Goal: Task Accomplishment & Management: Manage account settings

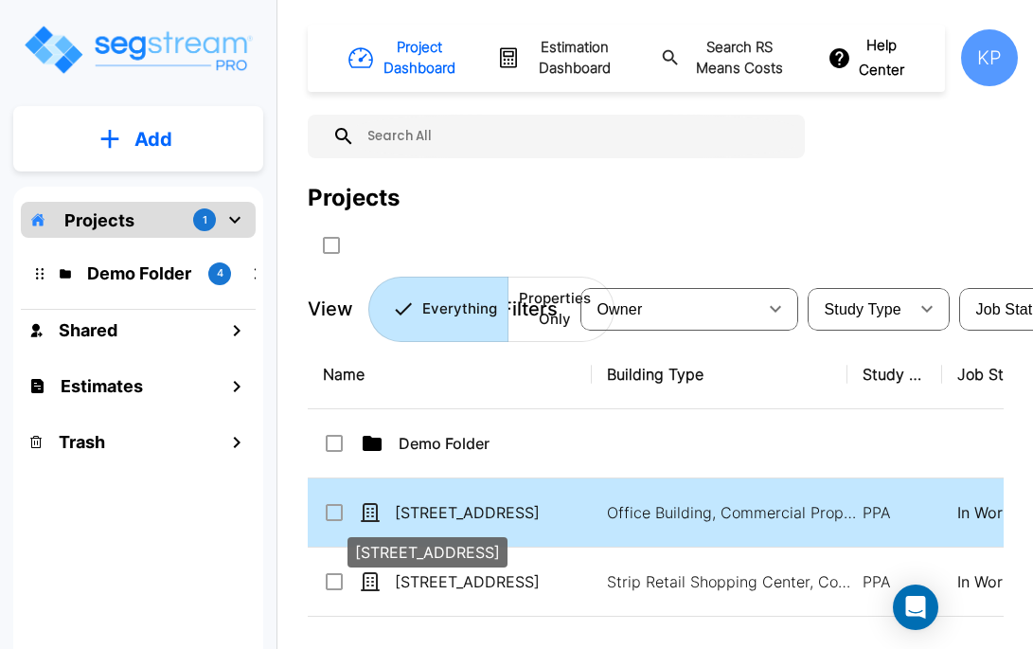
click at [512, 514] on p "[STREET_ADDRESS]" at bounding box center [489, 512] width 189 height 23
checkbox input "true"
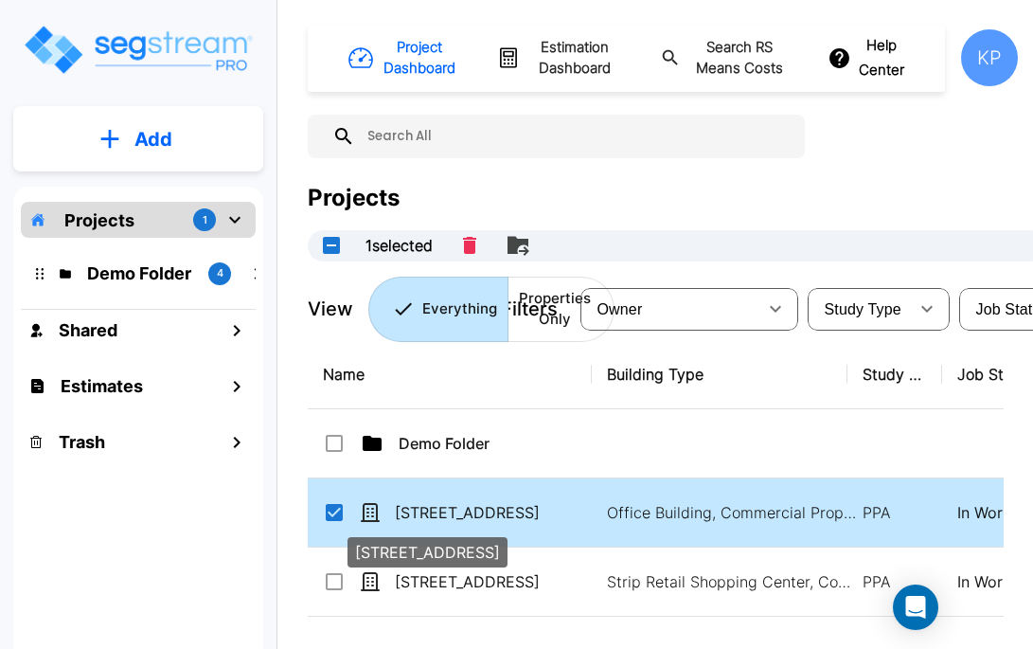
click at [512, 514] on p "[STREET_ADDRESS]" at bounding box center [489, 512] width 189 height 23
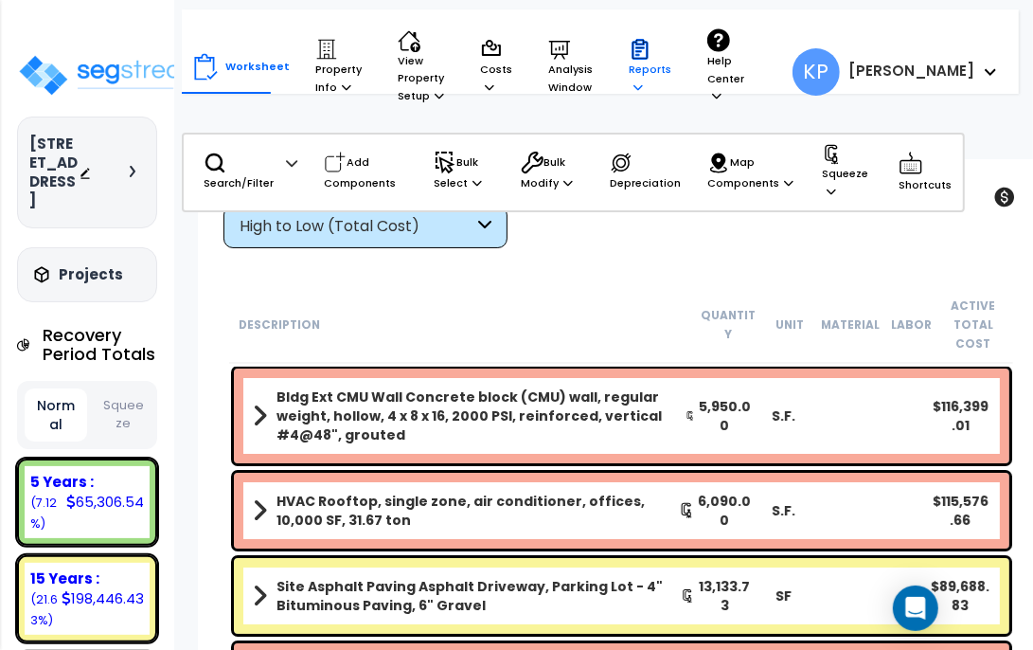
click at [629, 61] on icon at bounding box center [640, 49] width 23 height 23
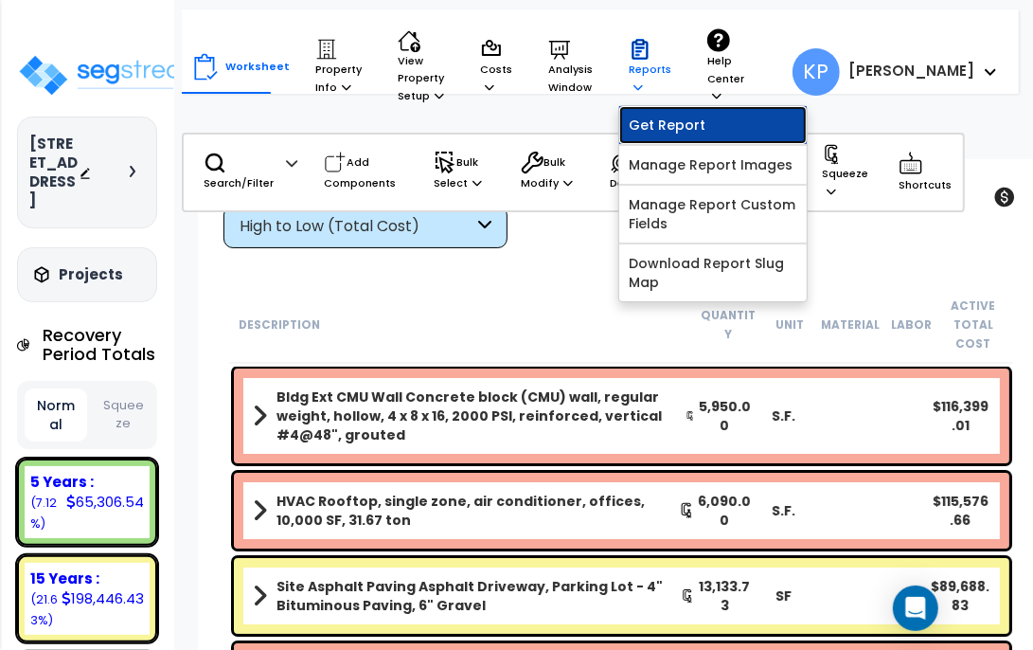
click at [649, 131] on link "Get Report" at bounding box center [713, 125] width 188 height 38
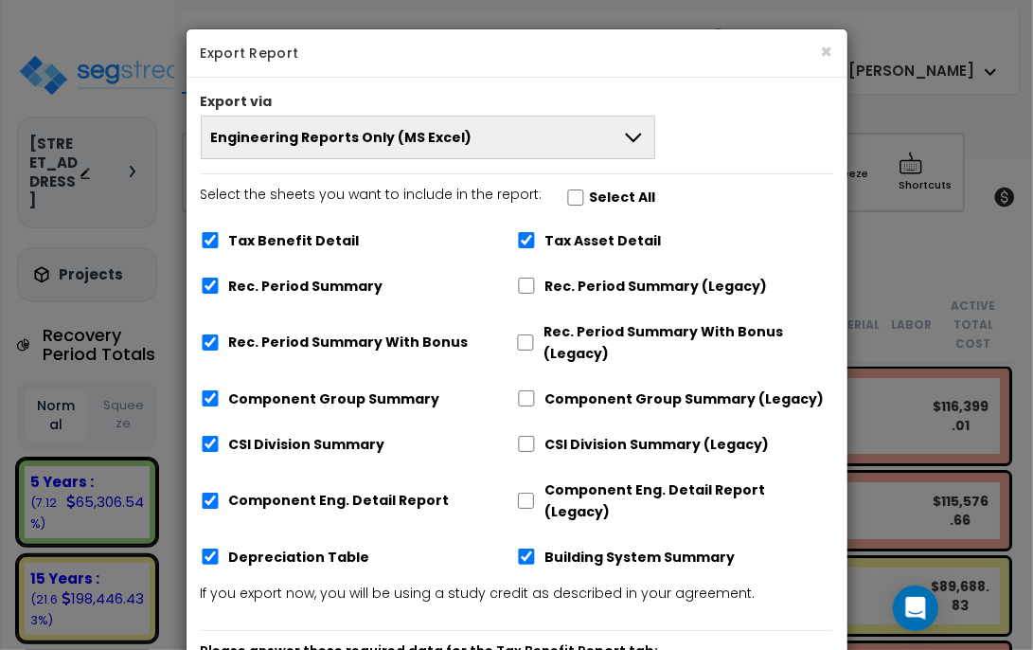
scroll to position [94, 0]
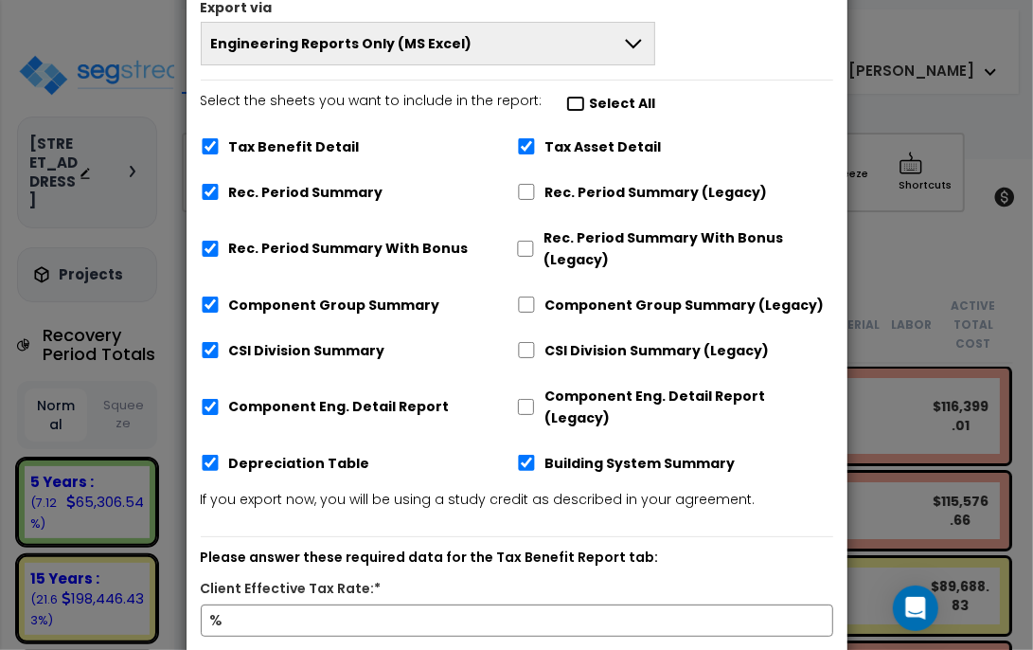
click at [574, 99] on input "Select the sheets you want to include in the report: Select All" at bounding box center [575, 104] width 19 height 16
checkbox input "true"
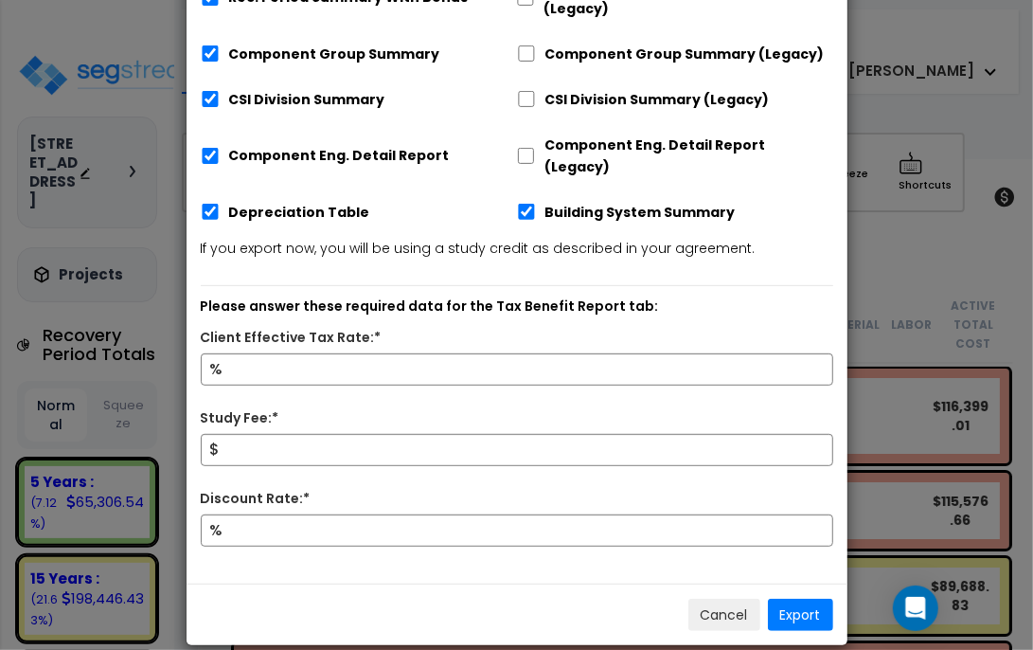
scroll to position [346, 0]
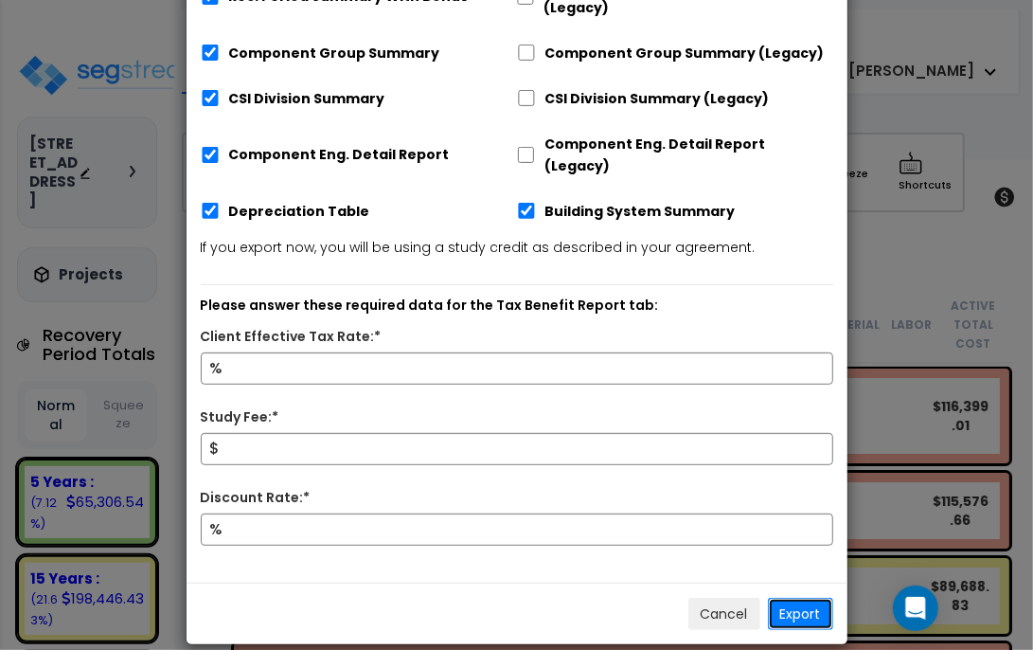
click at [800, 598] on button "Export" at bounding box center [800, 614] width 65 height 32
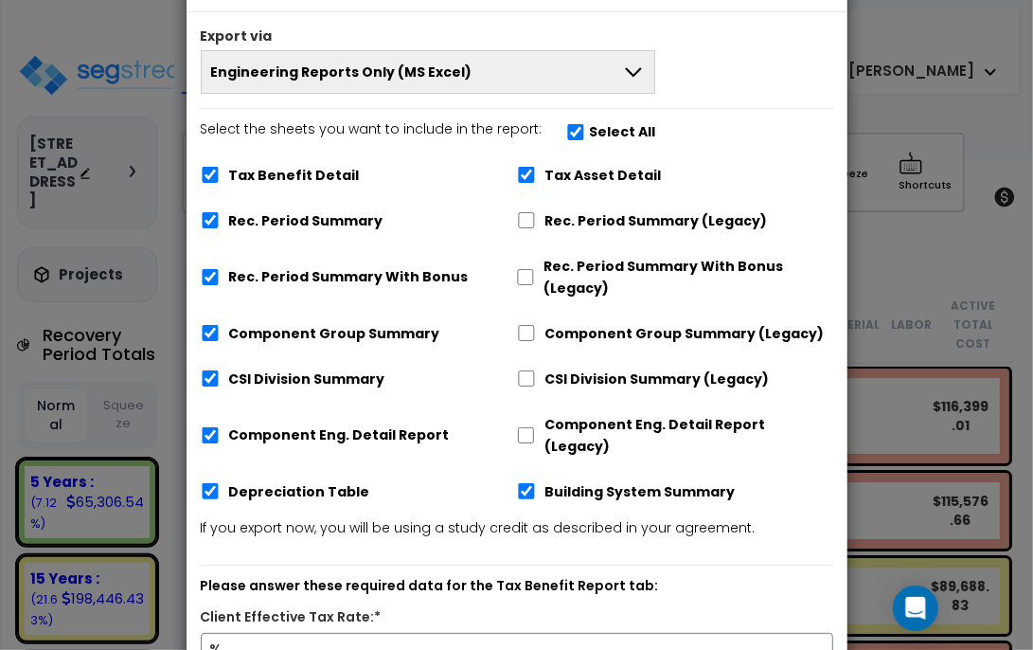
scroll to position [0, 0]
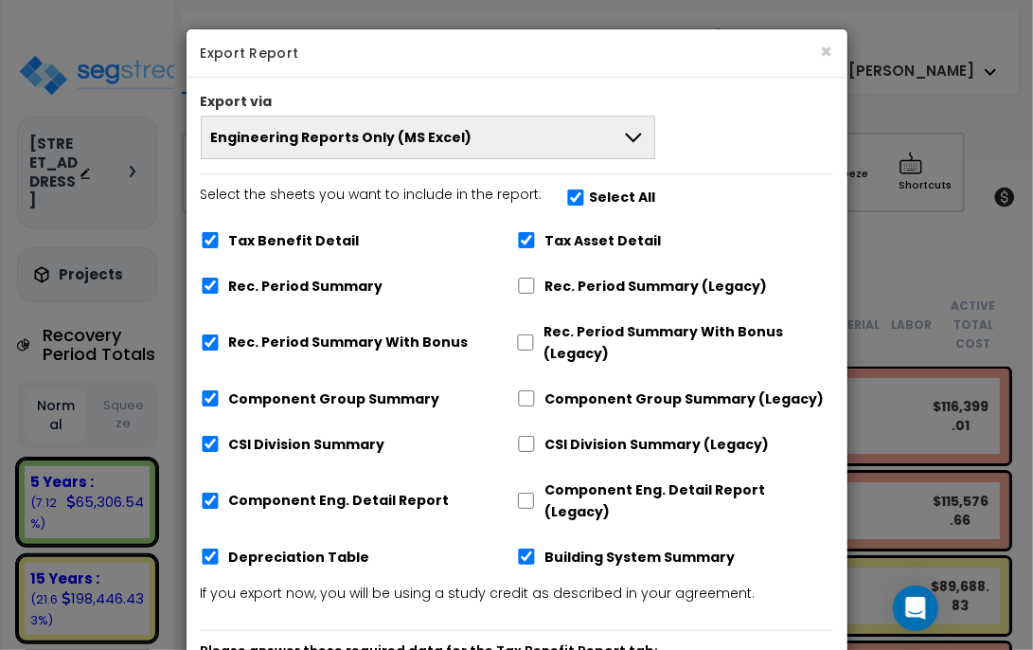
click at [482, 148] on button "Engineering Reports Only (MS Excel)" at bounding box center [429, 138] width 456 height 44
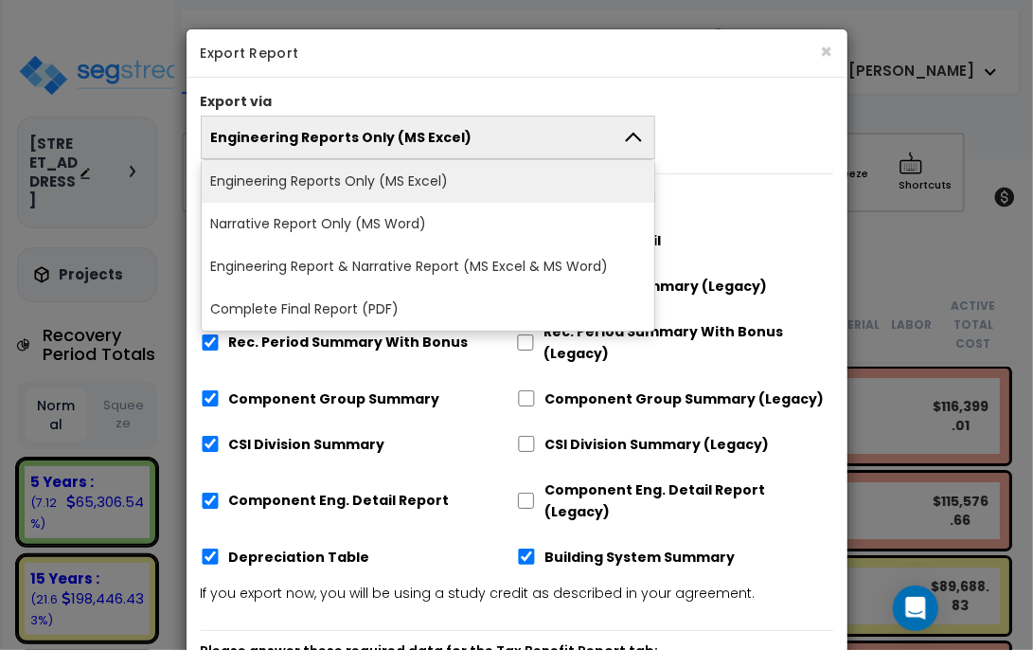
click at [713, 139] on div "Engineering Reports Only (MS Excel) Engineering Reports Only (MS Excel) Narrati…" at bounding box center [517, 138] width 661 height 44
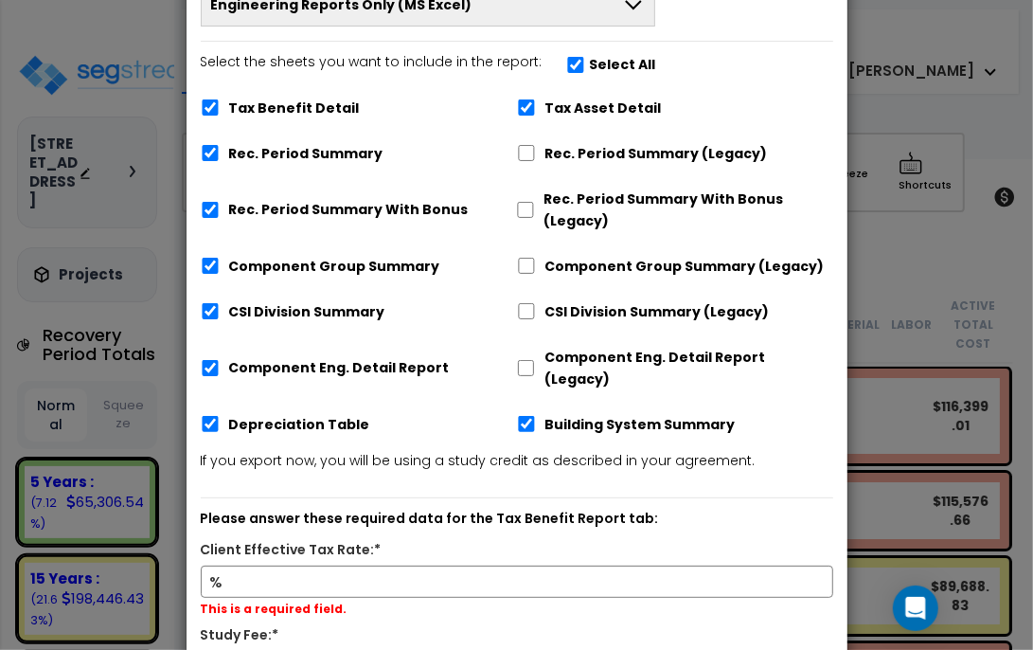
scroll to position [360, 0]
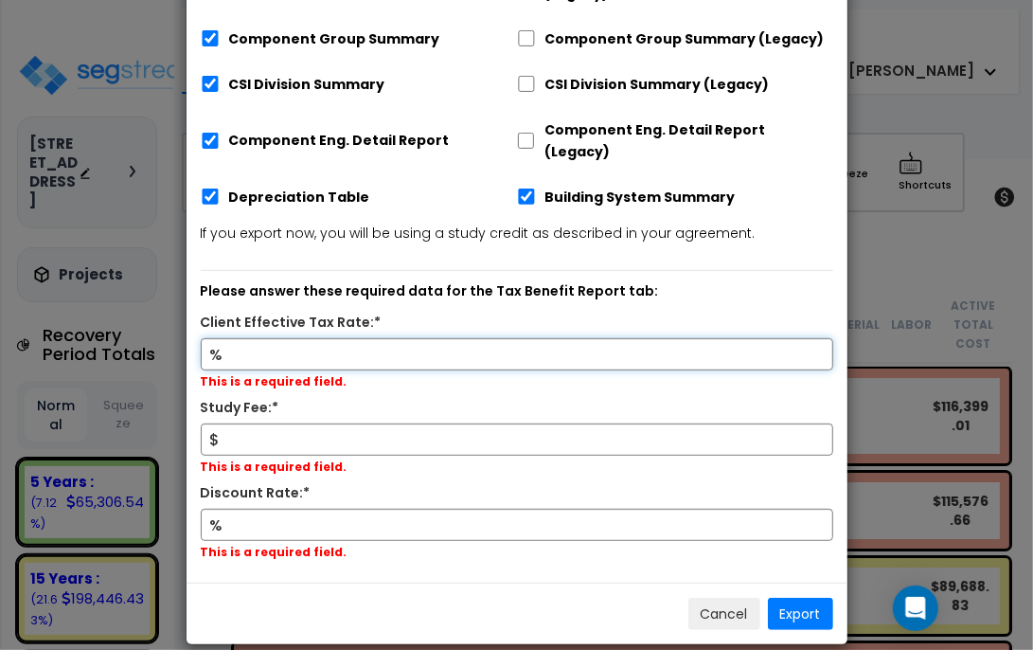
click at [303, 338] on input "Client Effective Tax Rate:*" at bounding box center [517, 354] width 633 height 32
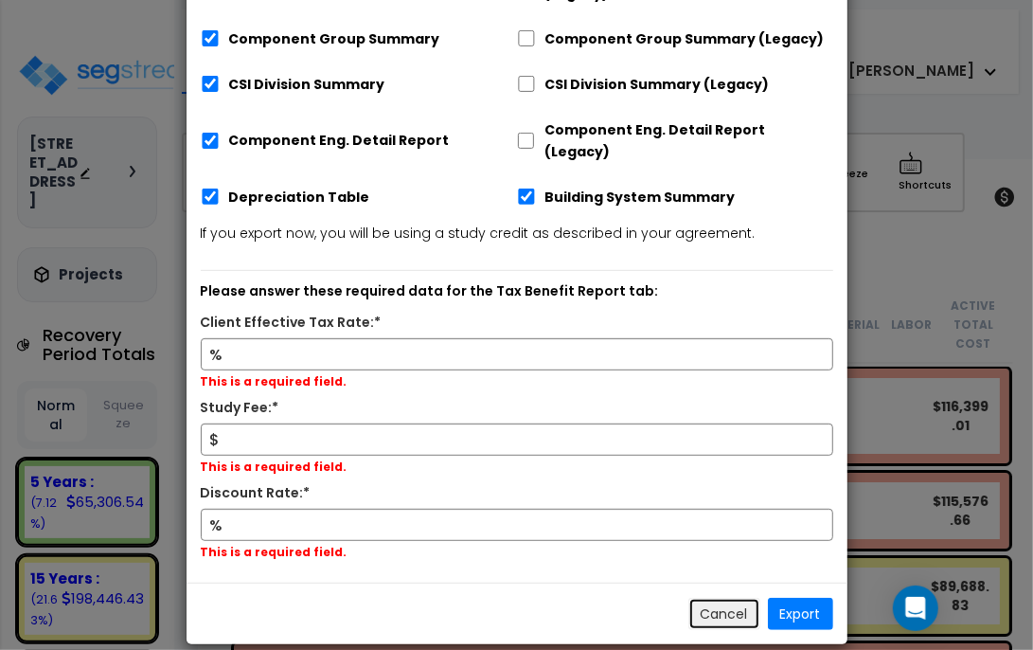
click at [707, 598] on button "Cancel" at bounding box center [725, 614] width 72 height 32
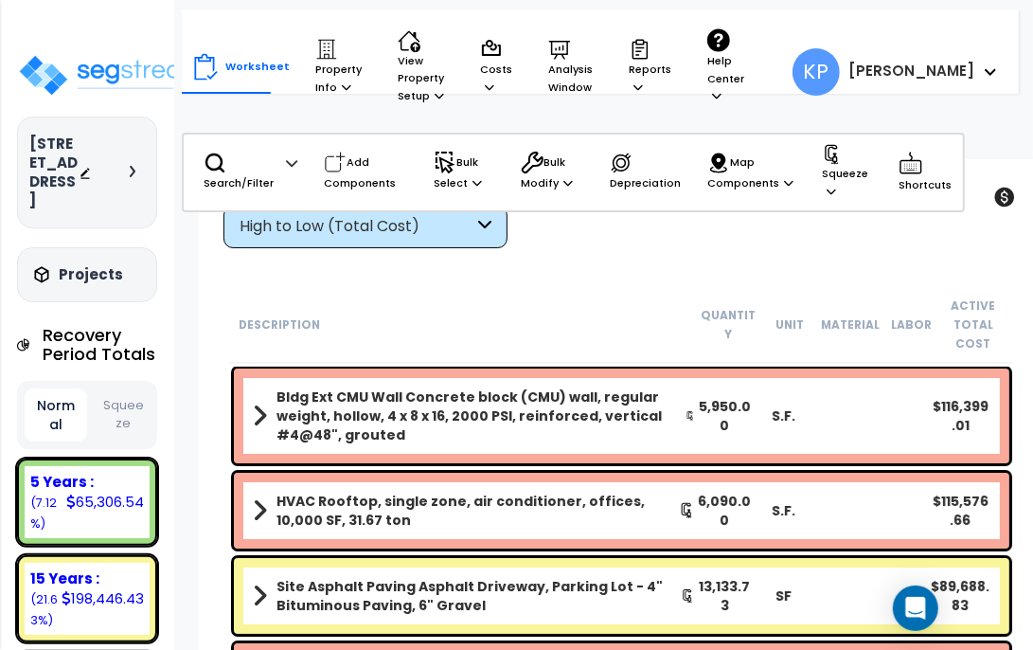
scroll to position [284, 0]
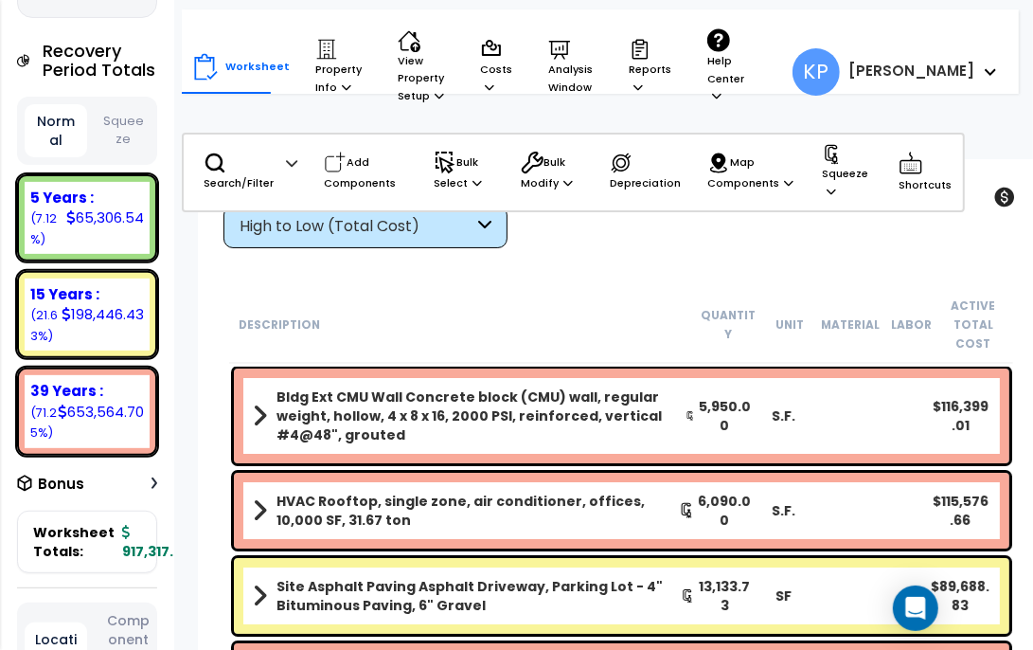
click at [138, 155] on button "Squeeze" at bounding box center [123, 130] width 63 height 50
click at [636, 56] on icon at bounding box center [640, 51] width 9 height 9
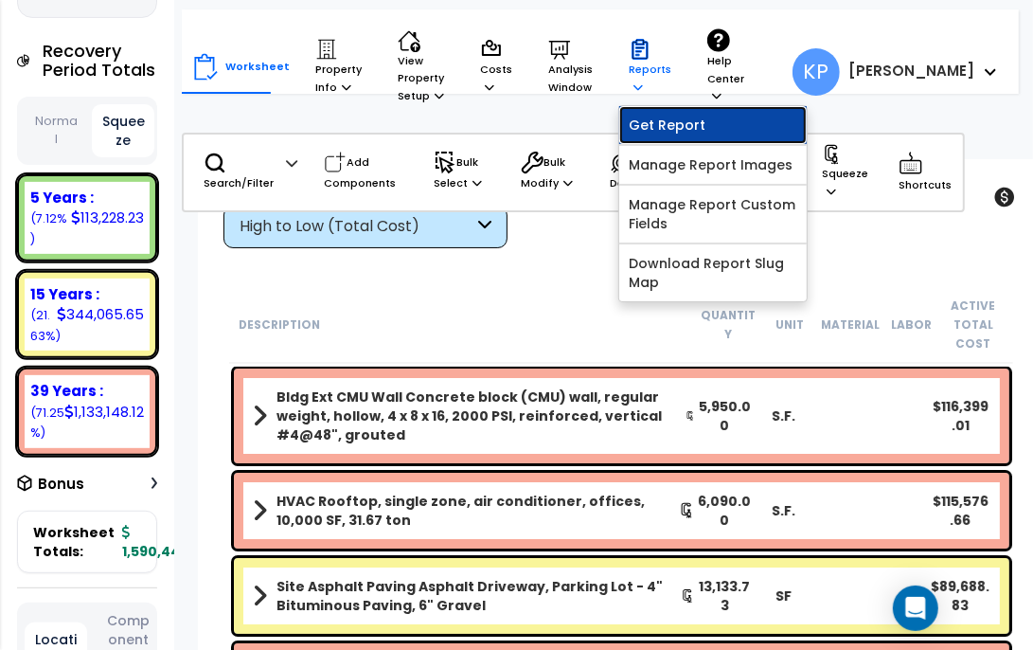
click at [664, 136] on link "Get Report" at bounding box center [713, 125] width 188 height 38
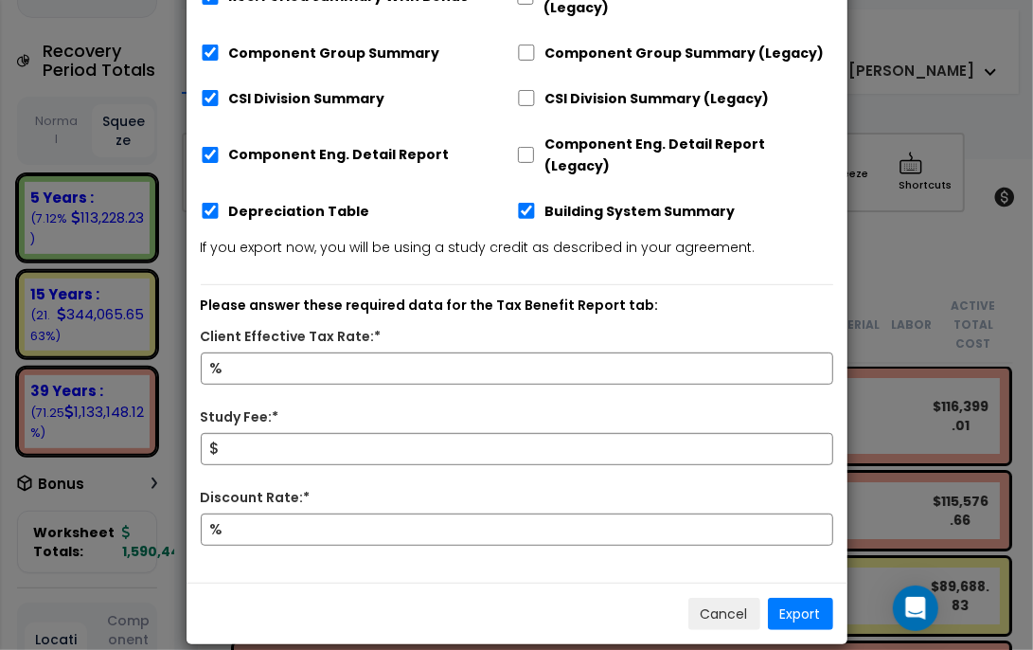
scroll to position [0, 0]
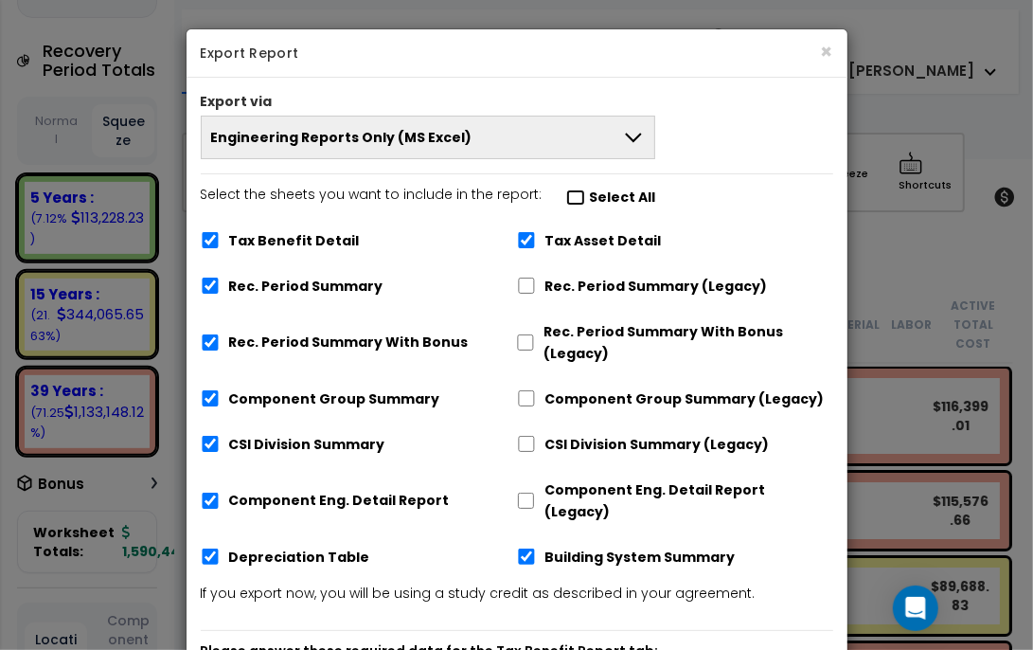
click at [571, 196] on input "Select the sheets you want to include in the report: Select All" at bounding box center [575, 197] width 19 height 16
checkbox input "true"
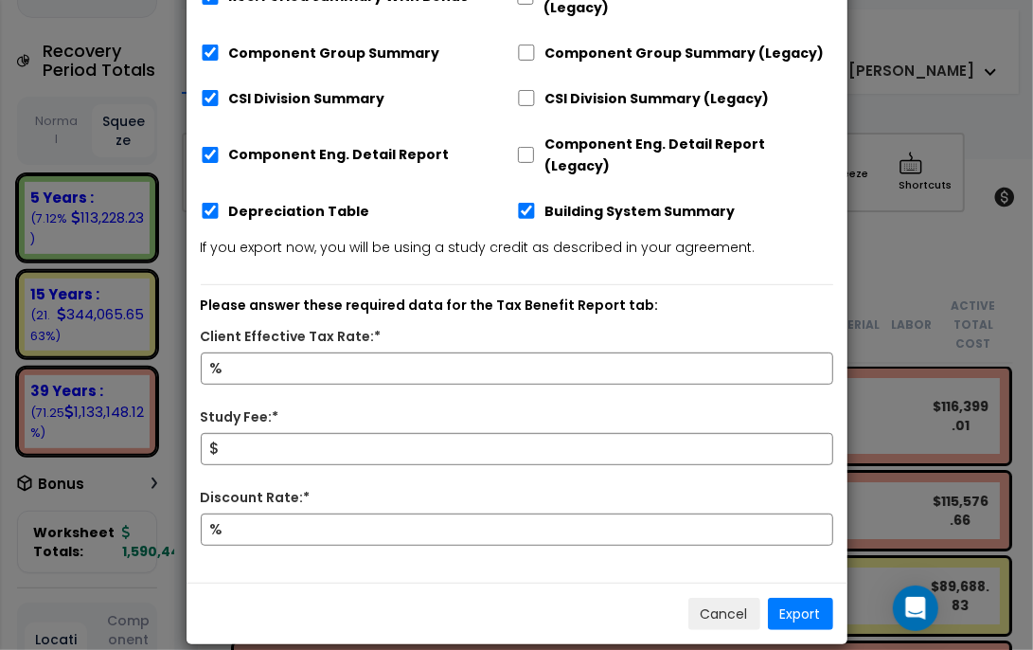
click at [369, 326] on label "Client Effective Tax Rate:*" at bounding box center [291, 337] width 181 height 22
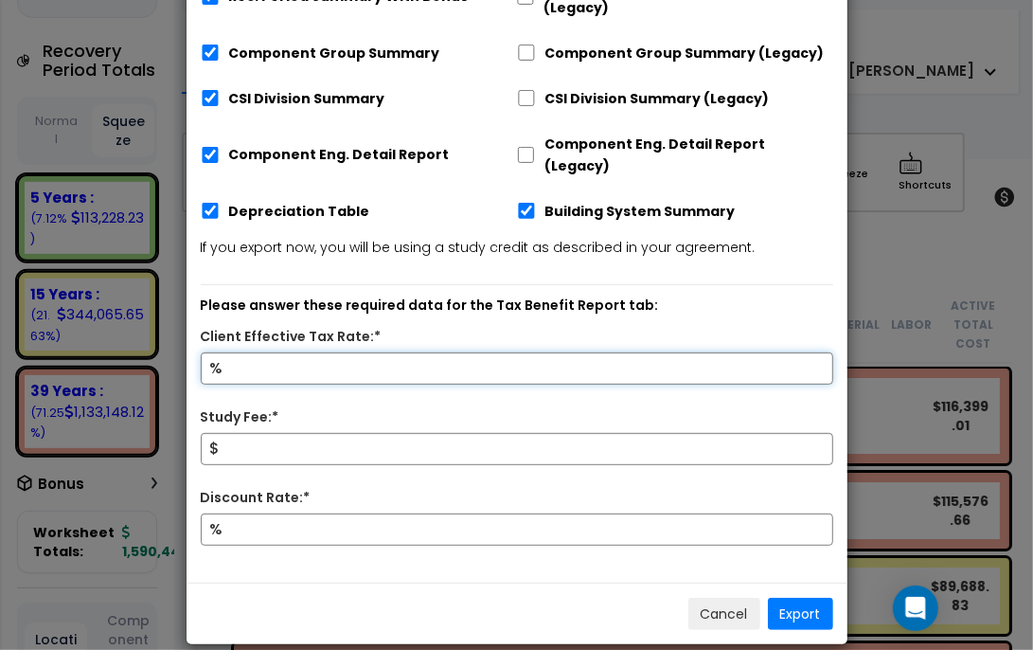
click at [369, 352] on input "Client Effective Tax Rate:*" at bounding box center [517, 368] width 633 height 32
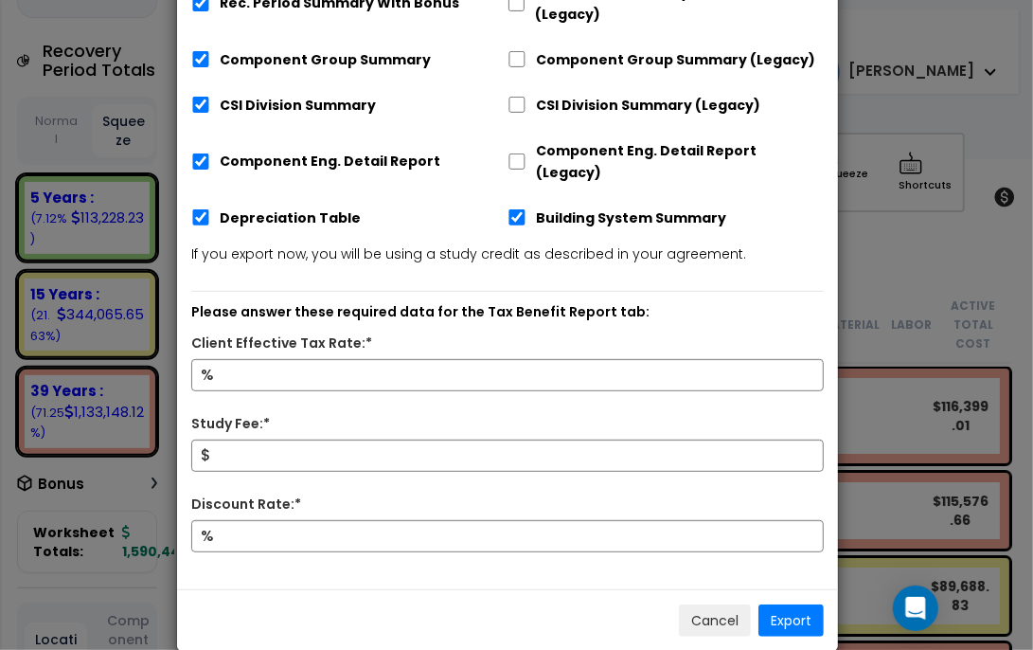
drag, startPoint x: 435, startPoint y: 538, endPoint x: 426, endPoint y: 547, distance: 12.7
click at [426, 547] on div "%" at bounding box center [507, 547] width 661 height 54
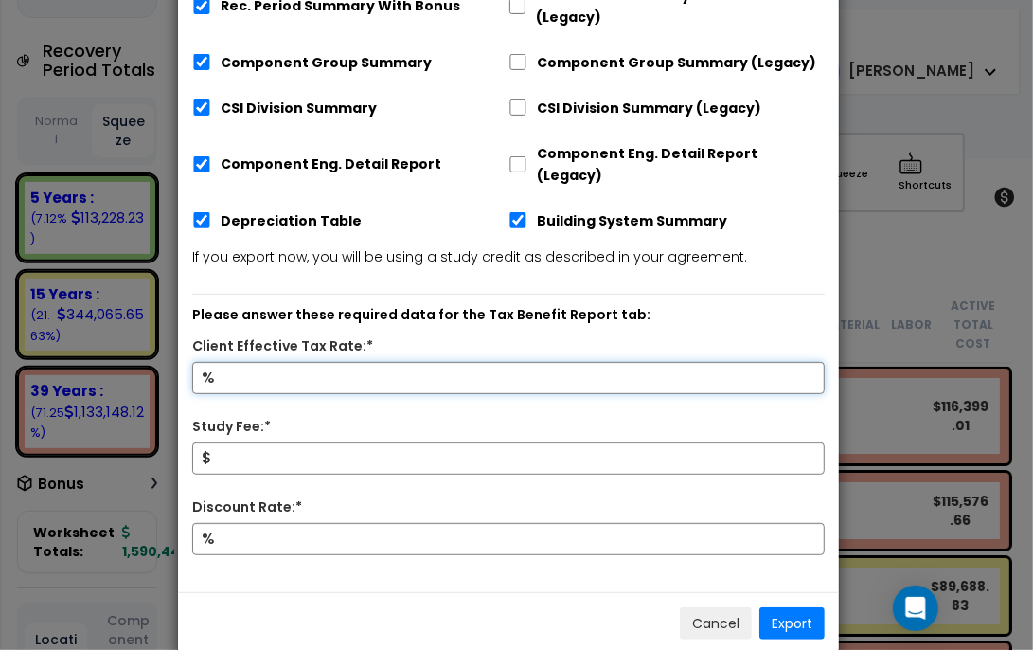
click at [238, 362] on input "Client Effective Tax Rate:*" at bounding box center [508, 378] width 633 height 32
type input "28"
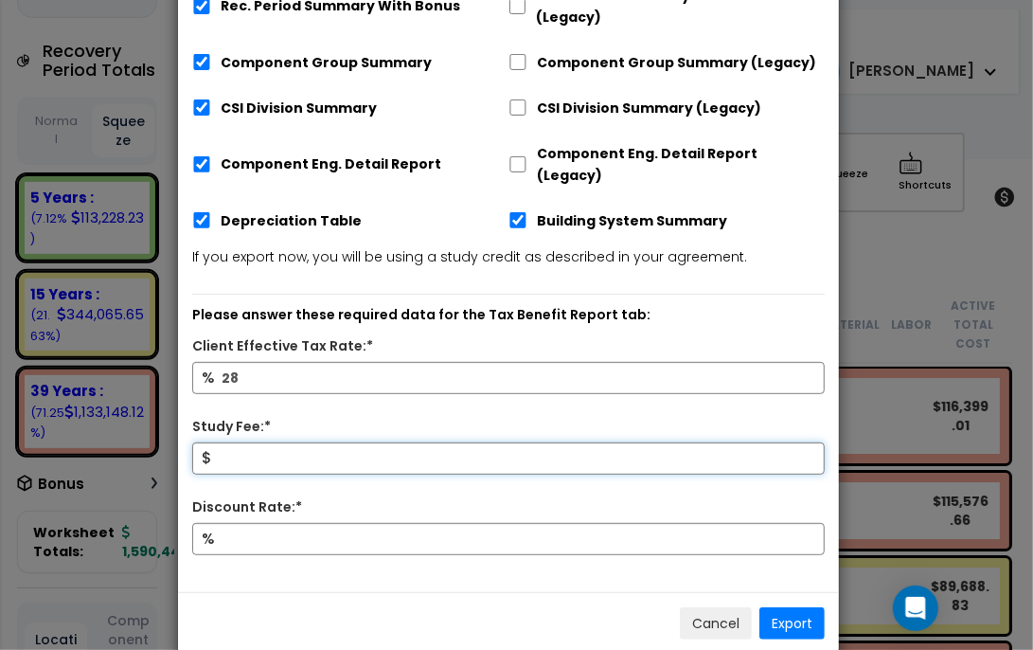
click at [222, 442] on input "Study Fee:*" at bounding box center [508, 458] width 633 height 32
type input "0"
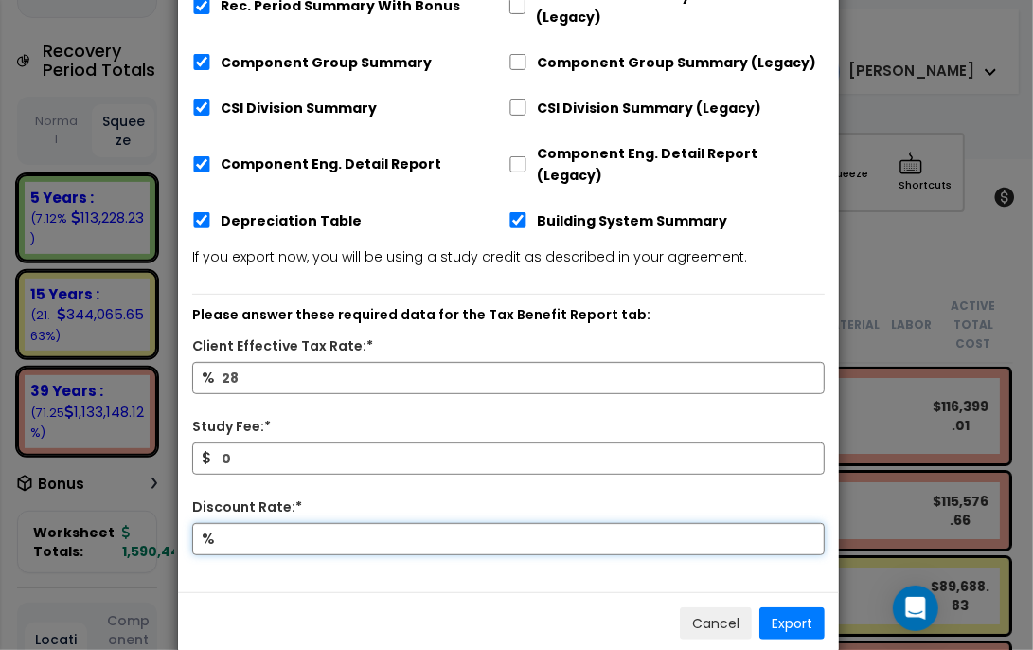
click at [241, 523] on input "Discount Rate:*" at bounding box center [508, 539] width 633 height 32
type input "0"
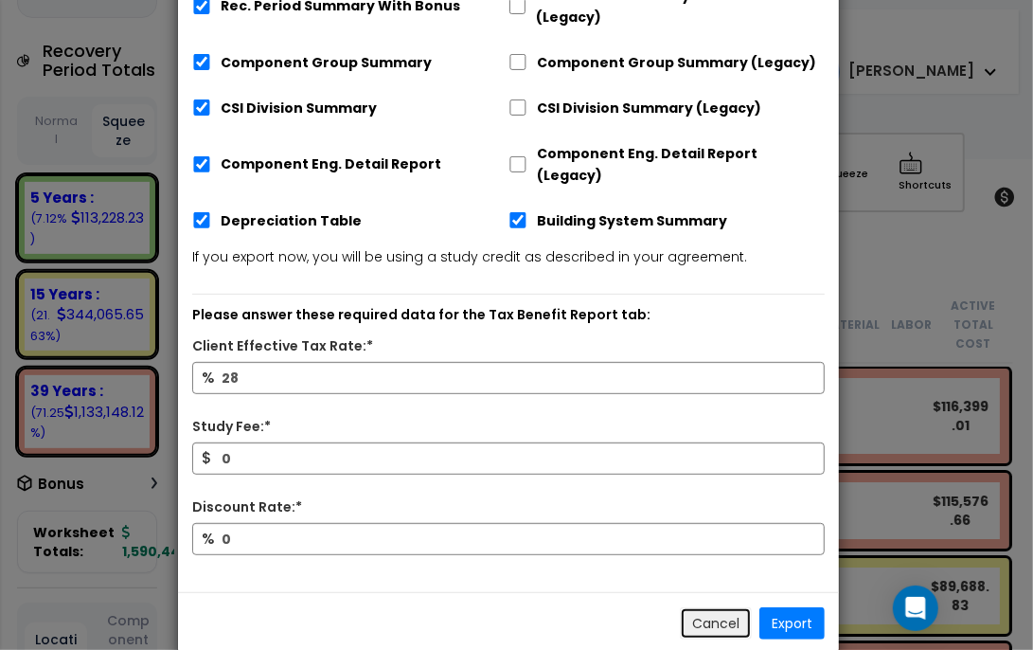
click at [722, 607] on button "Cancel" at bounding box center [716, 623] width 72 height 32
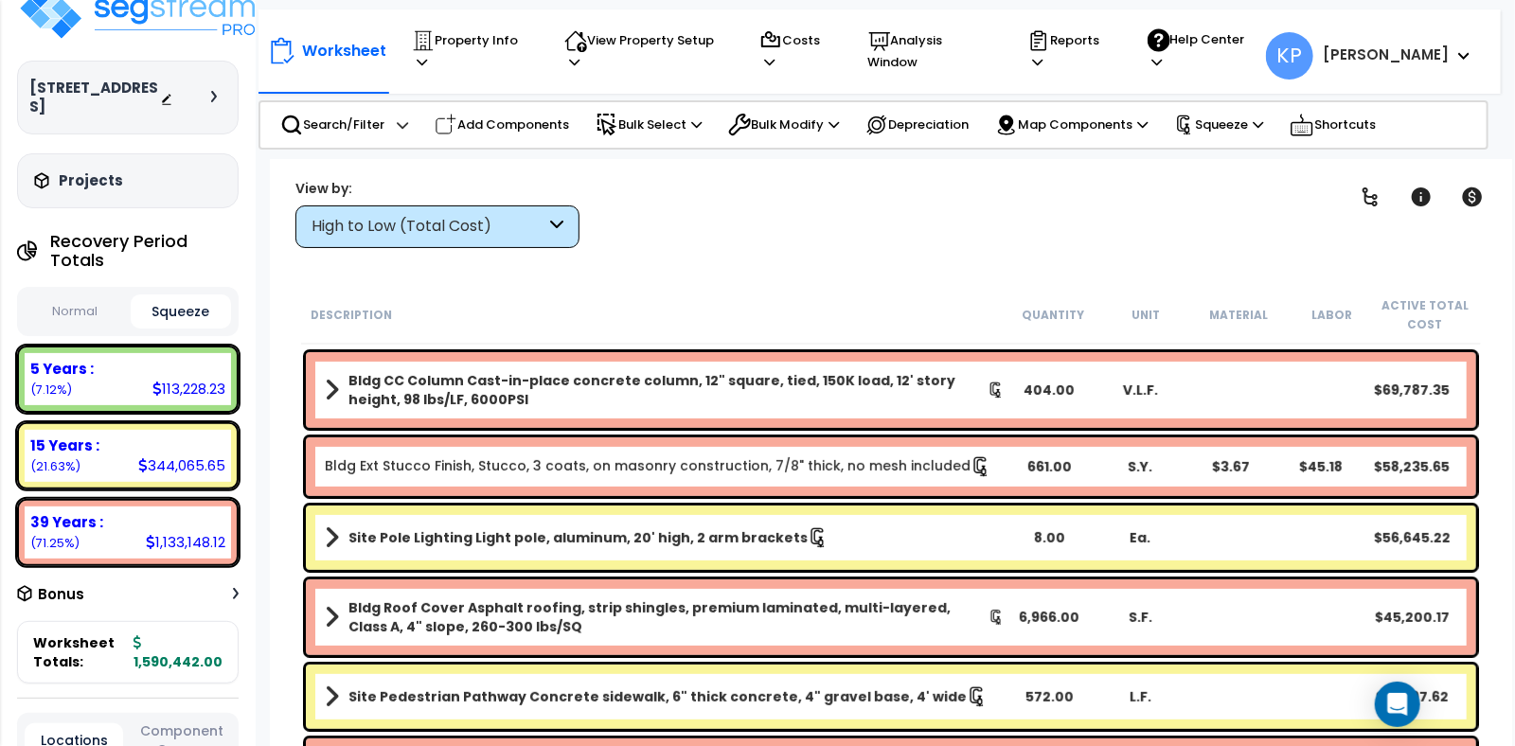
scroll to position [0, 0]
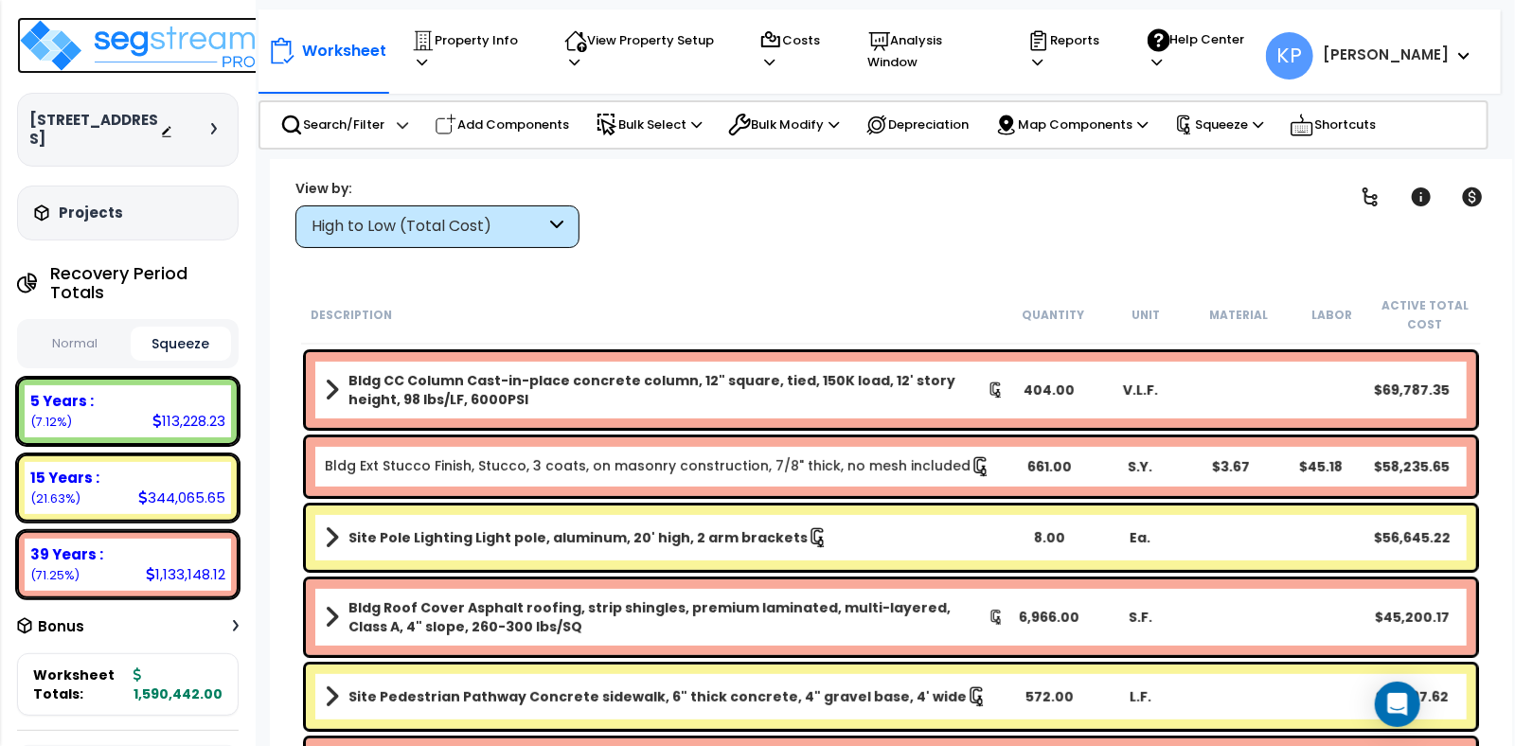
click at [176, 48] on img at bounding box center [140, 45] width 246 height 57
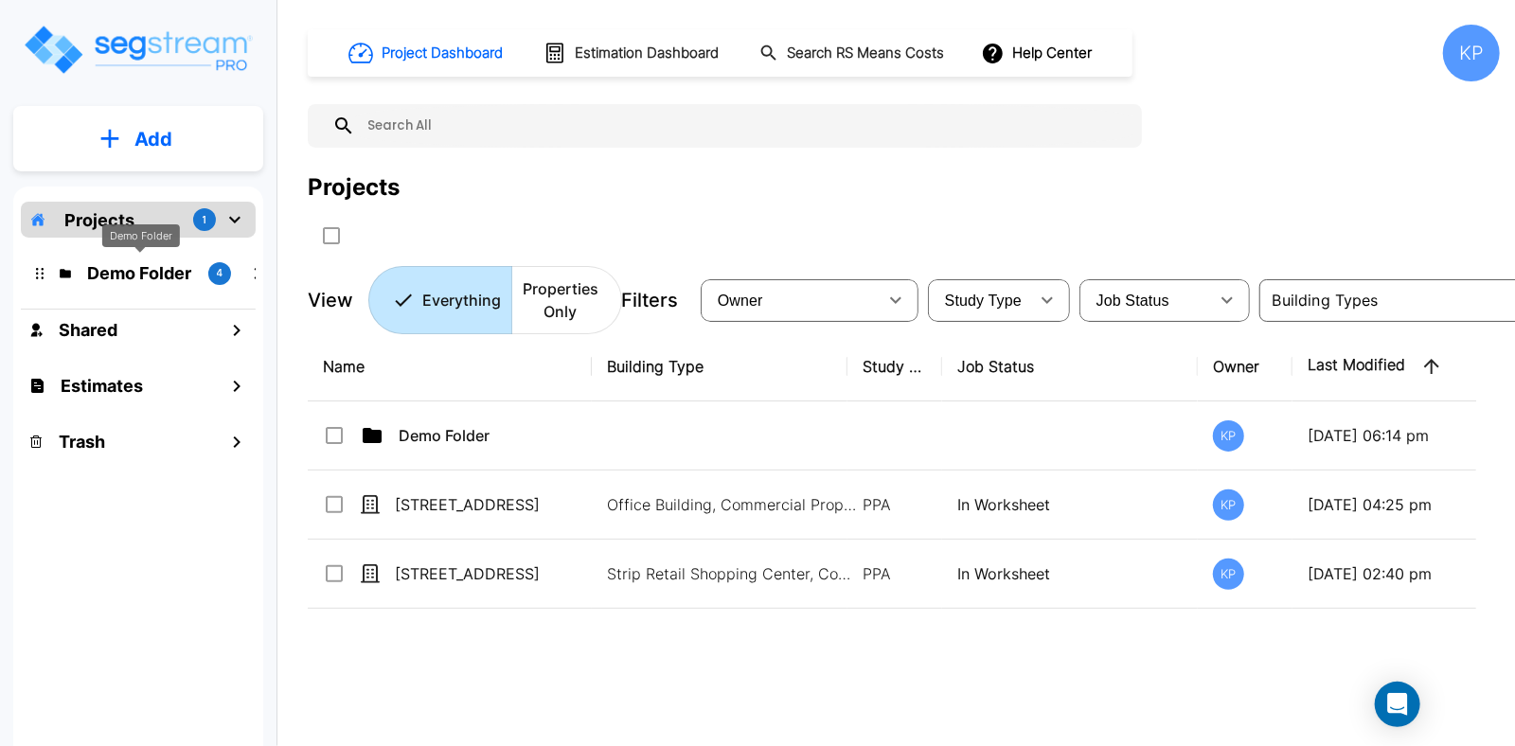
click at [157, 279] on p "Demo Folder" at bounding box center [140, 273] width 106 height 26
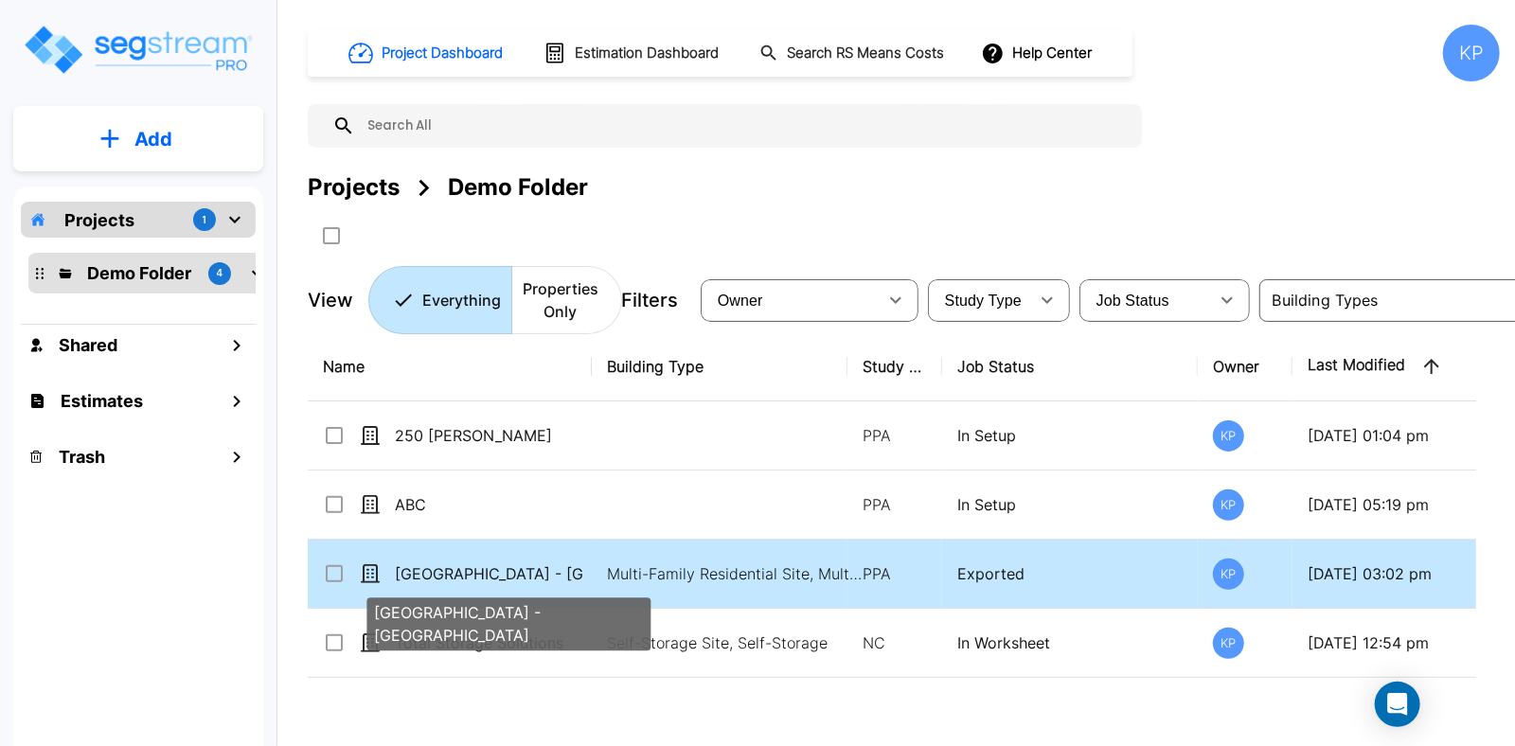
click at [461, 569] on p "[GEOGRAPHIC_DATA] - [GEOGRAPHIC_DATA]" at bounding box center [489, 574] width 189 height 23
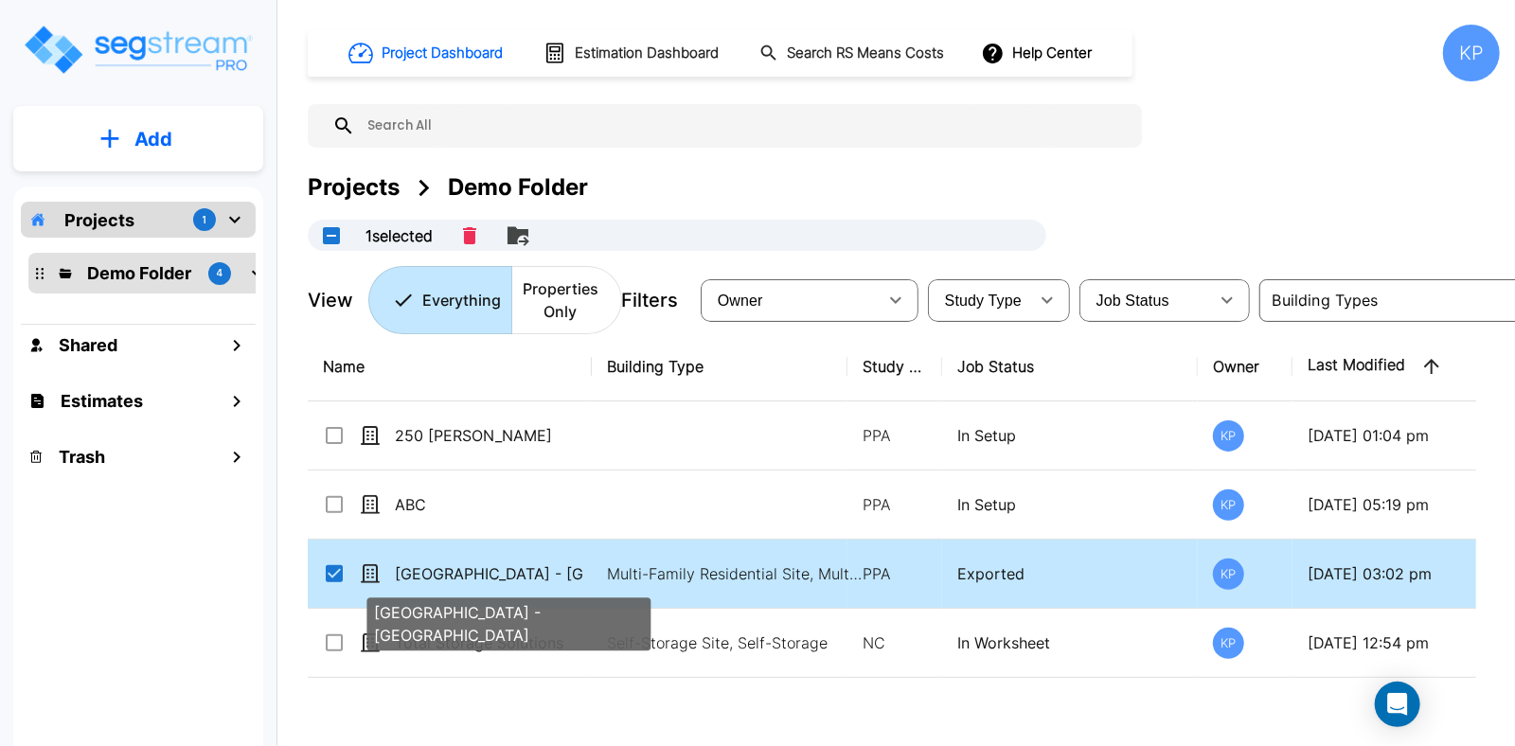
click at [461, 569] on p "[GEOGRAPHIC_DATA] - [GEOGRAPHIC_DATA]" at bounding box center [489, 574] width 189 height 23
checkbox input "false"
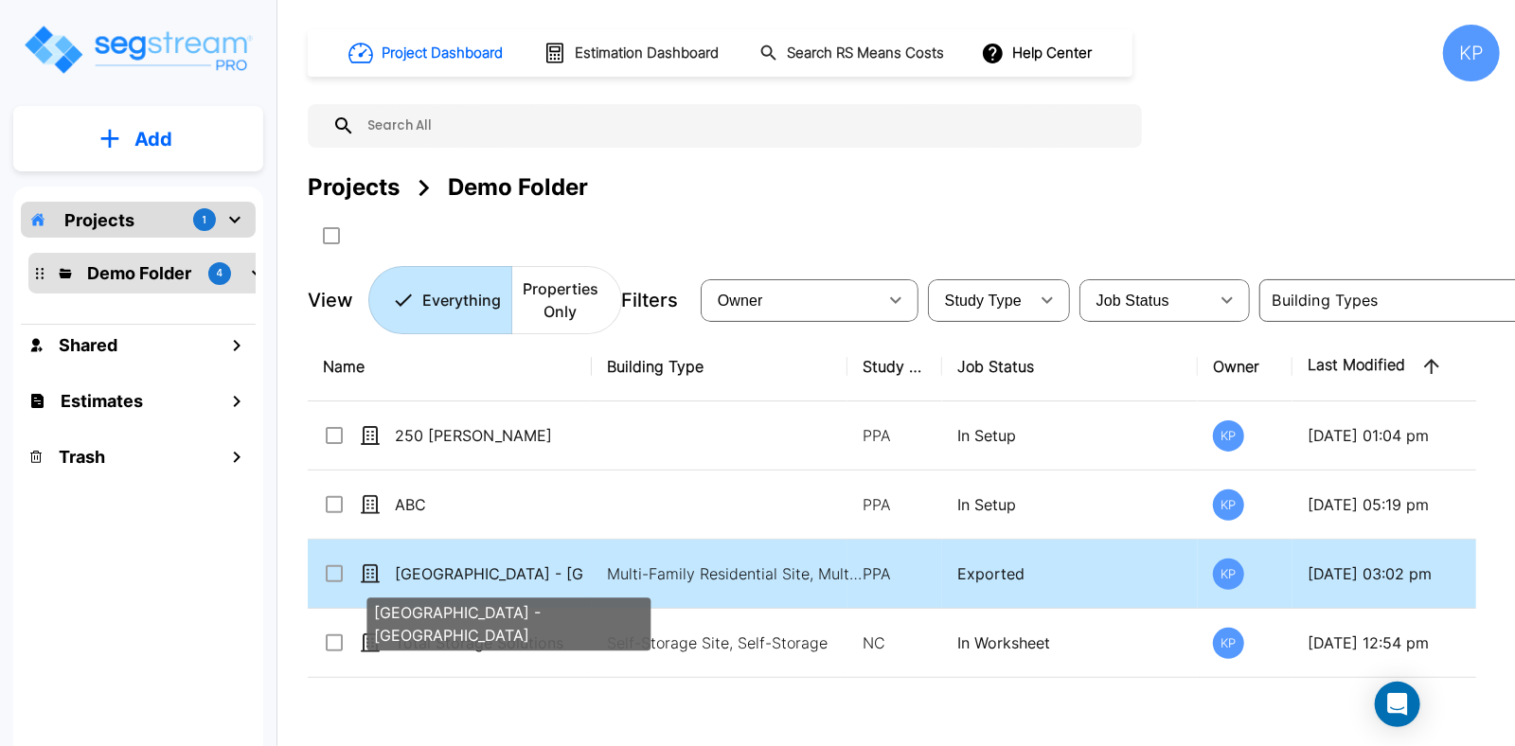
click at [461, 569] on p "[GEOGRAPHIC_DATA] - [GEOGRAPHIC_DATA]" at bounding box center [489, 574] width 189 height 23
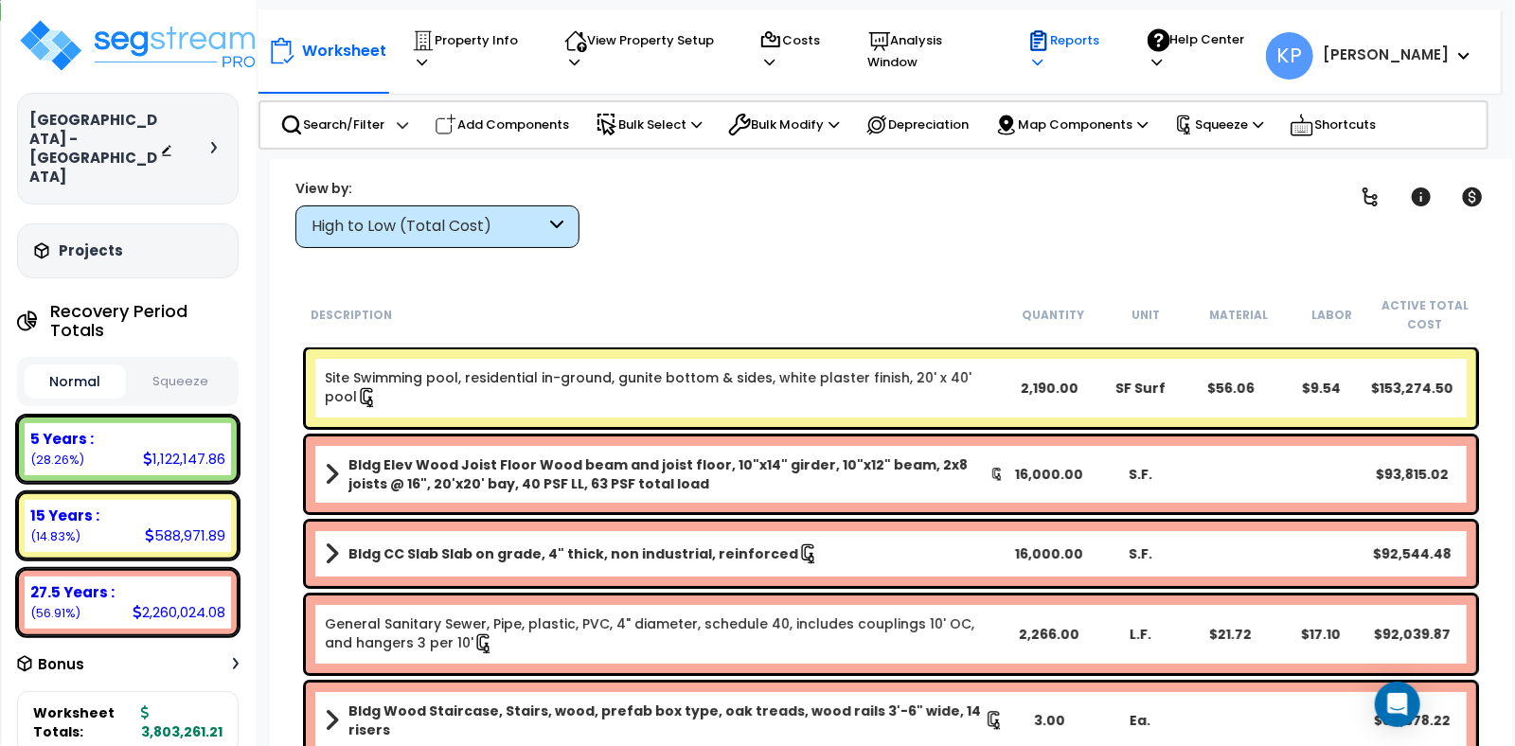
click at [1111, 52] on p "Reports" at bounding box center [1069, 51] width 83 height 44
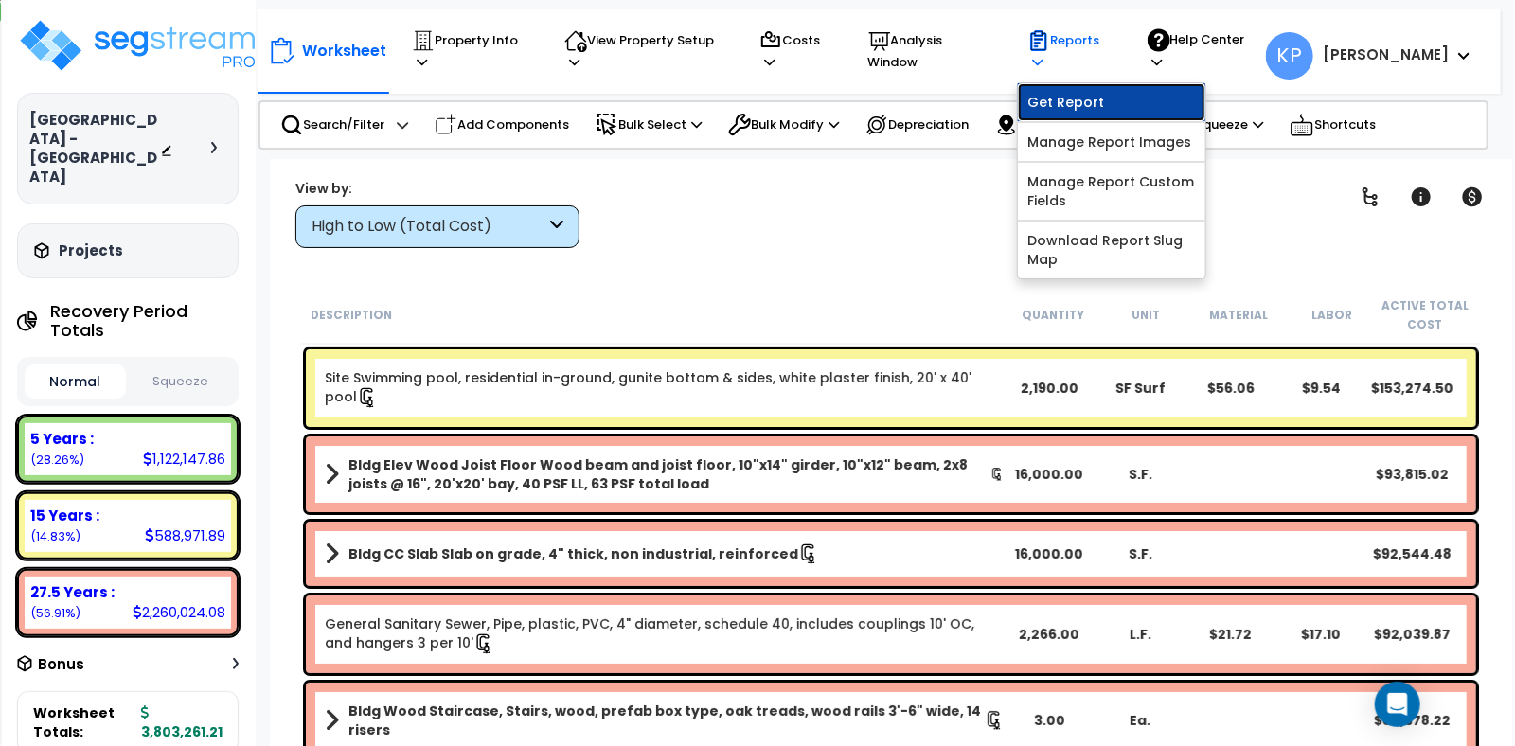
click at [1082, 96] on link "Get Report" at bounding box center [1112, 102] width 188 height 38
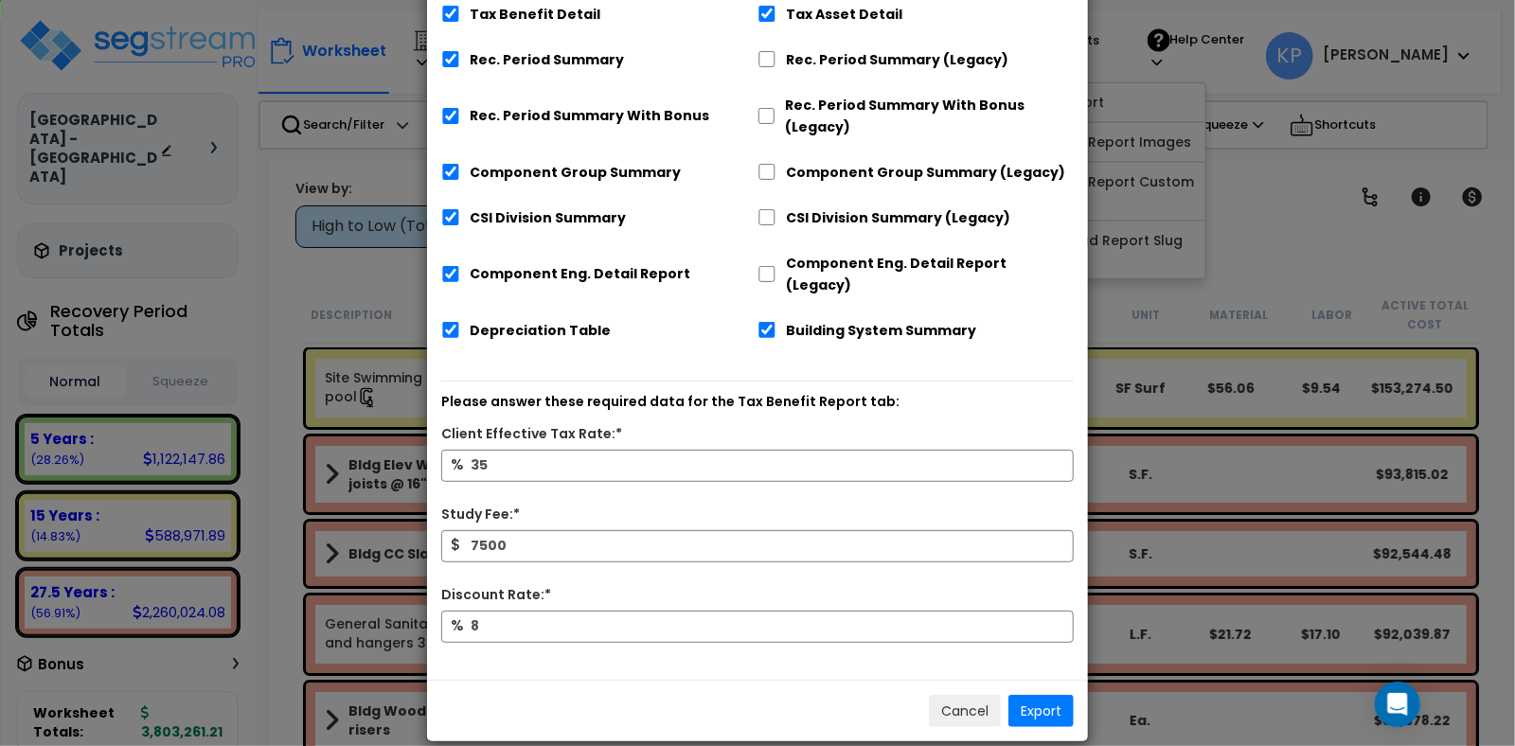
scroll to position [226, 0]
click at [970, 695] on button "Cancel" at bounding box center [965, 711] width 72 height 32
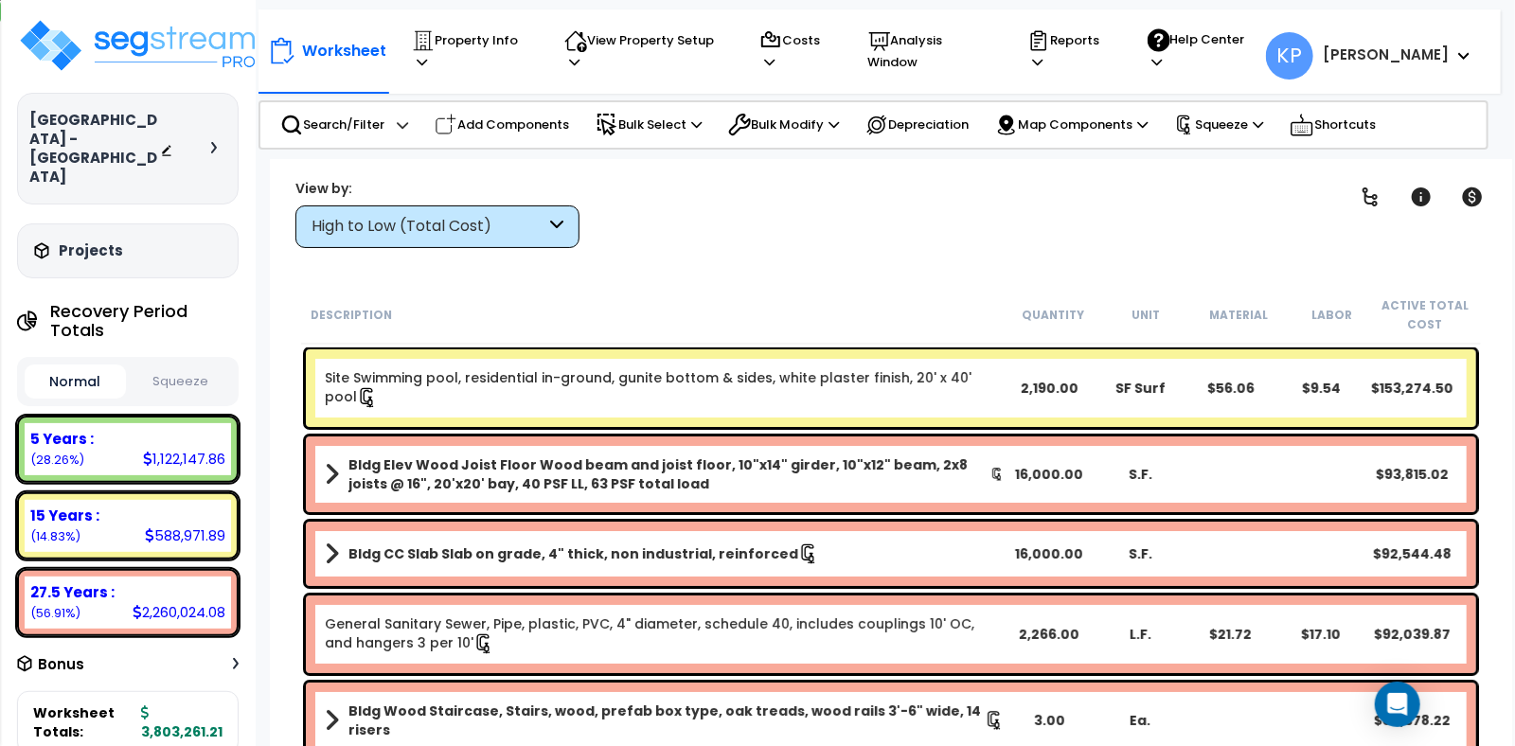
click at [169, 224] on div "Projects Recent/In-folder Properties" at bounding box center [128, 251] width 222 height 55
click at [112, 49] on img at bounding box center [140, 45] width 246 height 57
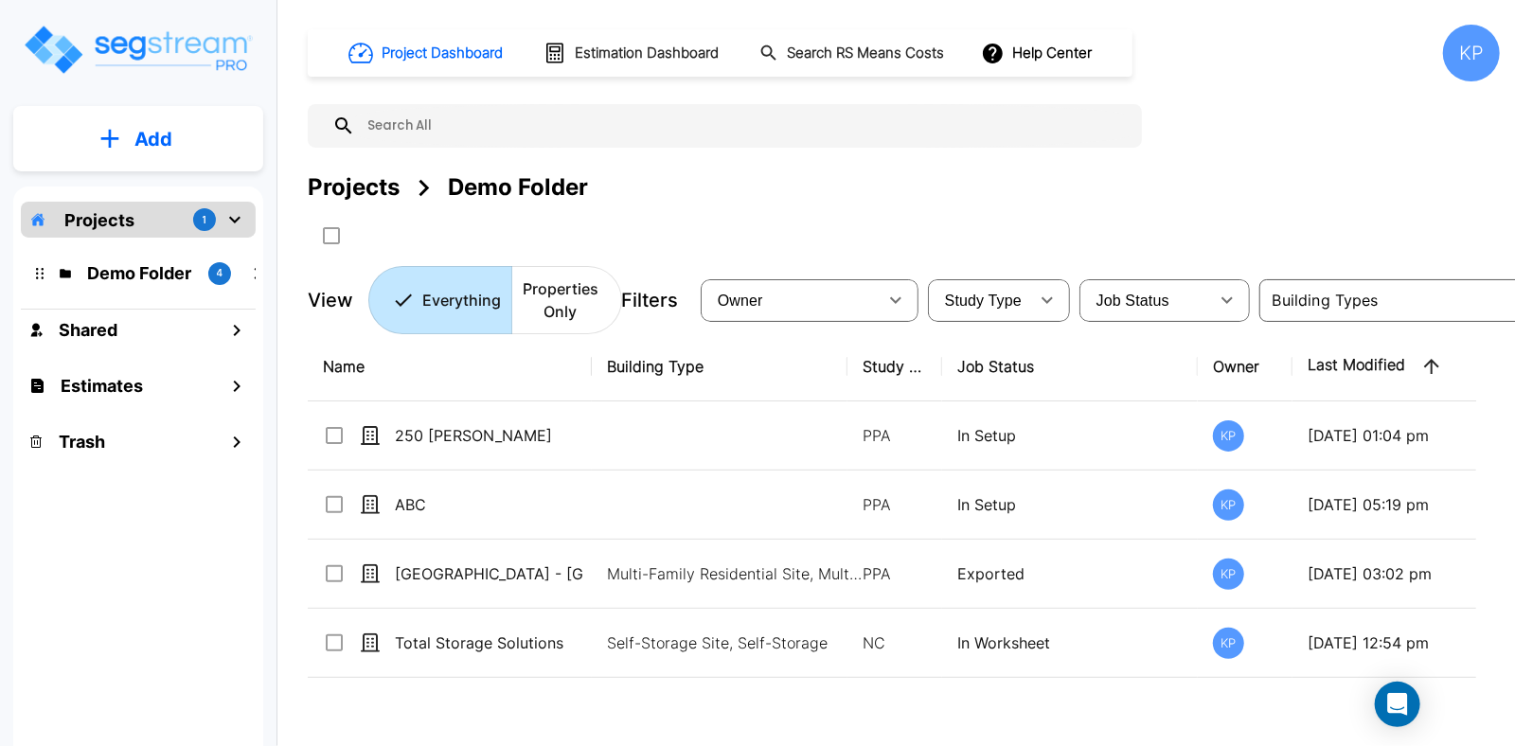
click at [147, 219] on div "Projects 1" at bounding box center [138, 220] width 235 height 36
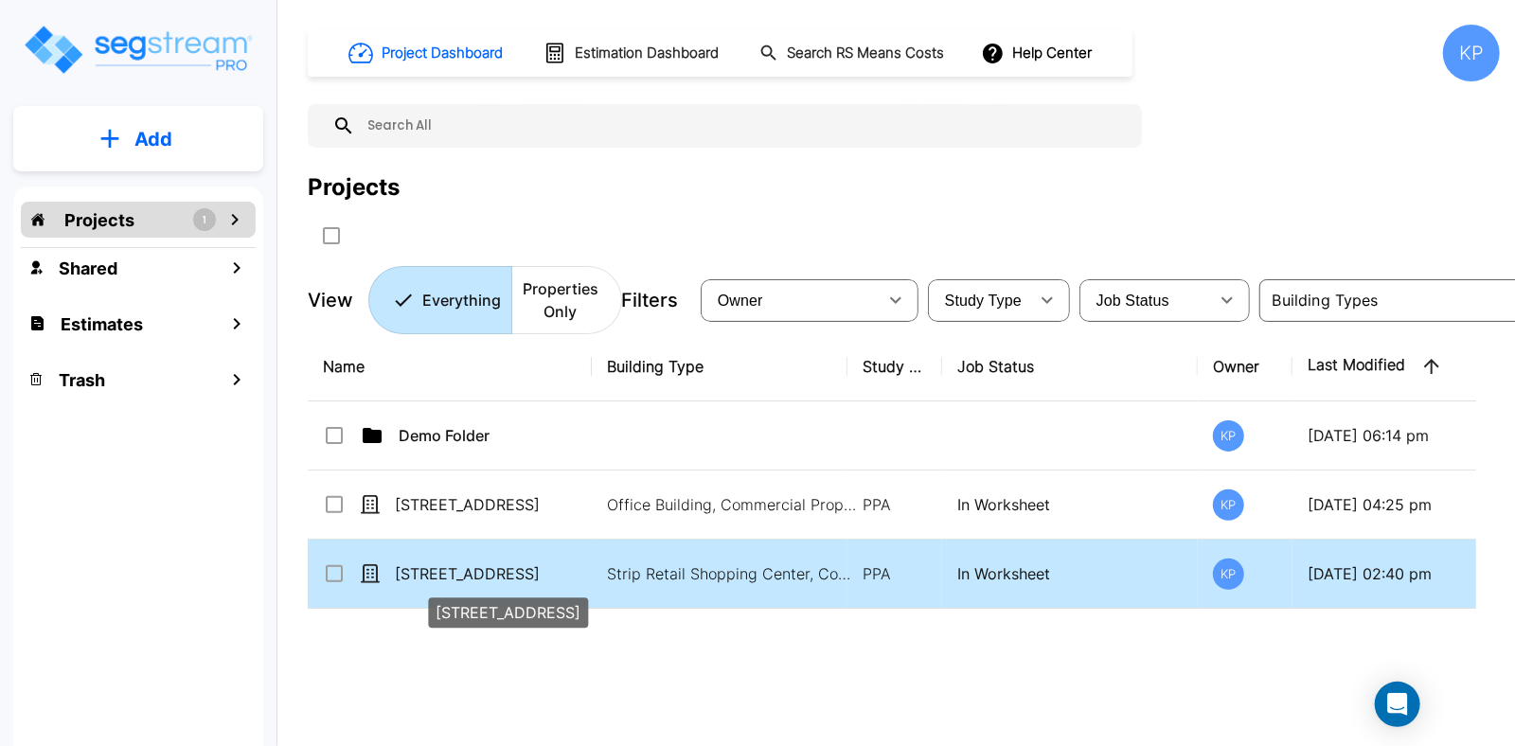
click at [480, 577] on p "[STREET_ADDRESS]" at bounding box center [489, 574] width 189 height 23
checkbox input "true"
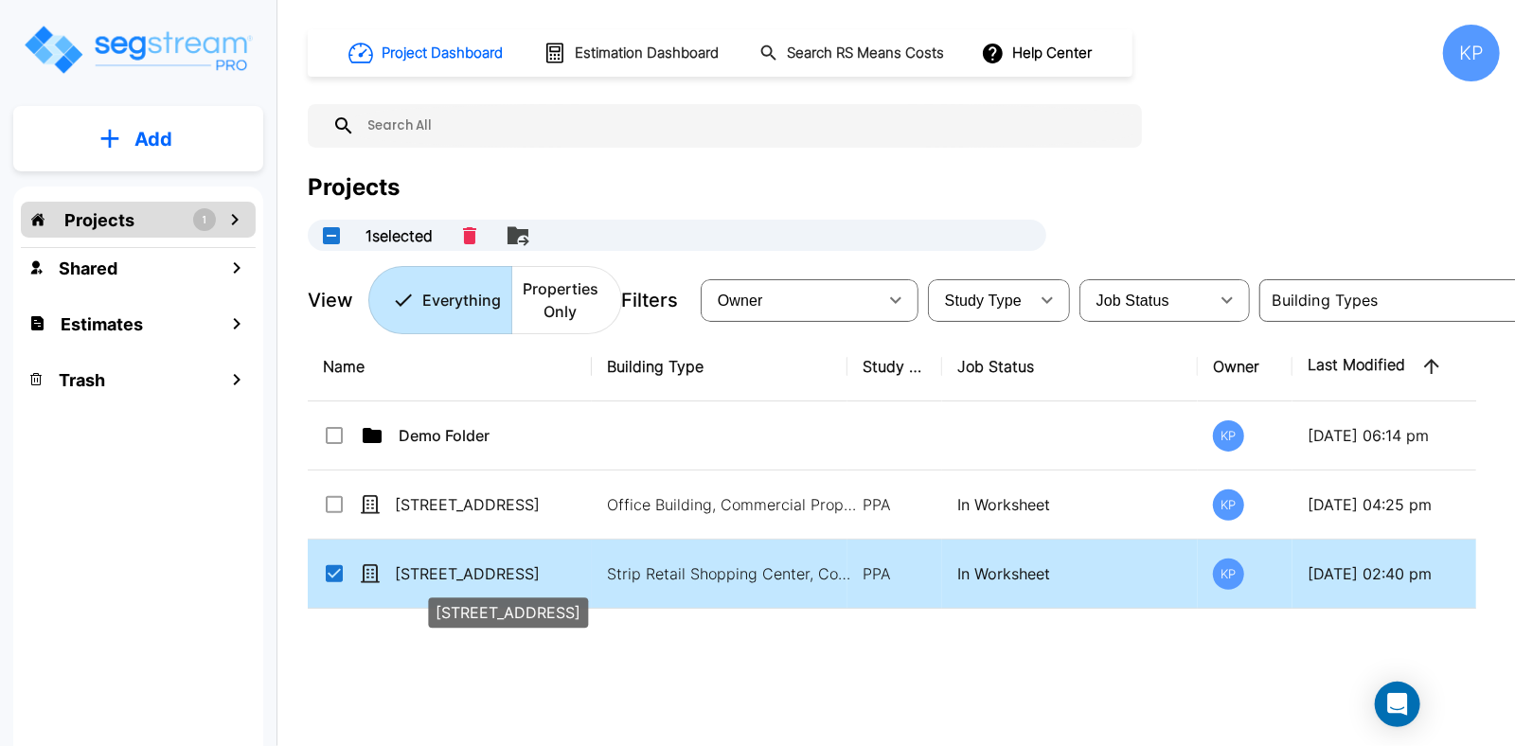
click at [480, 577] on p "[STREET_ADDRESS]" at bounding box center [489, 574] width 189 height 23
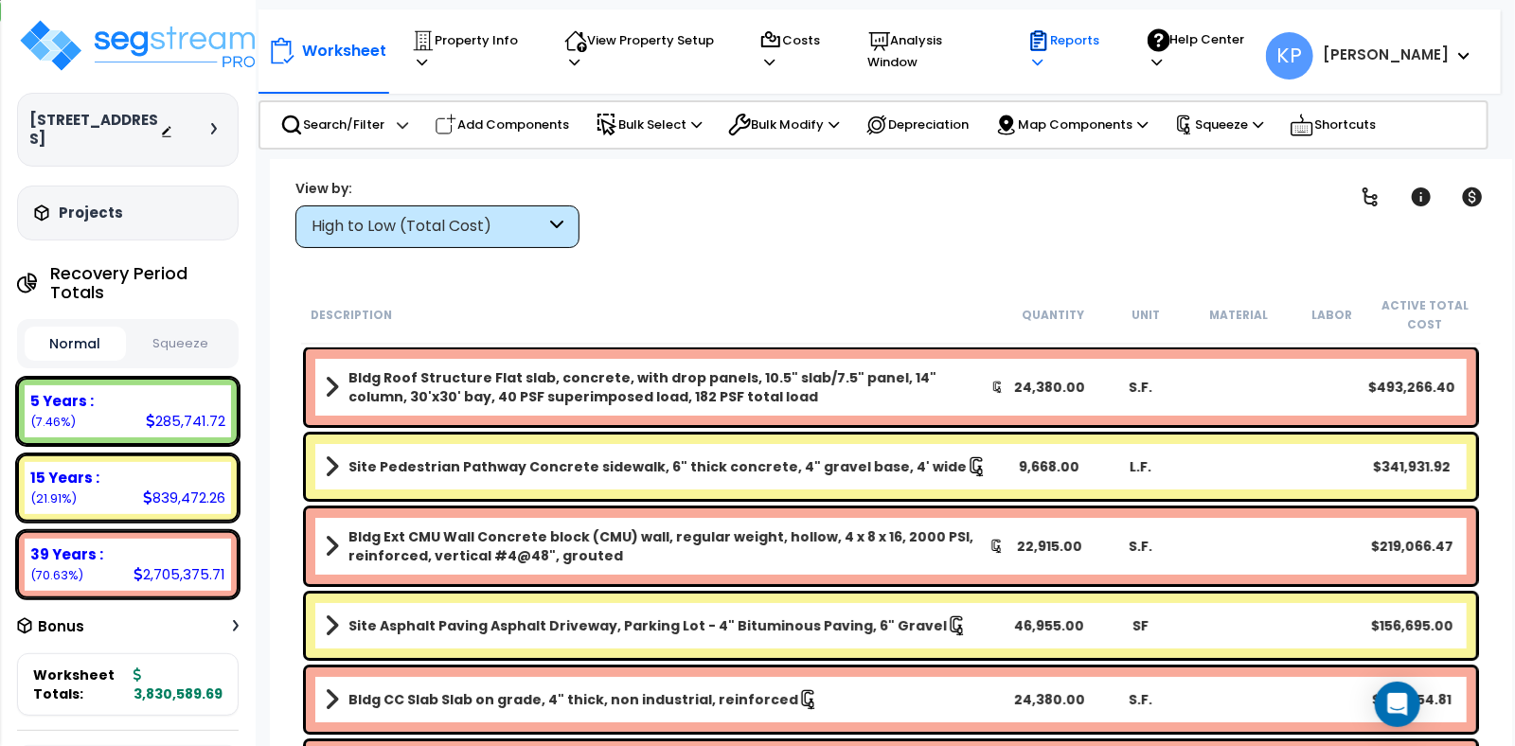
click at [1111, 46] on p "Reports" at bounding box center [1069, 51] width 83 height 44
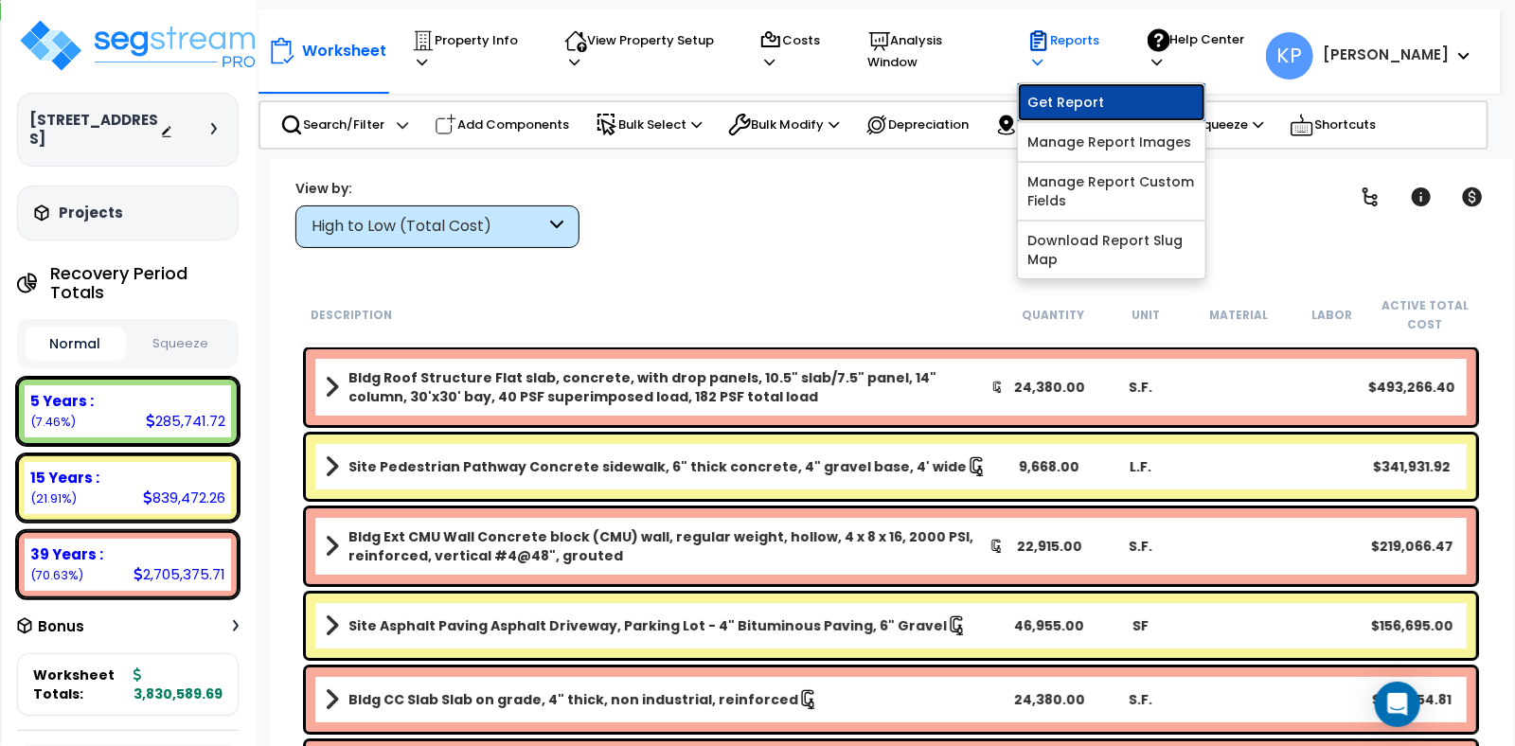
click at [1121, 95] on link "Get Report" at bounding box center [1112, 102] width 188 height 38
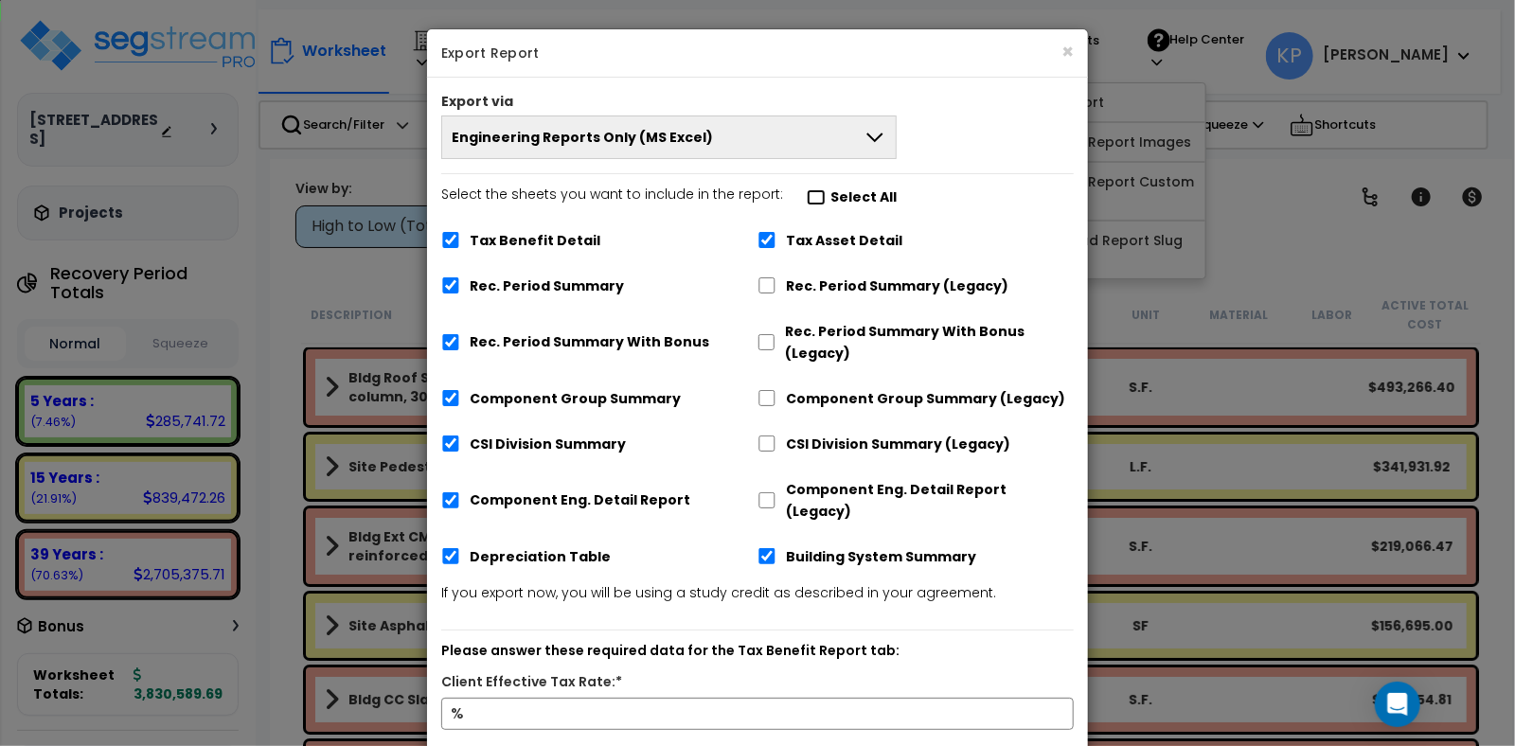
click at [810, 197] on input "Select the sheets you want to include in the report: Select All" at bounding box center [816, 197] width 19 height 16
checkbox input "true"
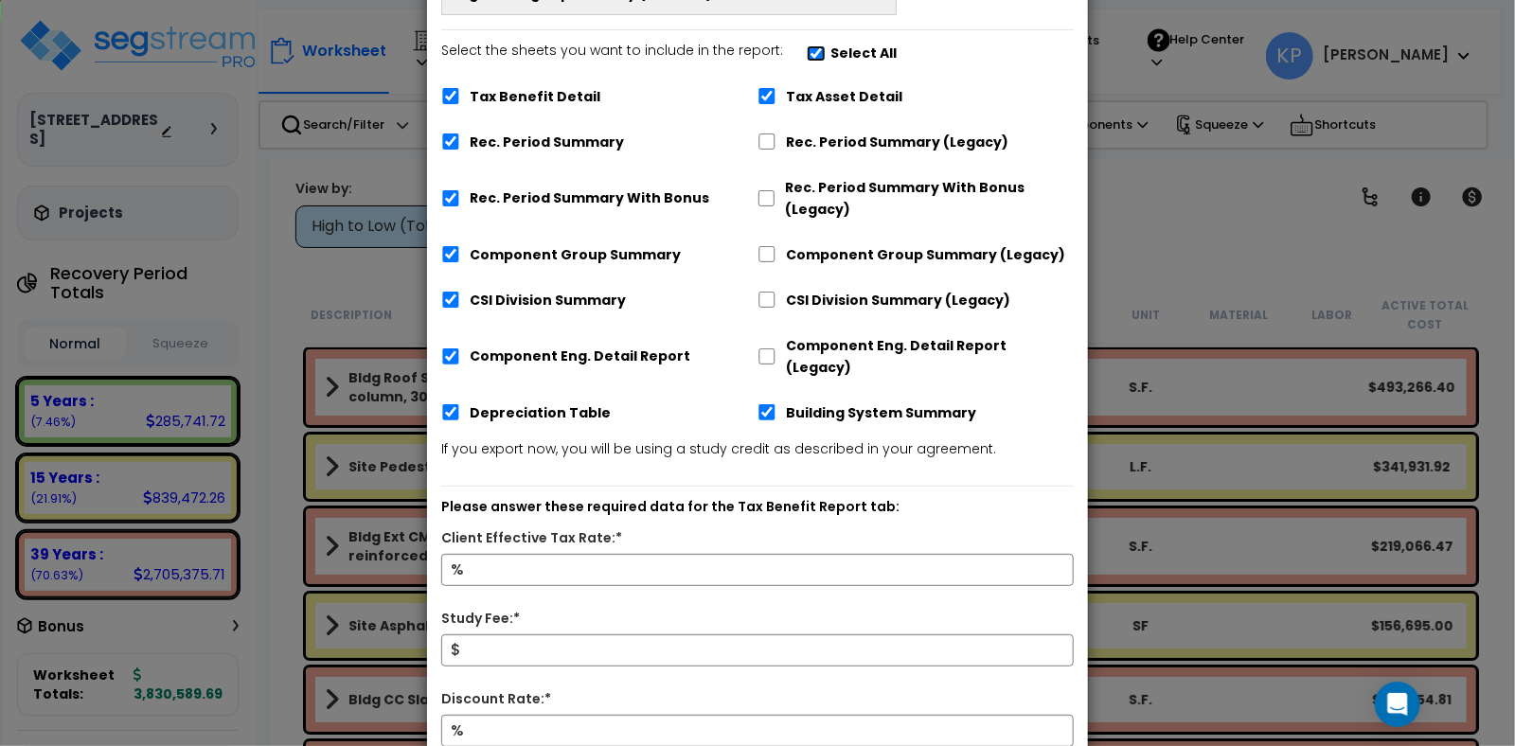
scroll to position [188, 0]
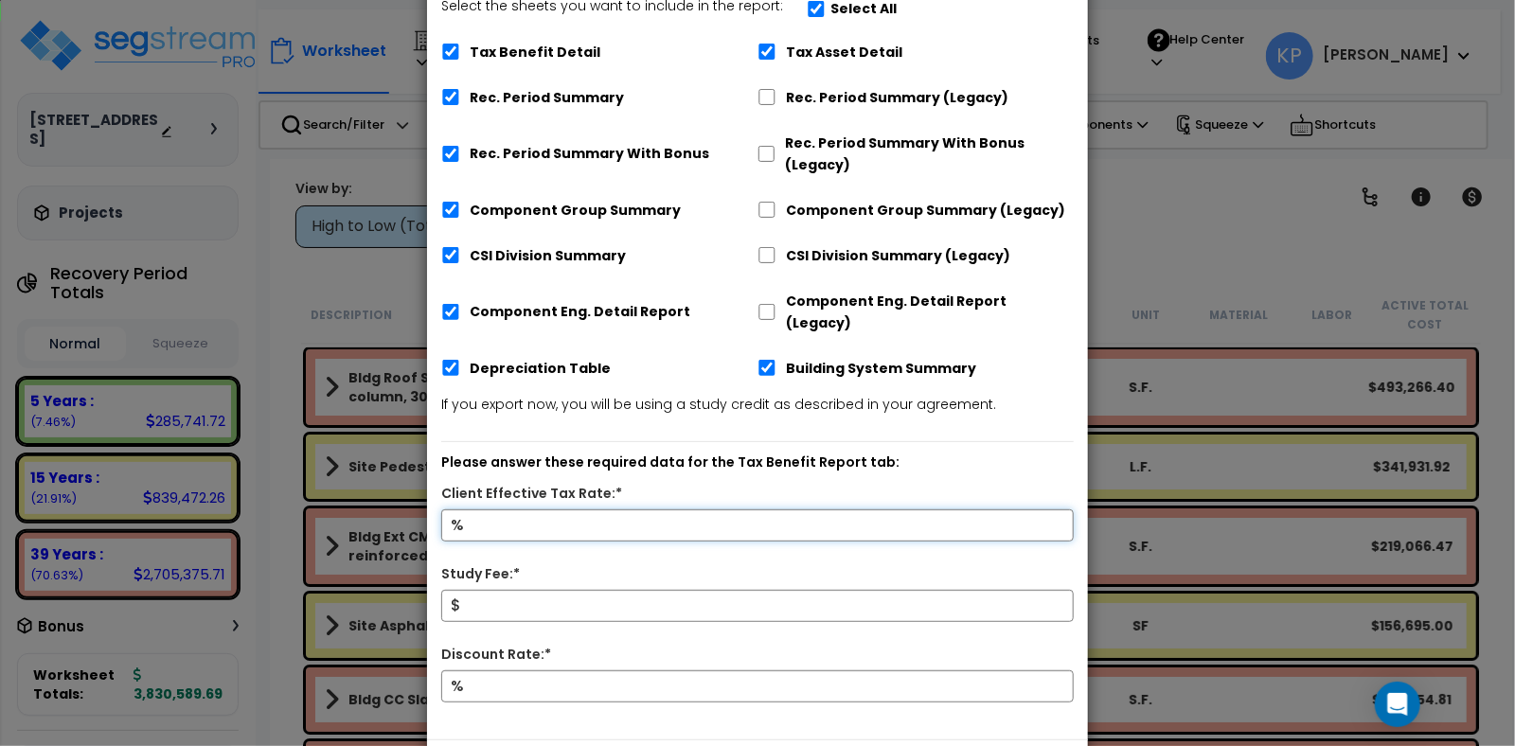
click at [478, 510] on input "Client Effective Tax Rate:*" at bounding box center [757, 526] width 633 height 32
type input "28"
click at [481, 593] on input "Study Fee:*" at bounding box center [757, 606] width 633 height 32
type input "7,500"
click at [478, 671] on input "Discount Rate:*" at bounding box center [757, 687] width 633 height 32
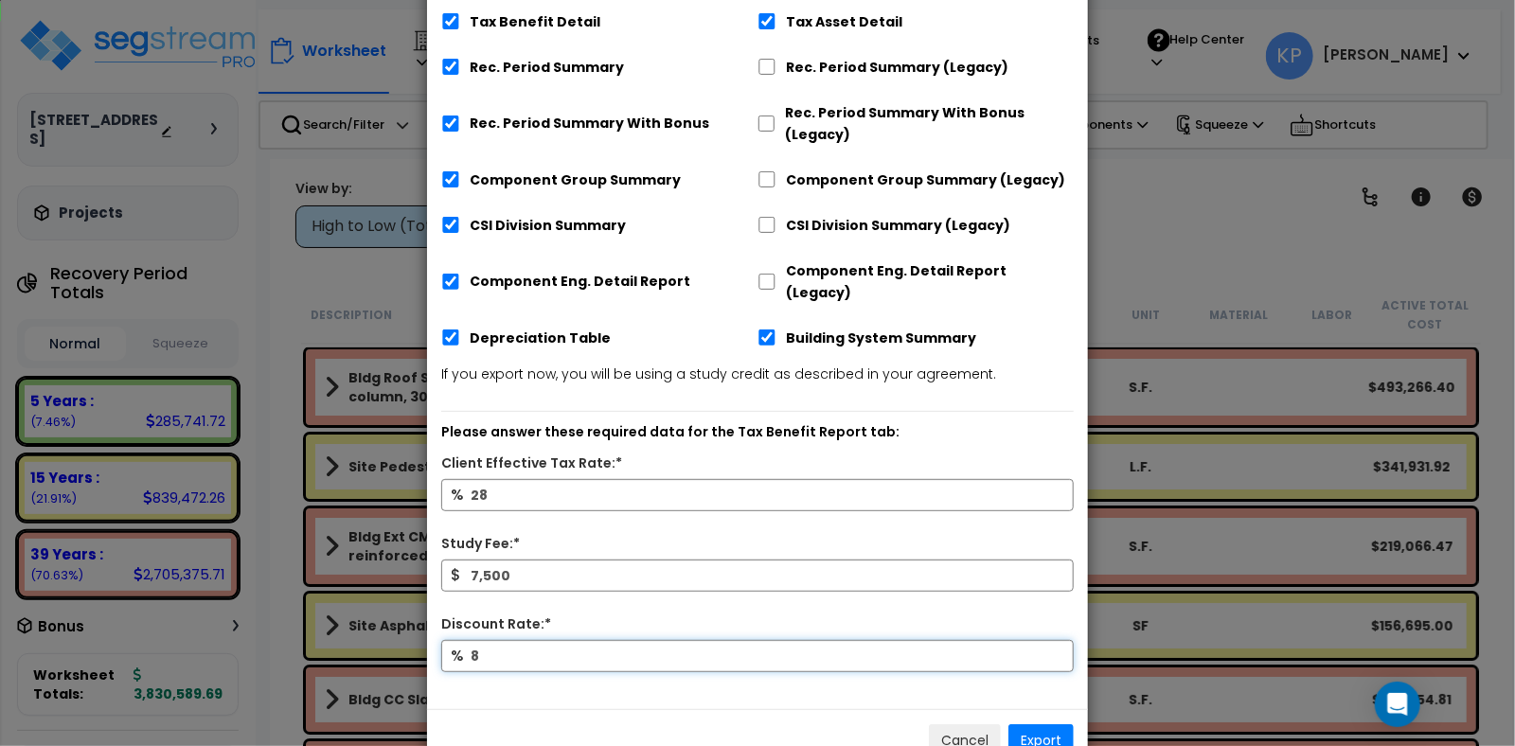
scroll to position [249, 0]
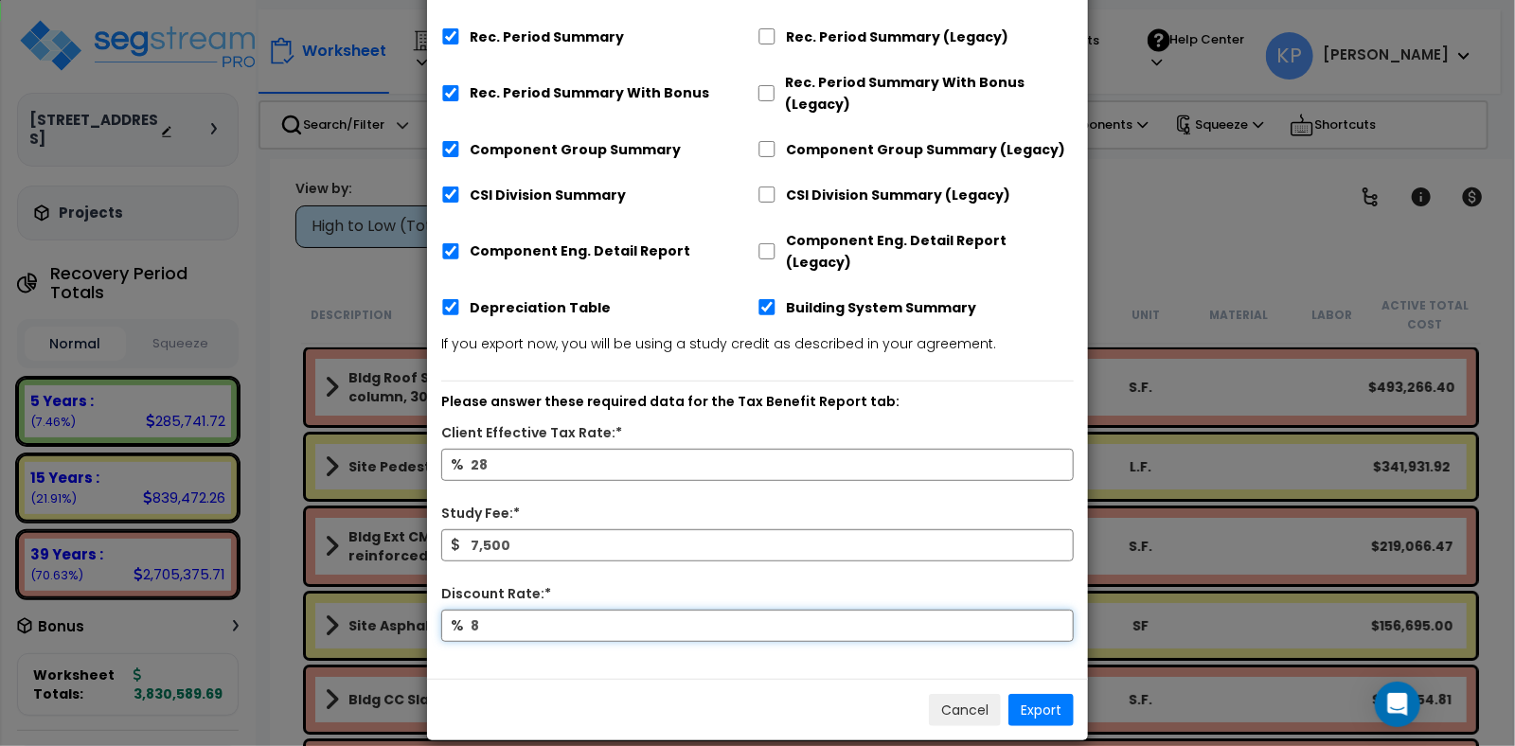
type input "8"
click at [1026, 694] on button "Export" at bounding box center [1041, 710] width 65 height 32
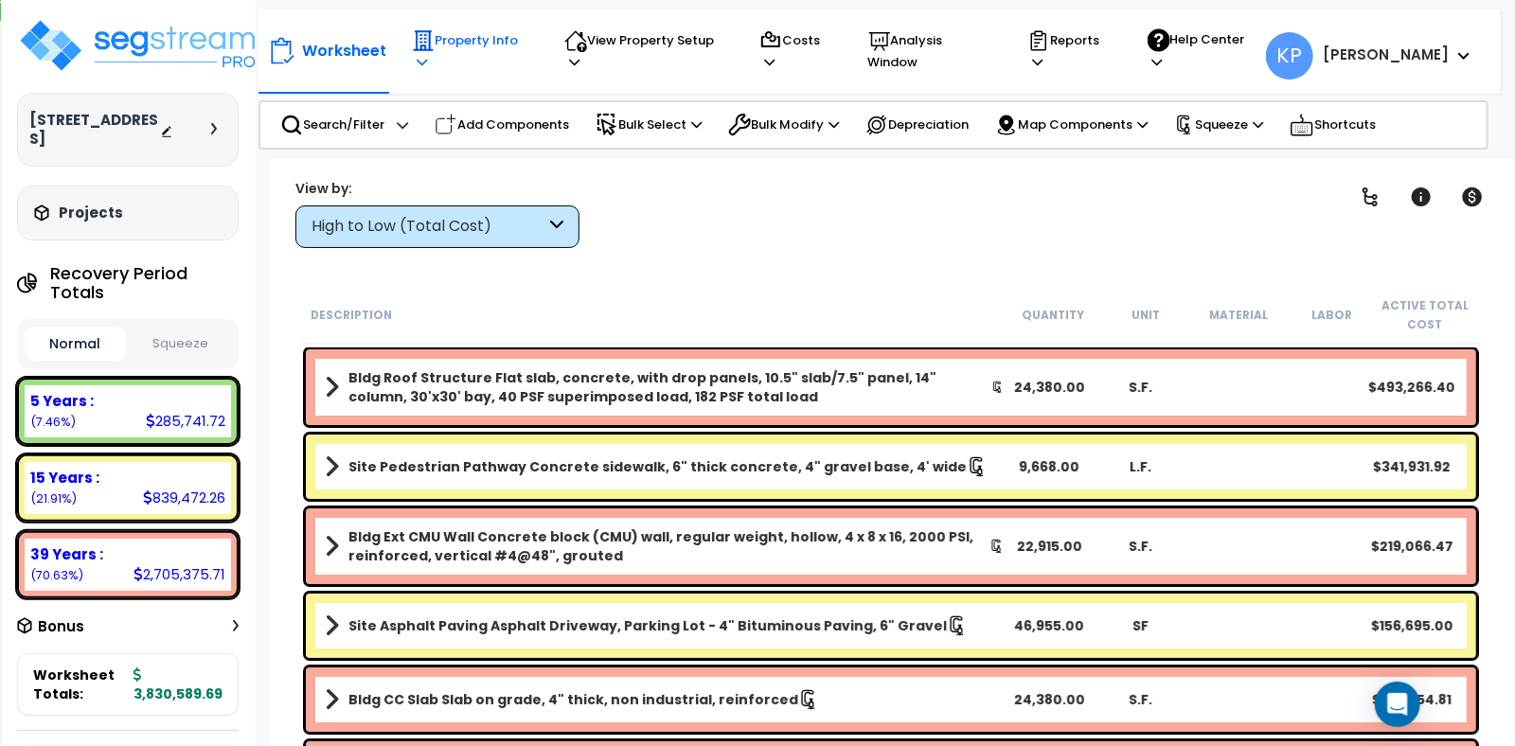
click at [491, 39] on p "Property Info" at bounding box center [470, 51] width 116 height 44
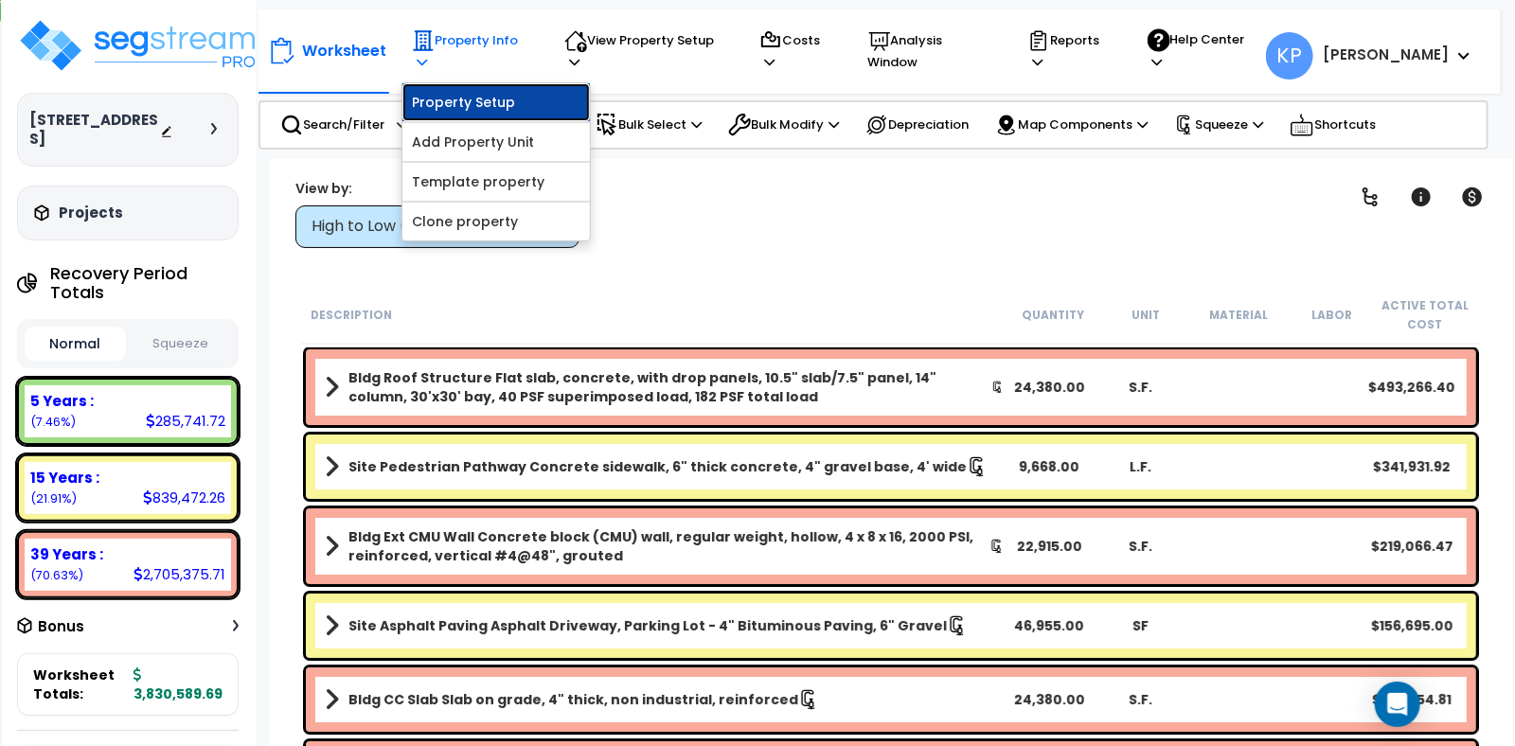
click at [500, 84] on link "Property Setup" at bounding box center [496, 102] width 188 height 38
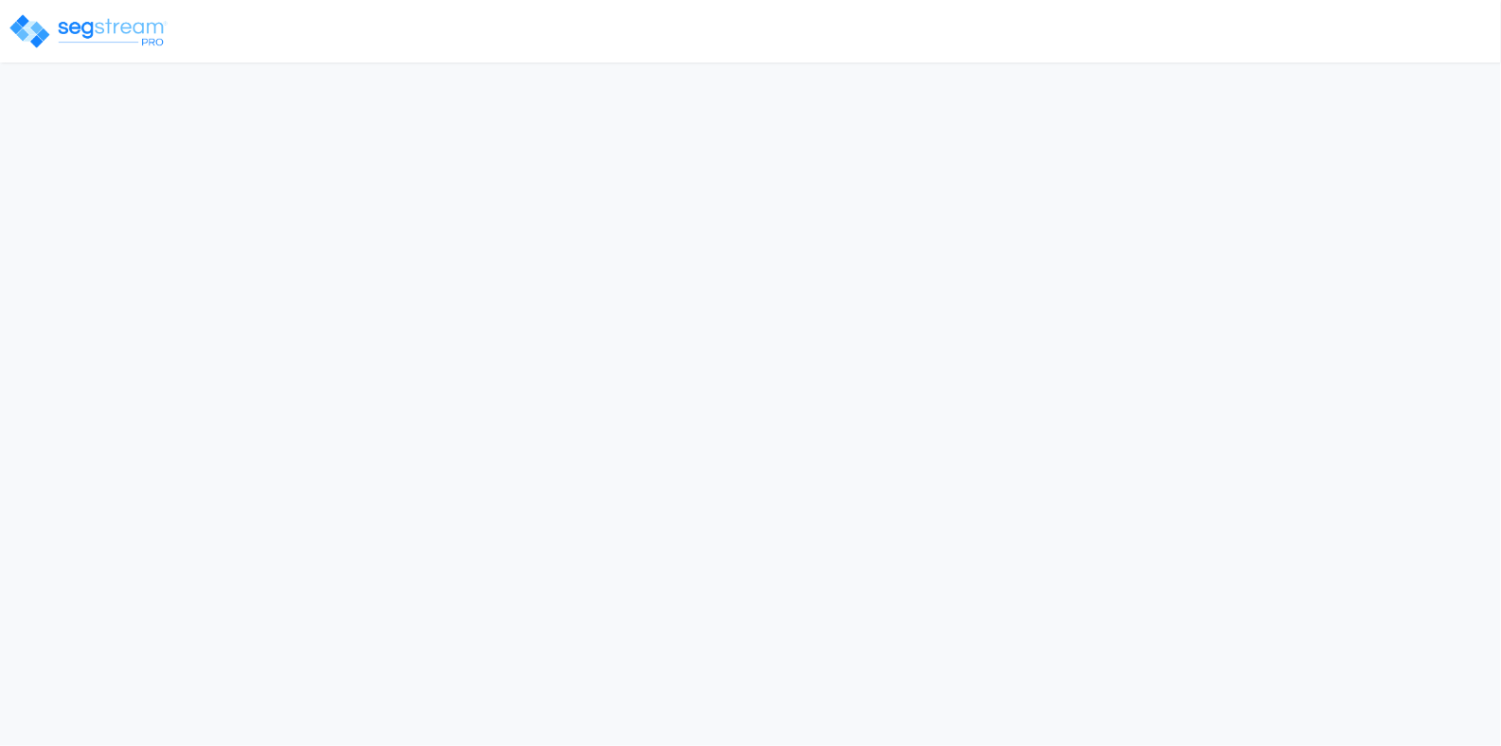
select select "2024"
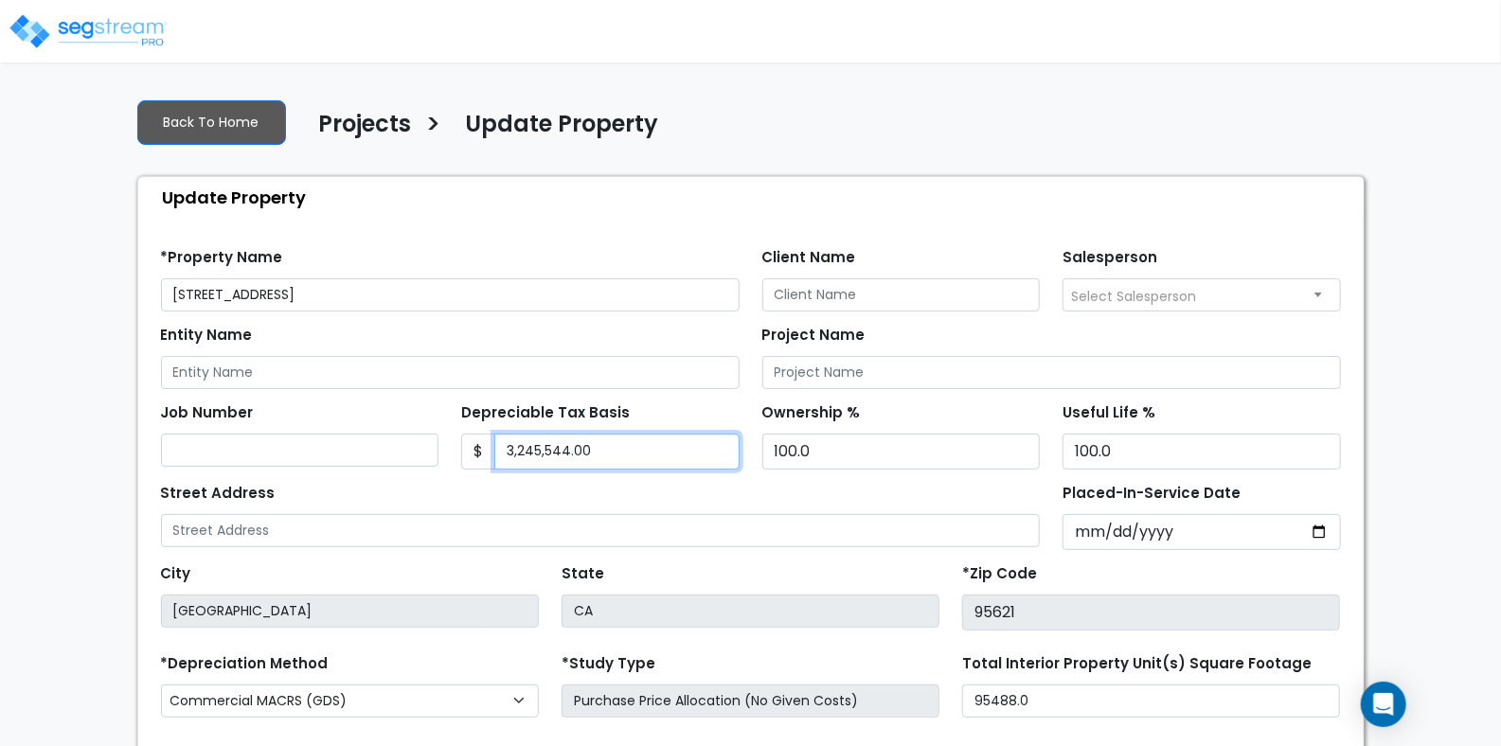
drag, startPoint x: 603, startPoint y: 453, endPoint x: 508, endPoint y: 453, distance: 95.7
click at [508, 453] on input "3,245,544.00" at bounding box center [616, 452] width 245 height 36
type input "2820010"
click at [570, 494] on div "Street Address" at bounding box center [601, 513] width 880 height 68
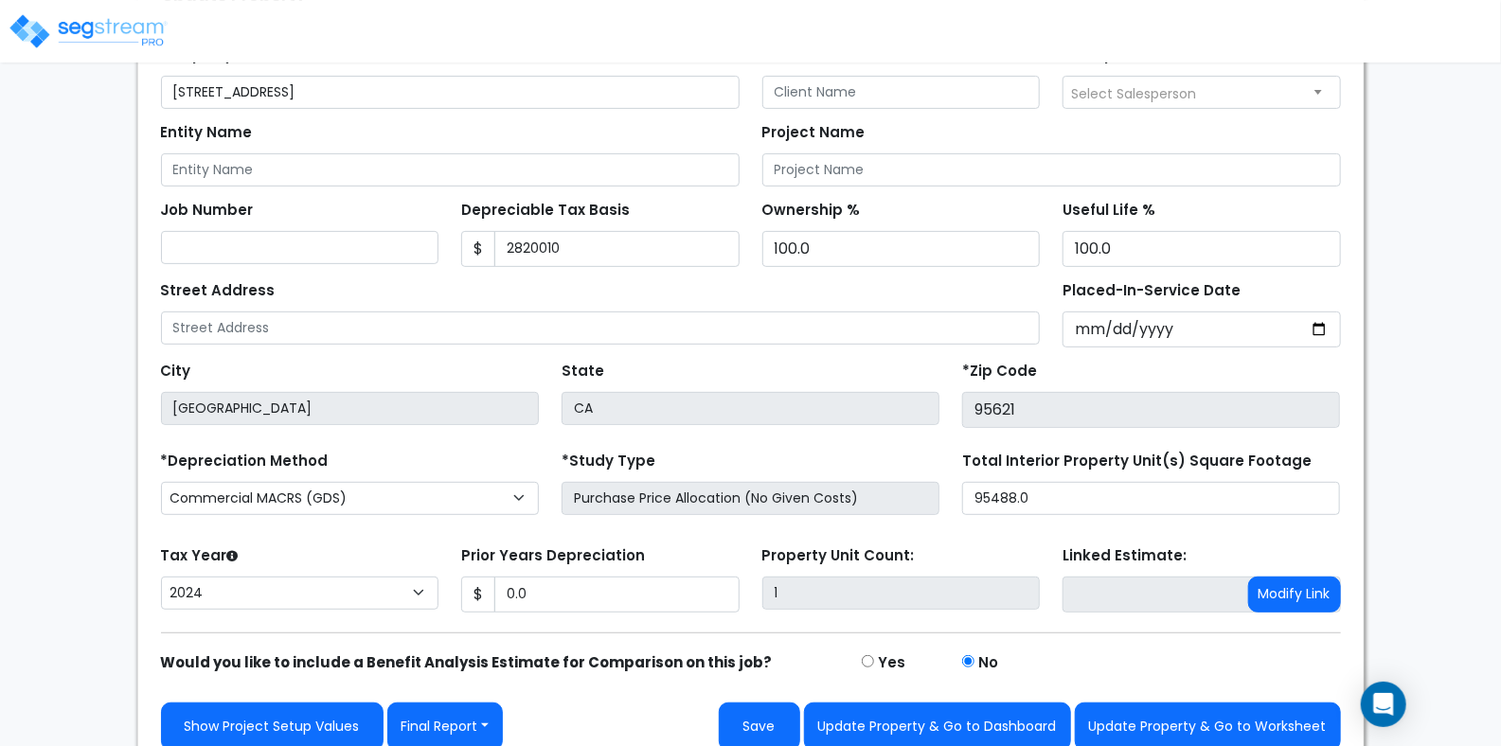
scroll to position [220, 0]
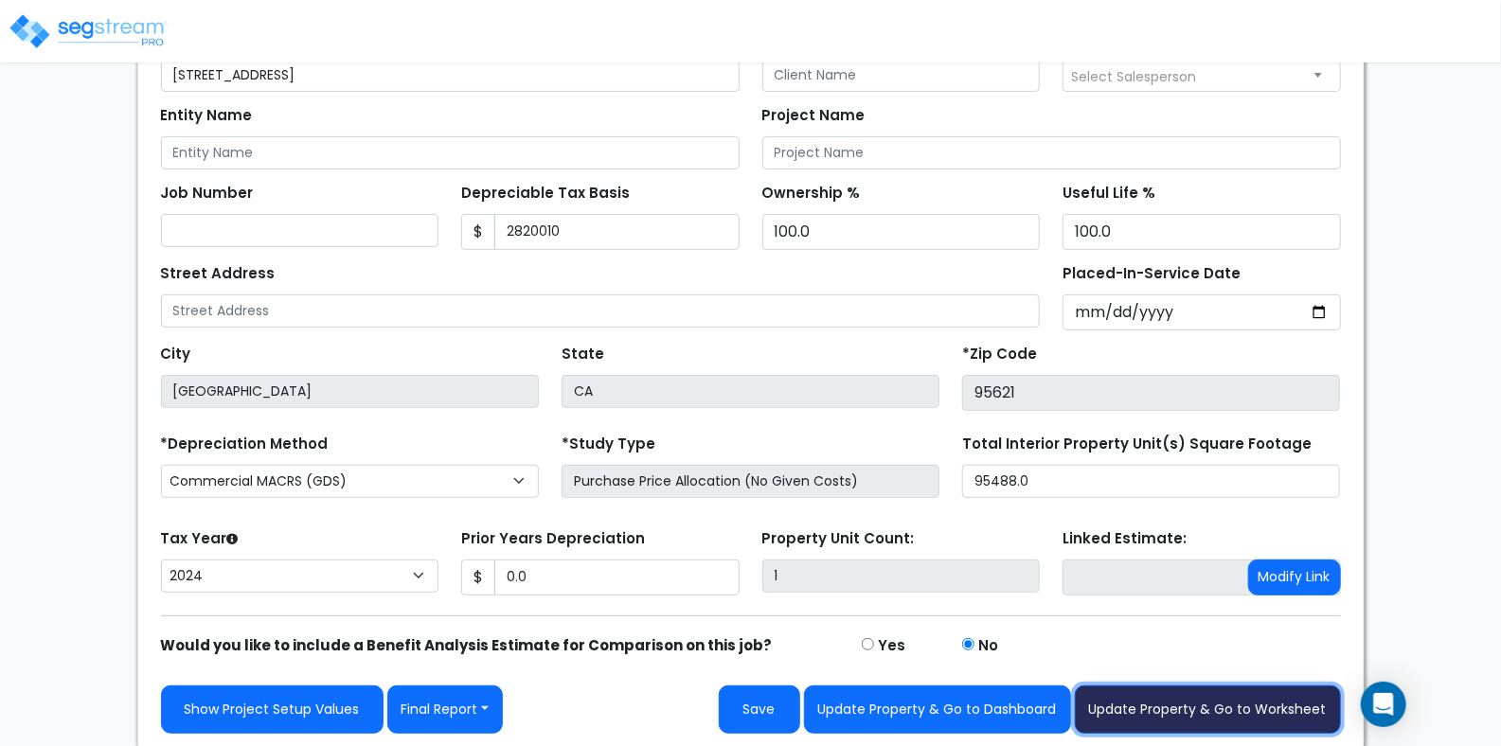
click at [1221, 716] on button "Update Property & Go to Worksheet" at bounding box center [1208, 710] width 266 height 48
type input "0"
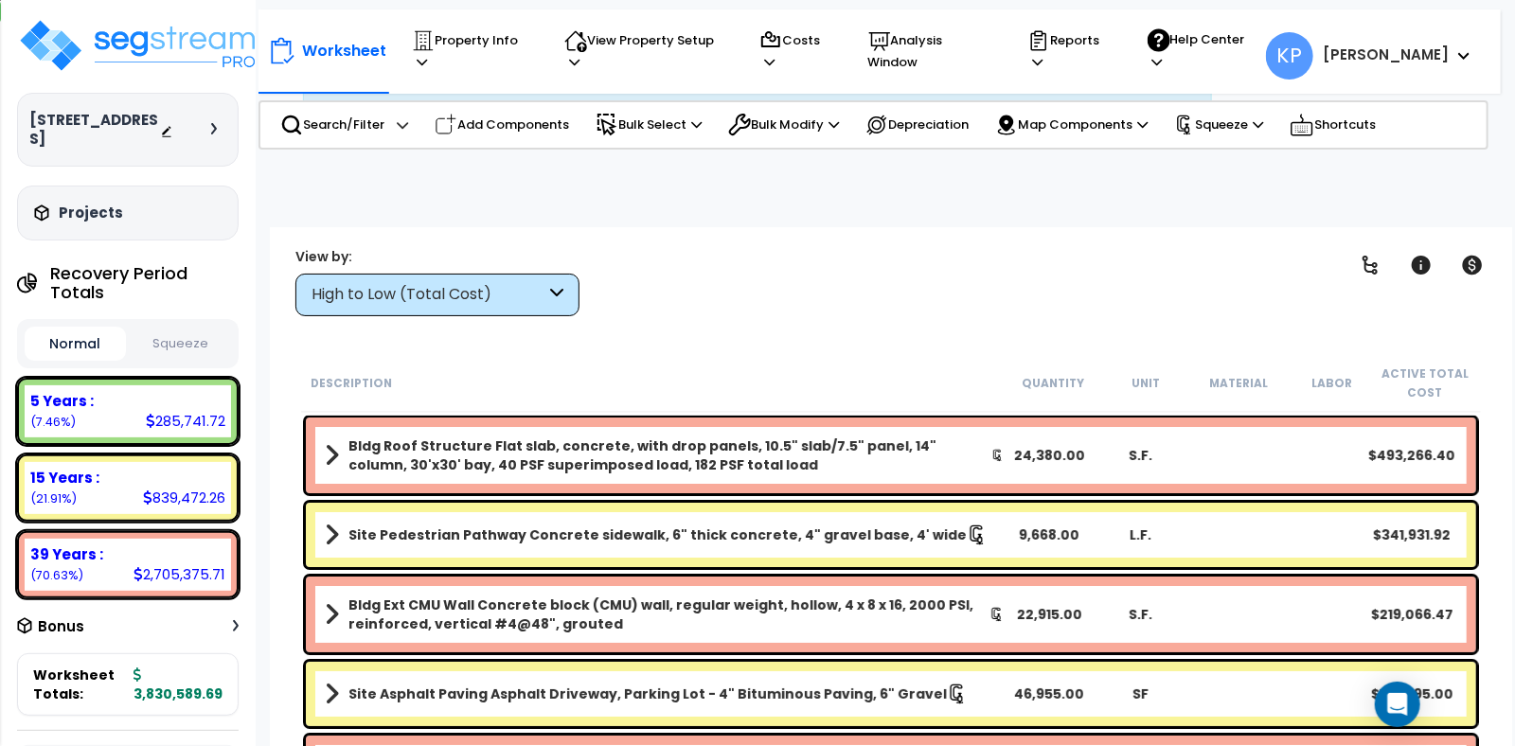
click at [190, 328] on button "Squeeze" at bounding box center [181, 344] width 101 height 33
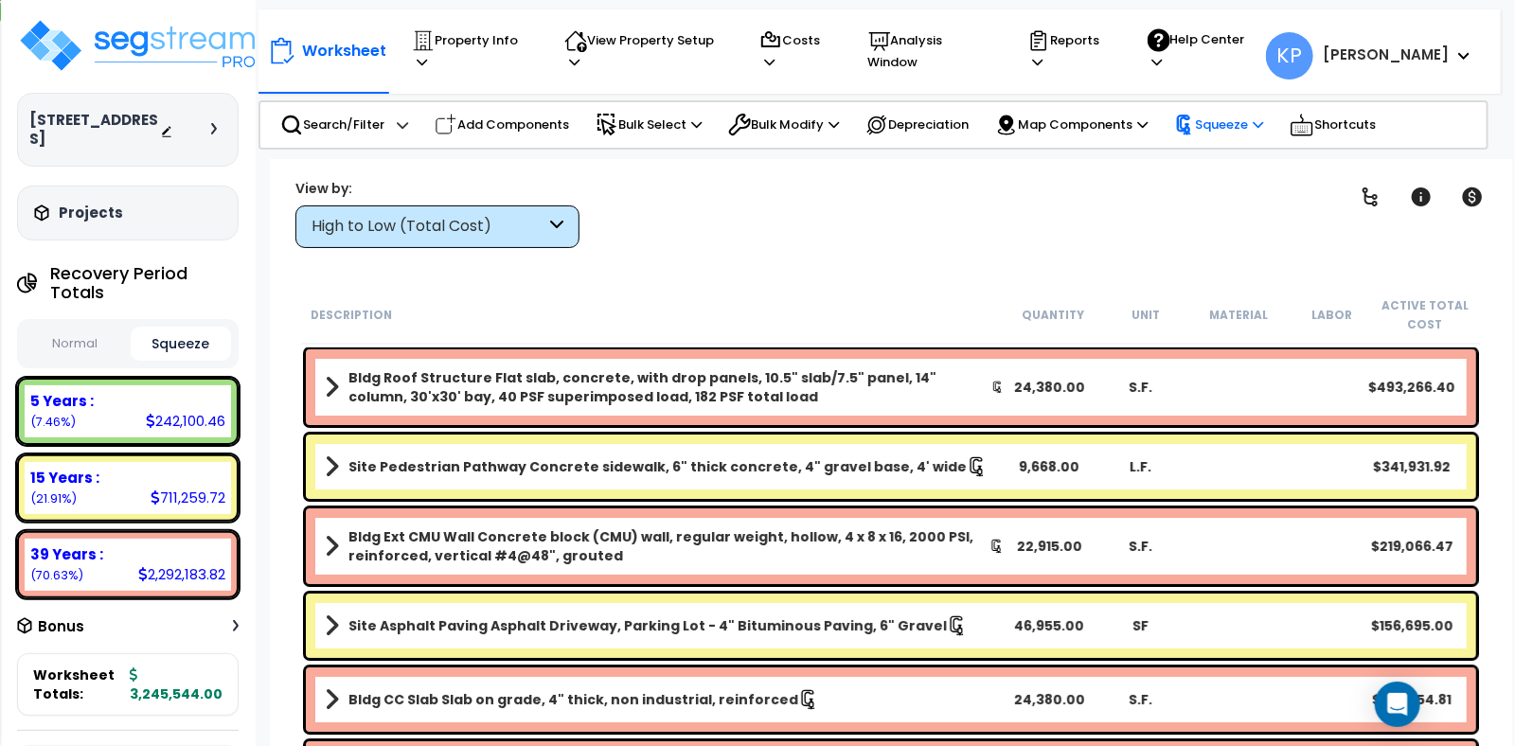
click at [1218, 126] on p "Squeeze" at bounding box center [1218, 125] width 89 height 21
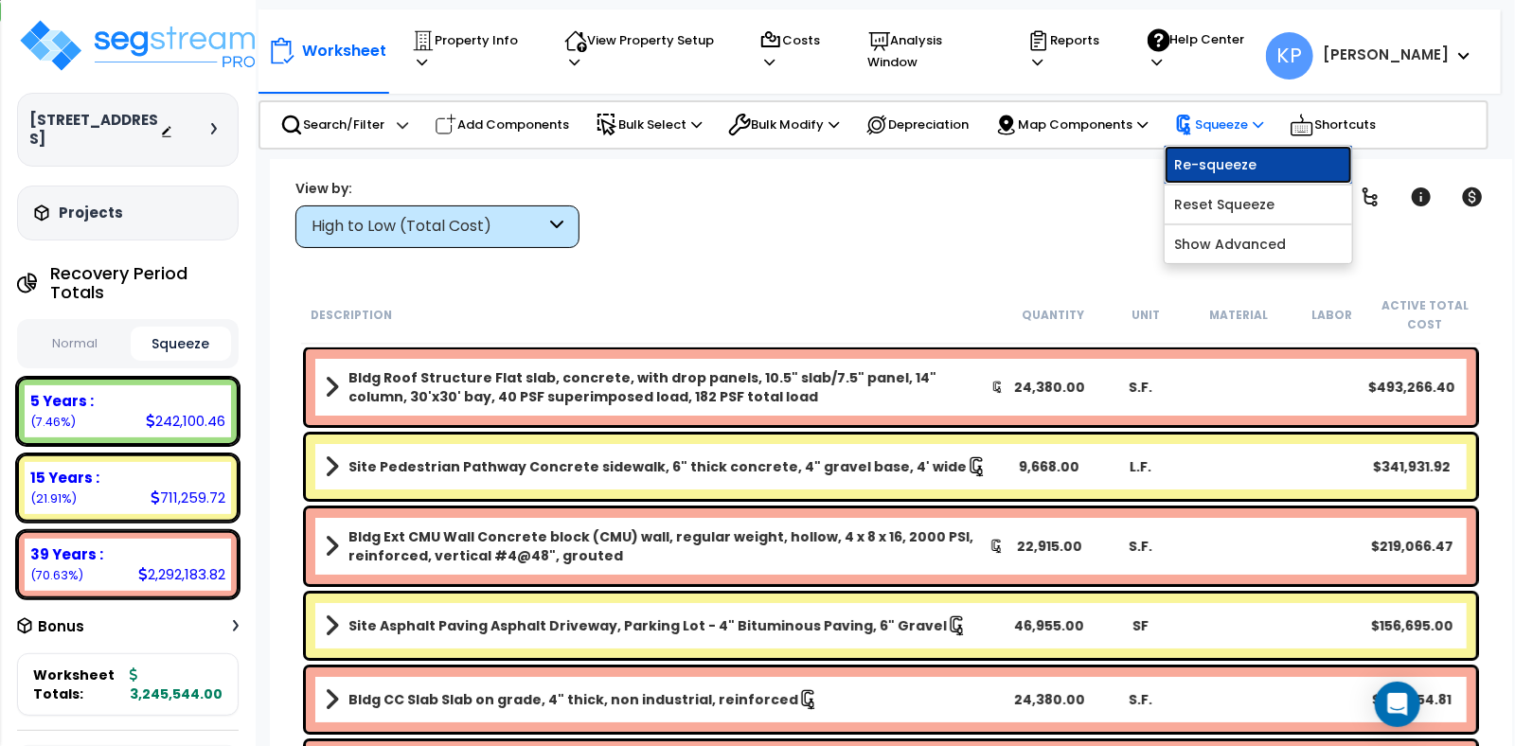
click at [1206, 167] on link "Re-squeeze" at bounding box center [1259, 165] width 188 height 38
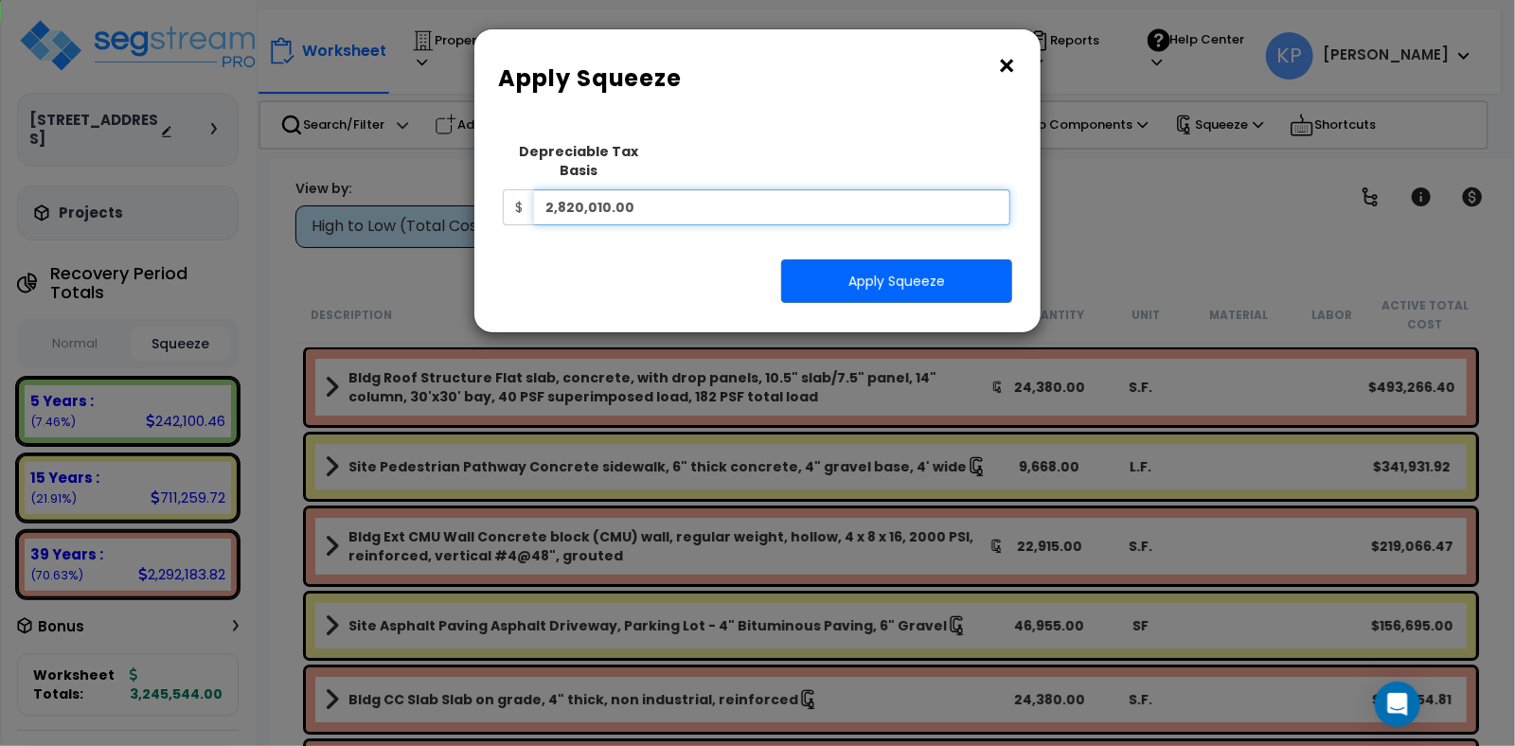
drag, startPoint x: 684, startPoint y: 191, endPoint x: 518, endPoint y: 193, distance: 165.7
click at [518, 193] on div "$ 2,820,010.00" at bounding box center [757, 207] width 508 height 36
type input "2,820,010"
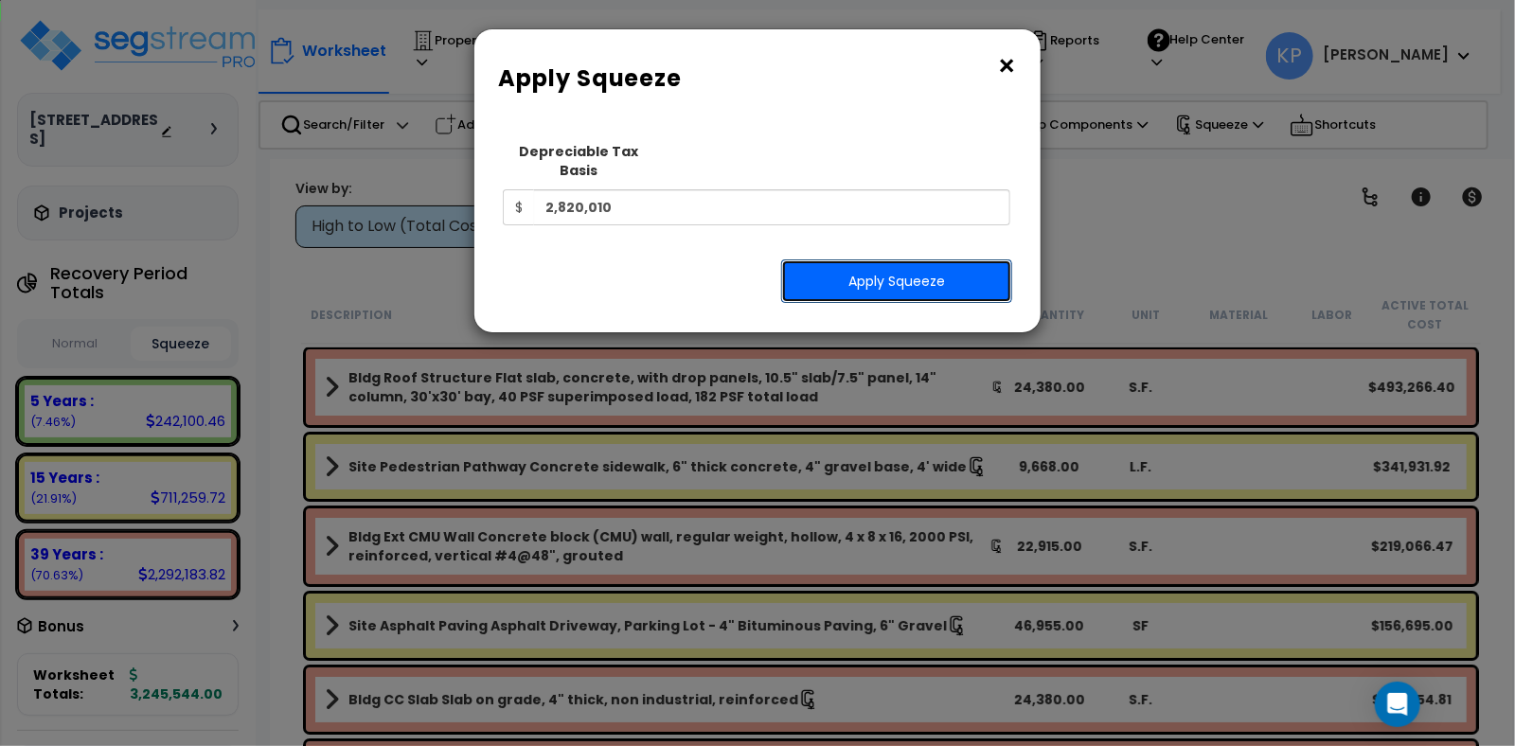
click at [881, 266] on button "Apply Squeeze" at bounding box center [896, 281] width 231 height 44
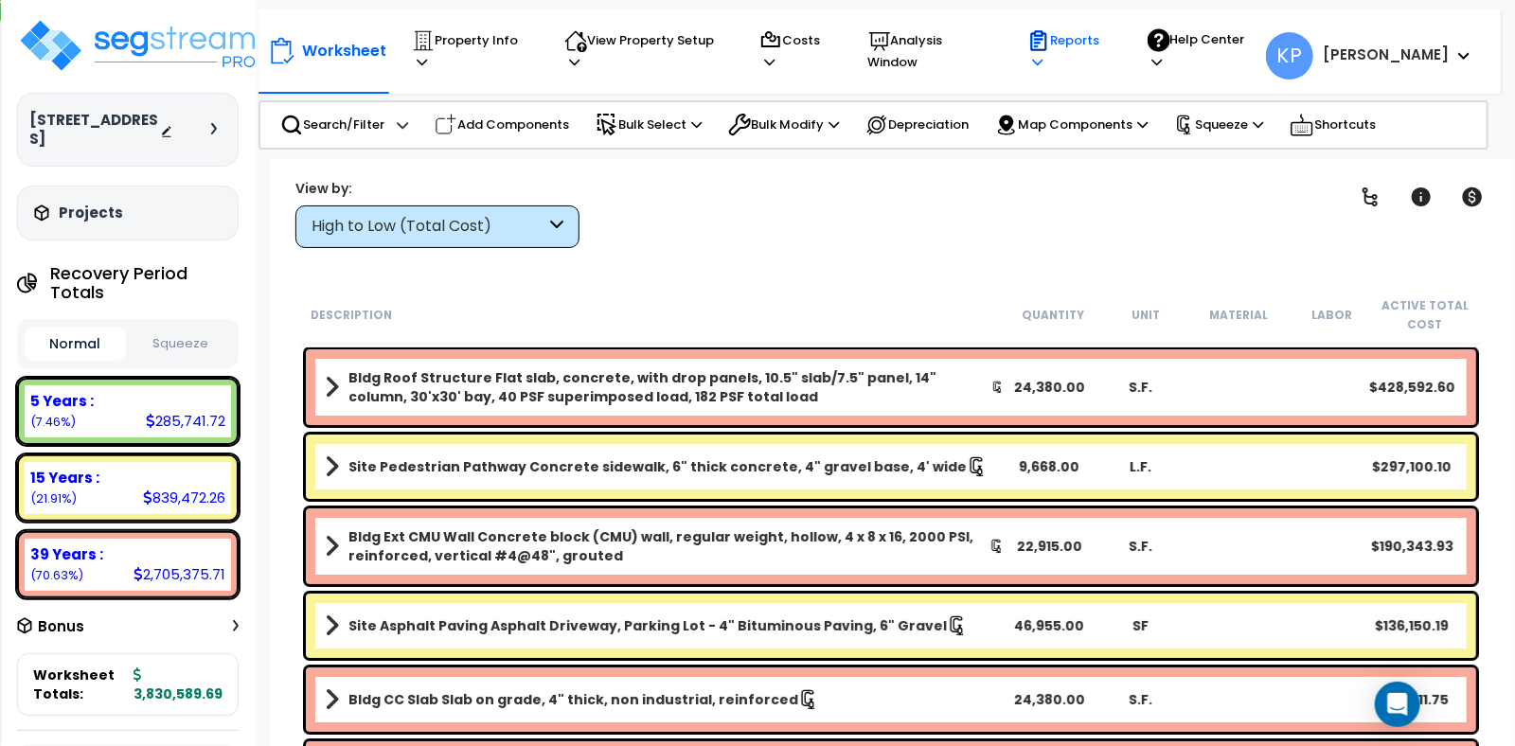
click at [1111, 46] on p "Reports" at bounding box center [1069, 51] width 83 height 44
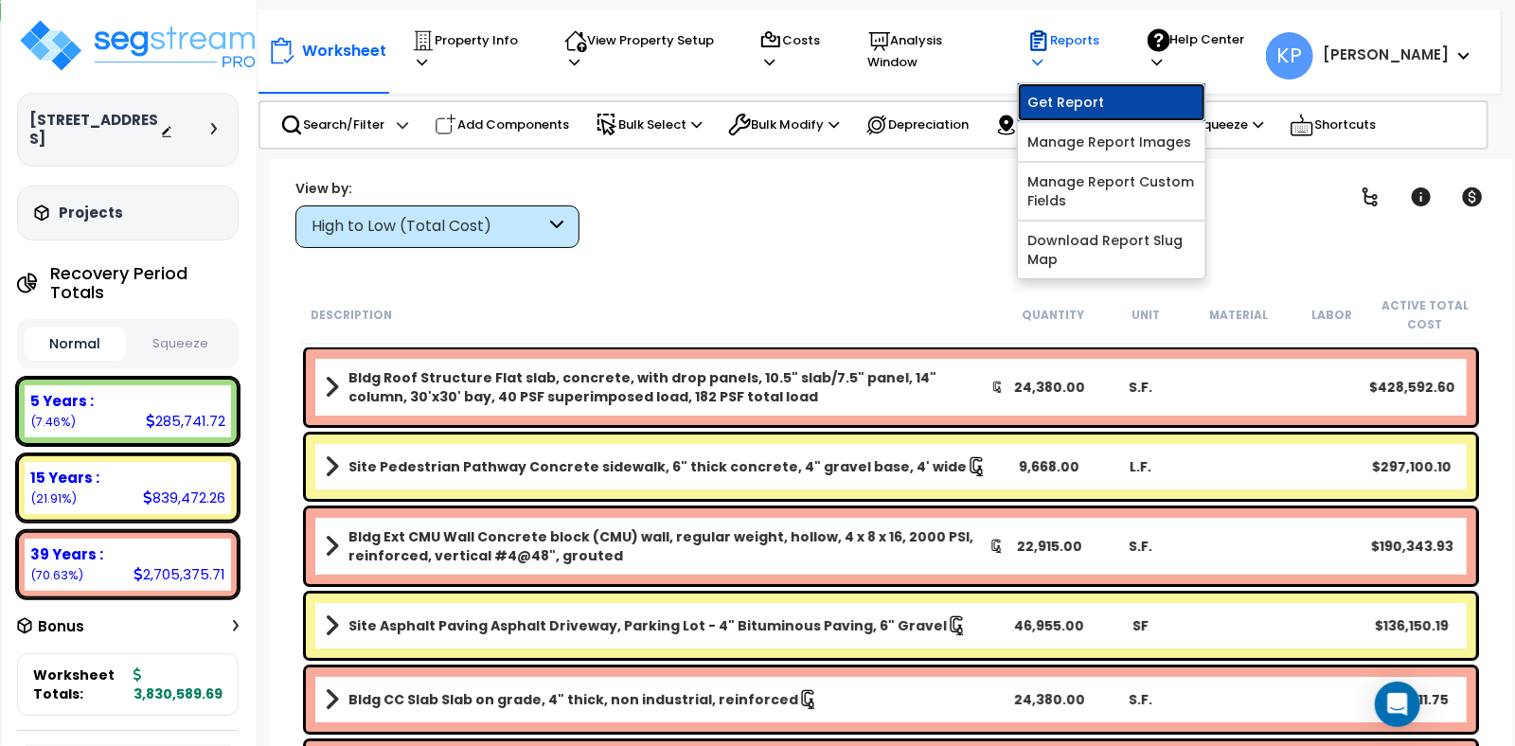
click at [1108, 83] on link "Get Report" at bounding box center [1112, 102] width 188 height 38
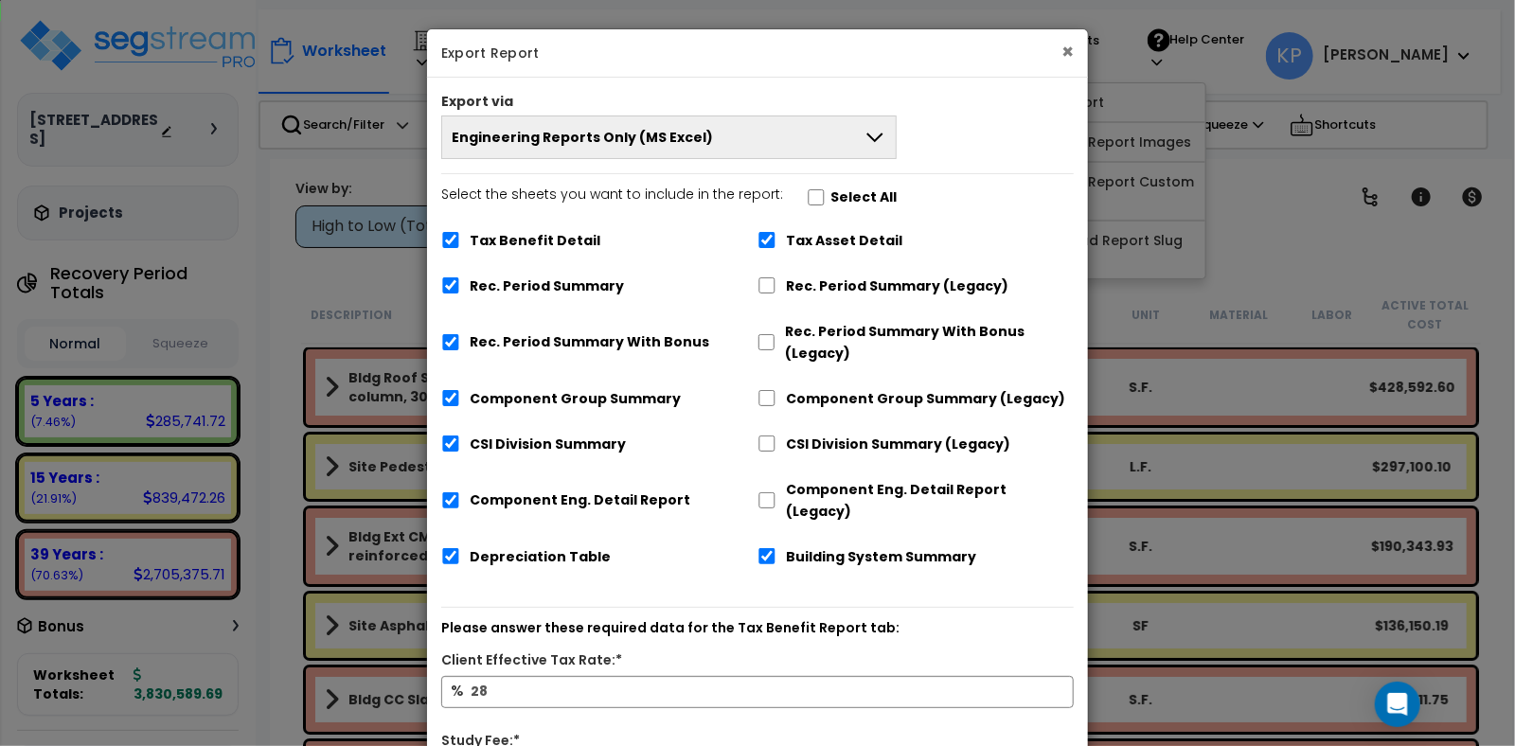
drag, startPoint x: 1066, startPoint y: 46, endPoint x: 1002, endPoint y: 77, distance: 71.2
click at [1066, 46] on button "×" at bounding box center [1068, 52] width 12 height 20
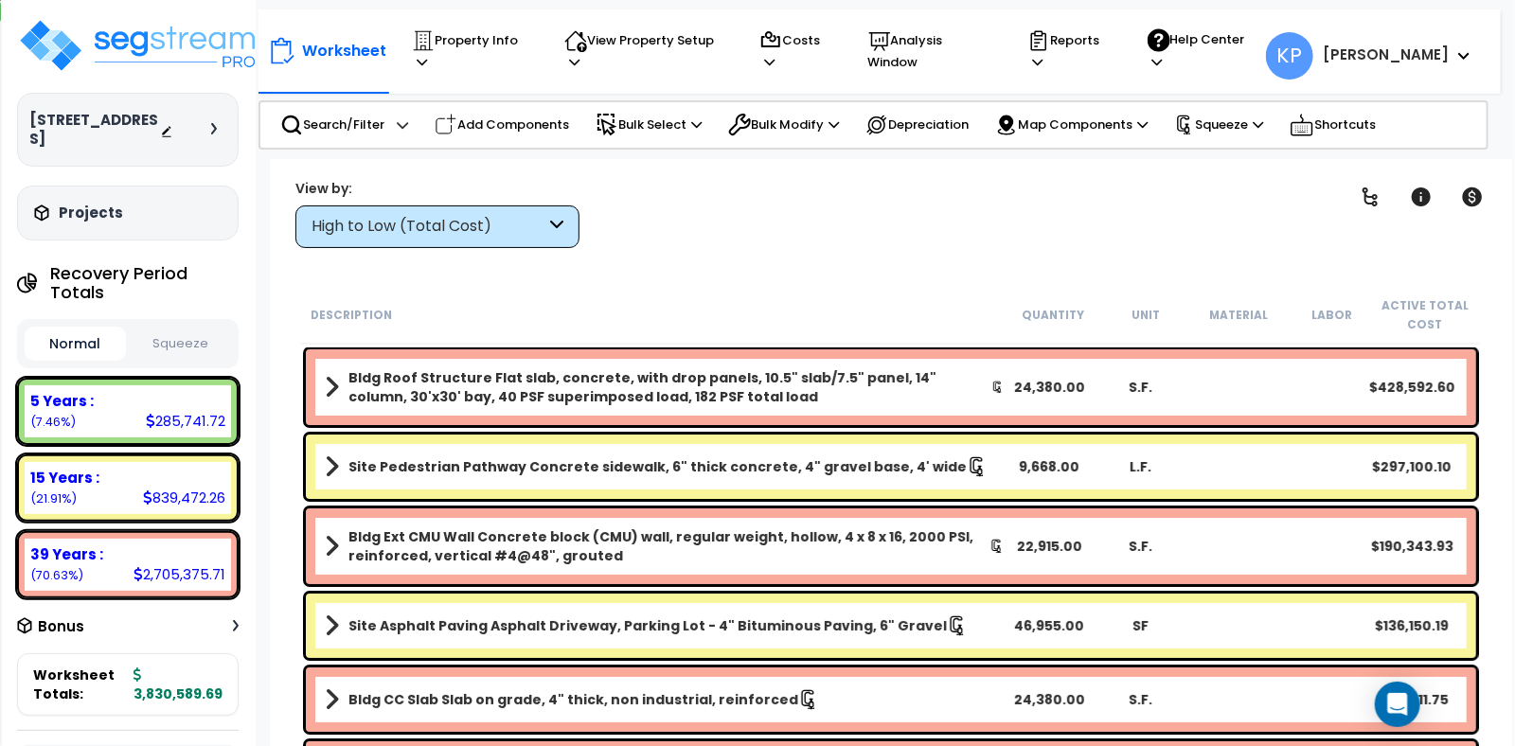
click at [150, 328] on button "Squeeze" at bounding box center [181, 344] width 101 height 33
click at [1111, 48] on p "Reports" at bounding box center [1069, 51] width 83 height 44
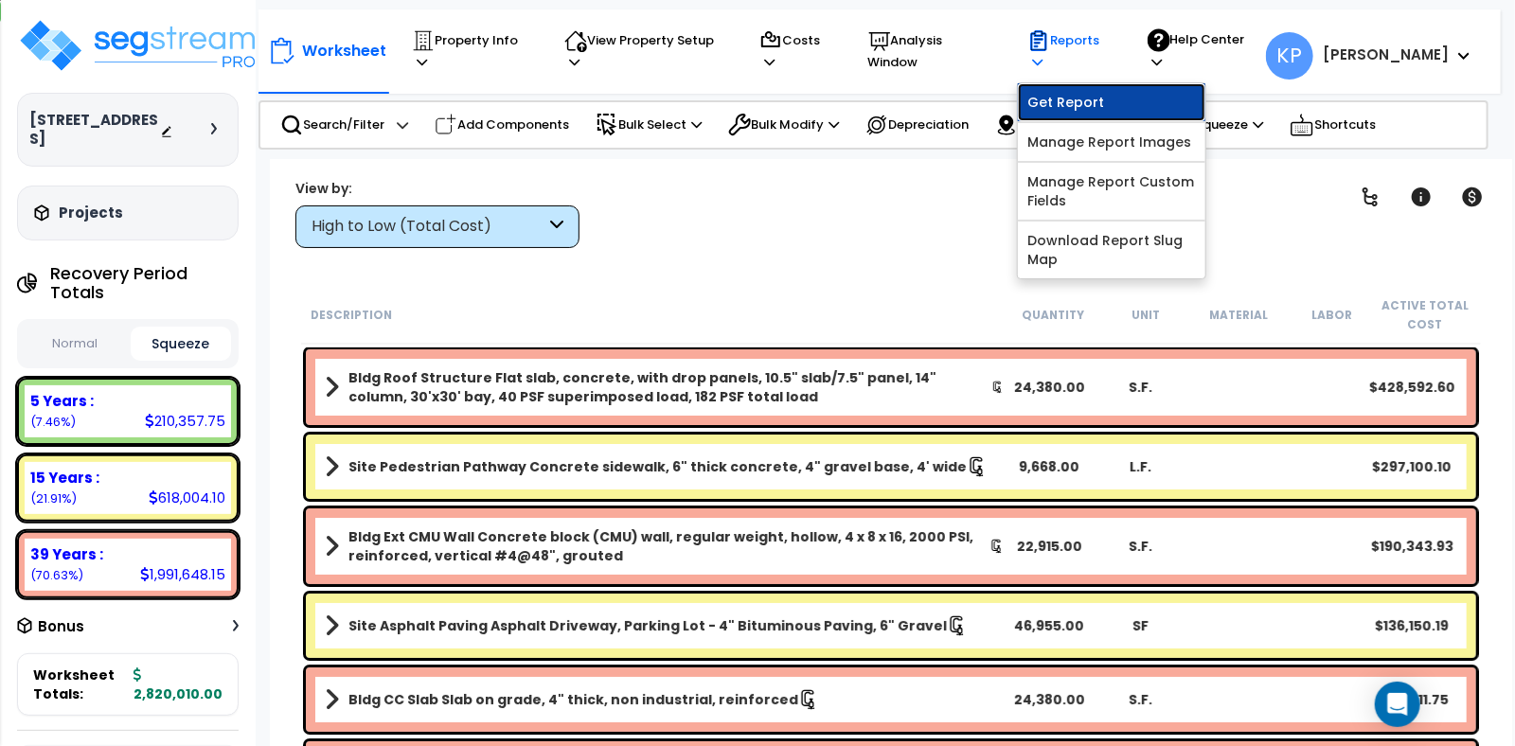
click at [1088, 89] on link "Get Report" at bounding box center [1112, 102] width 188 height 38
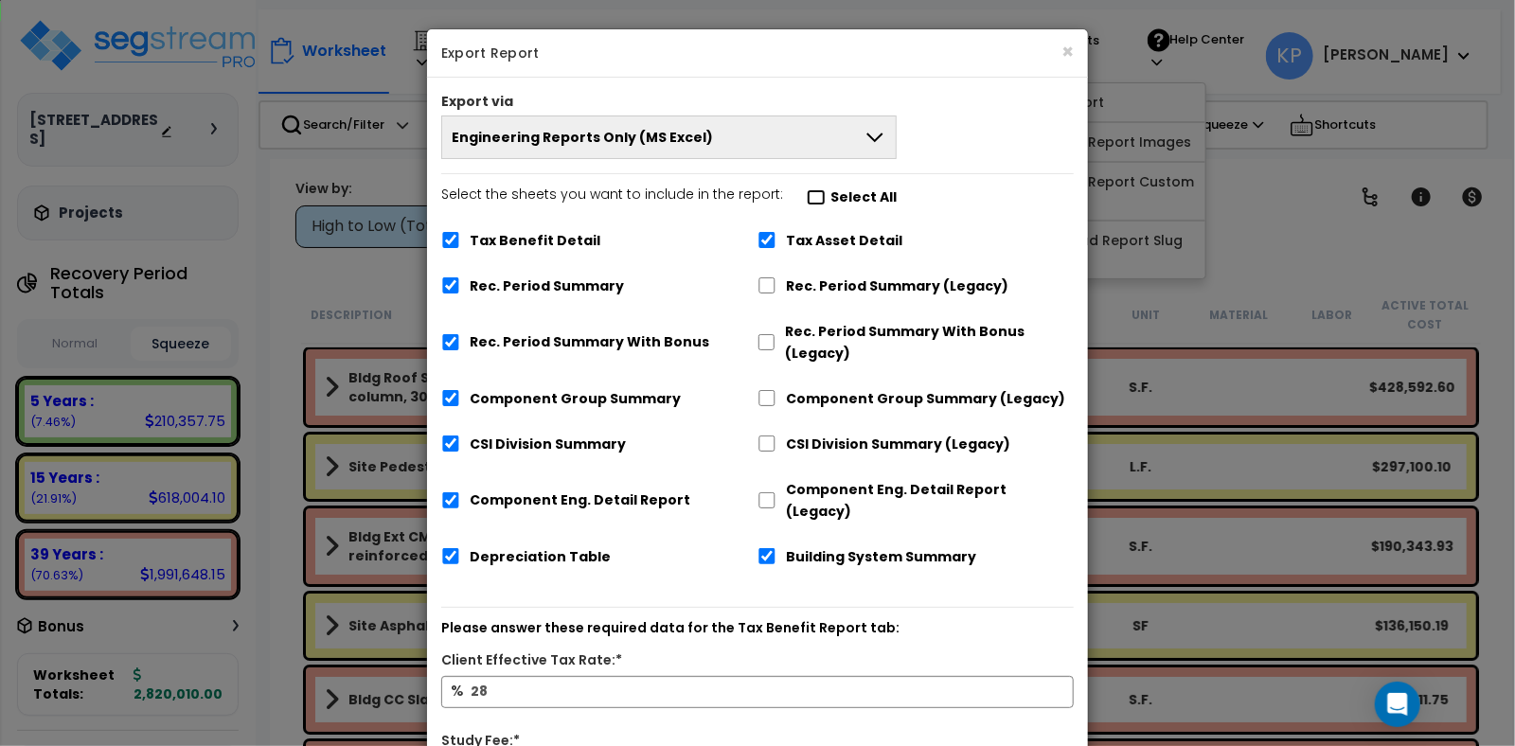
click at [807, 204] on input "Select the sheets you want to include in the report: Select All" at bounding box center [816, 197] width 19 height 16
checkbox input "true"
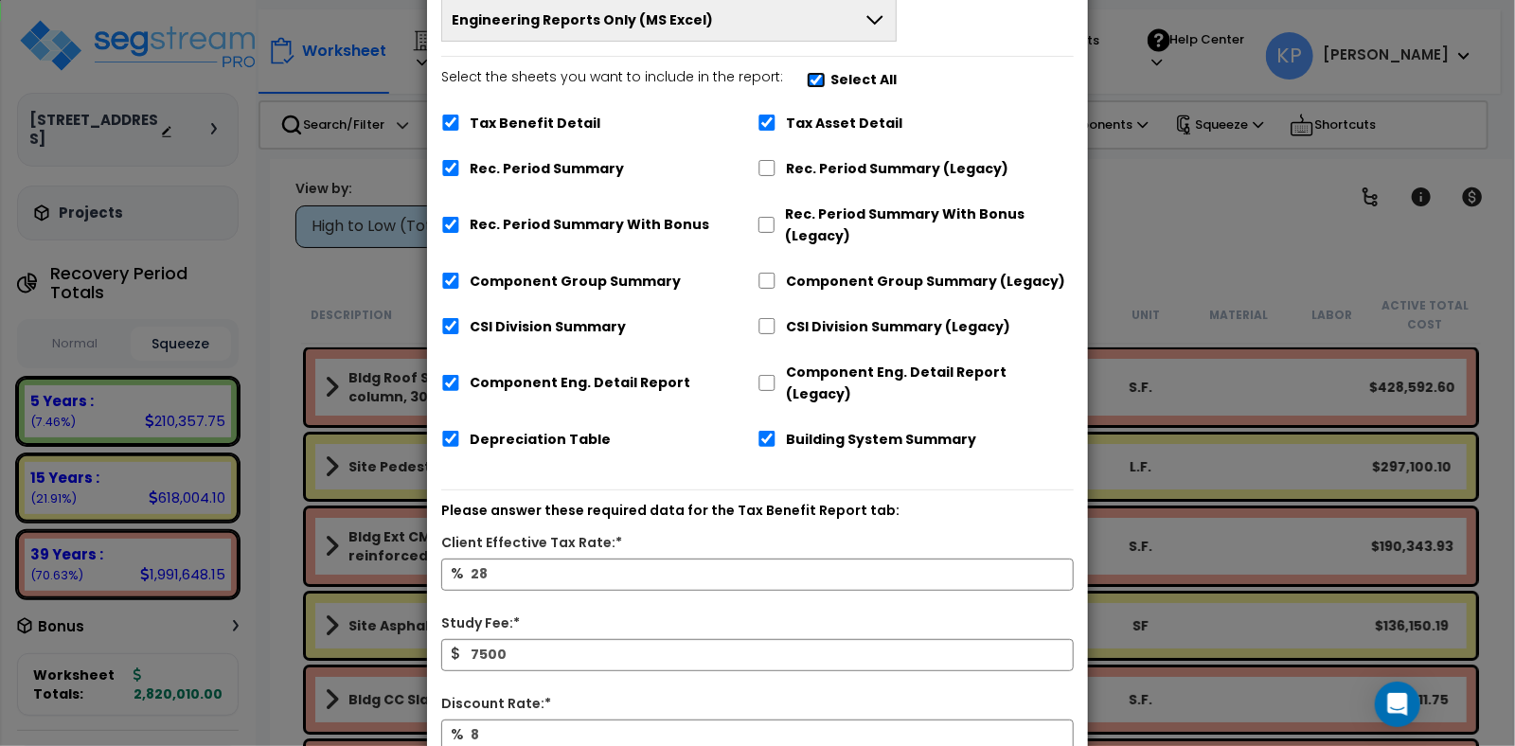
scroll to position [226, 0]
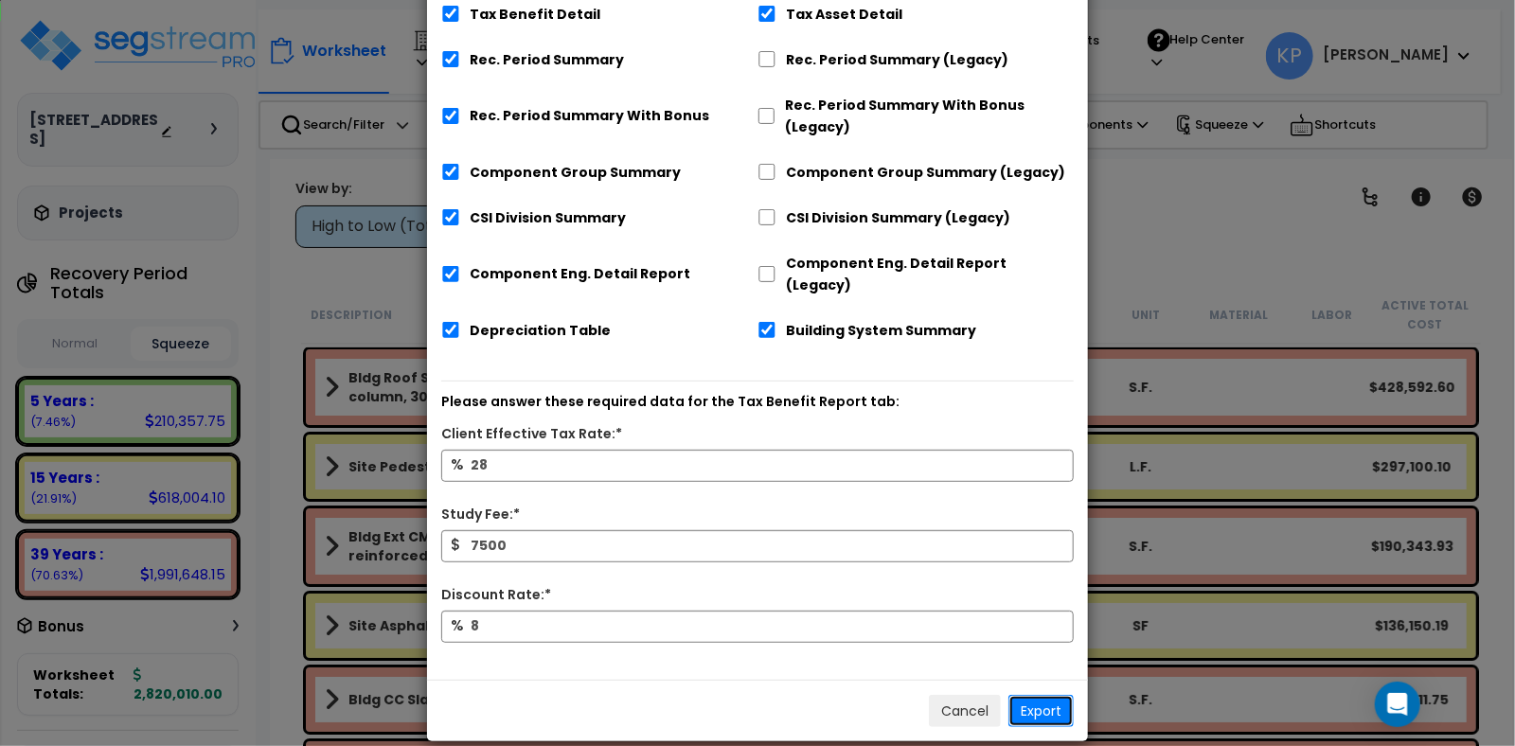
click at [1047, 695] on button "Export" at bounding box center [1041, 711] width 65 height 32
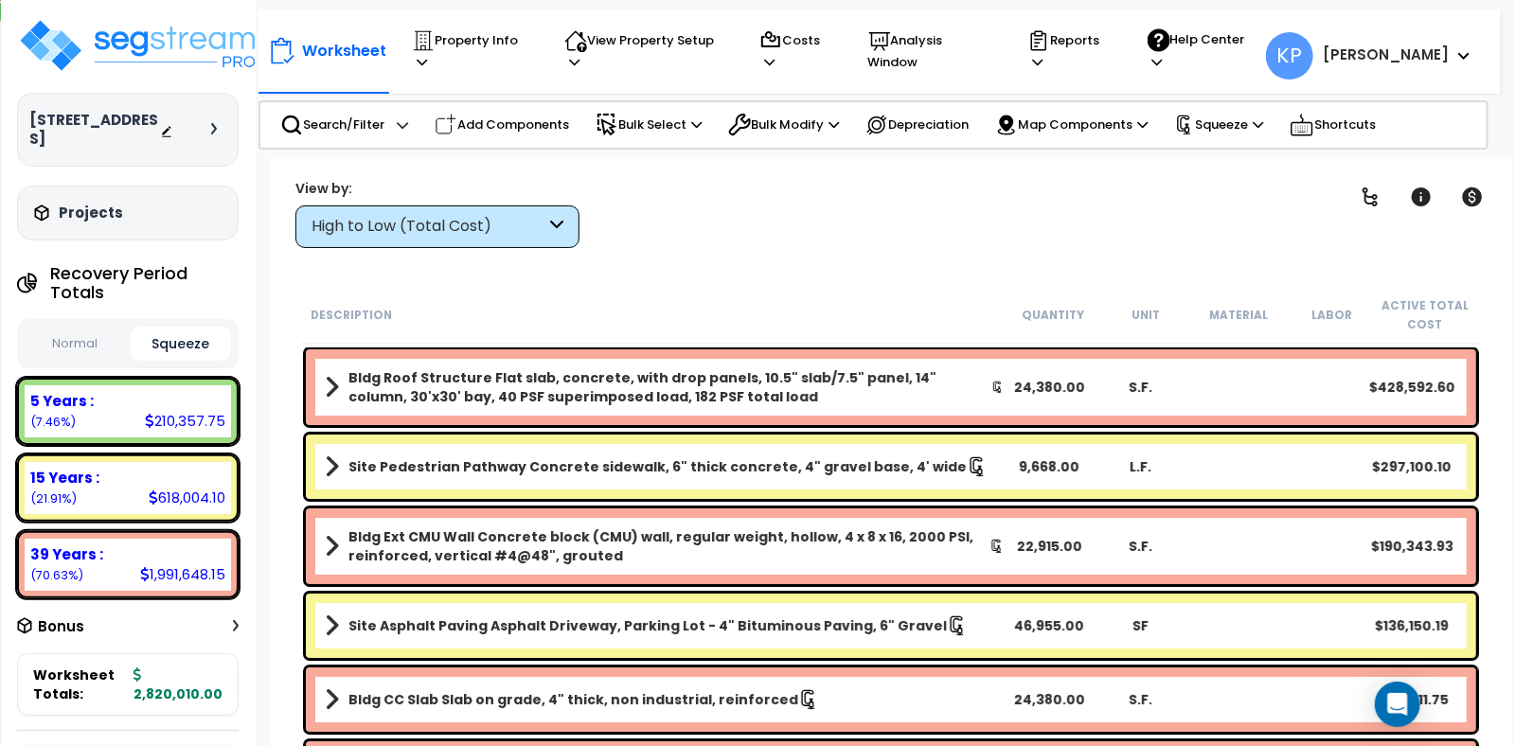
click at [206, 120] on div at bounding box center [193, 129] width 66 height 19
click at [211, 123] on icon at bounding box center [214, 128] width 6 height 11
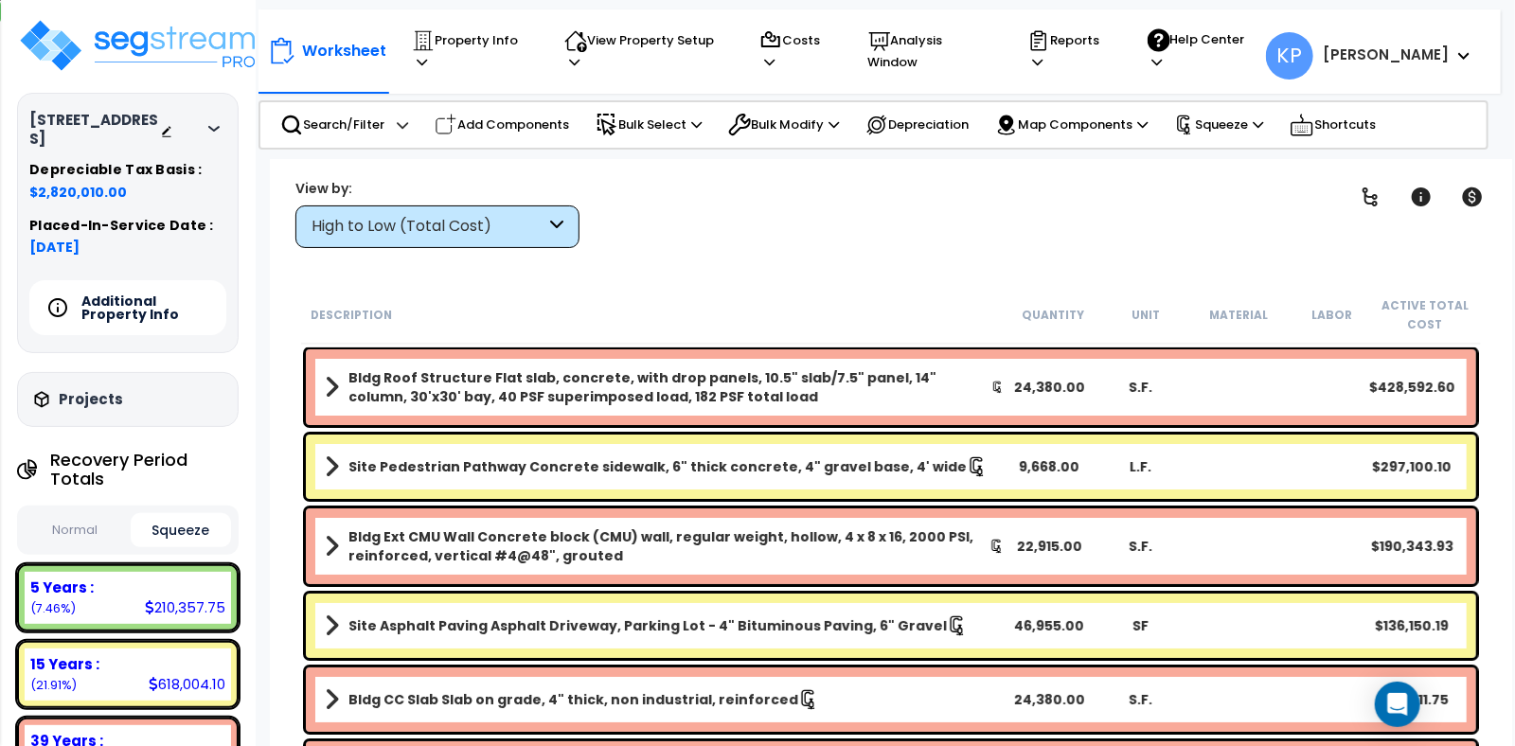
click at [183, 390] on div "Projects" at bounding box center [150, 399] width 243 height 19
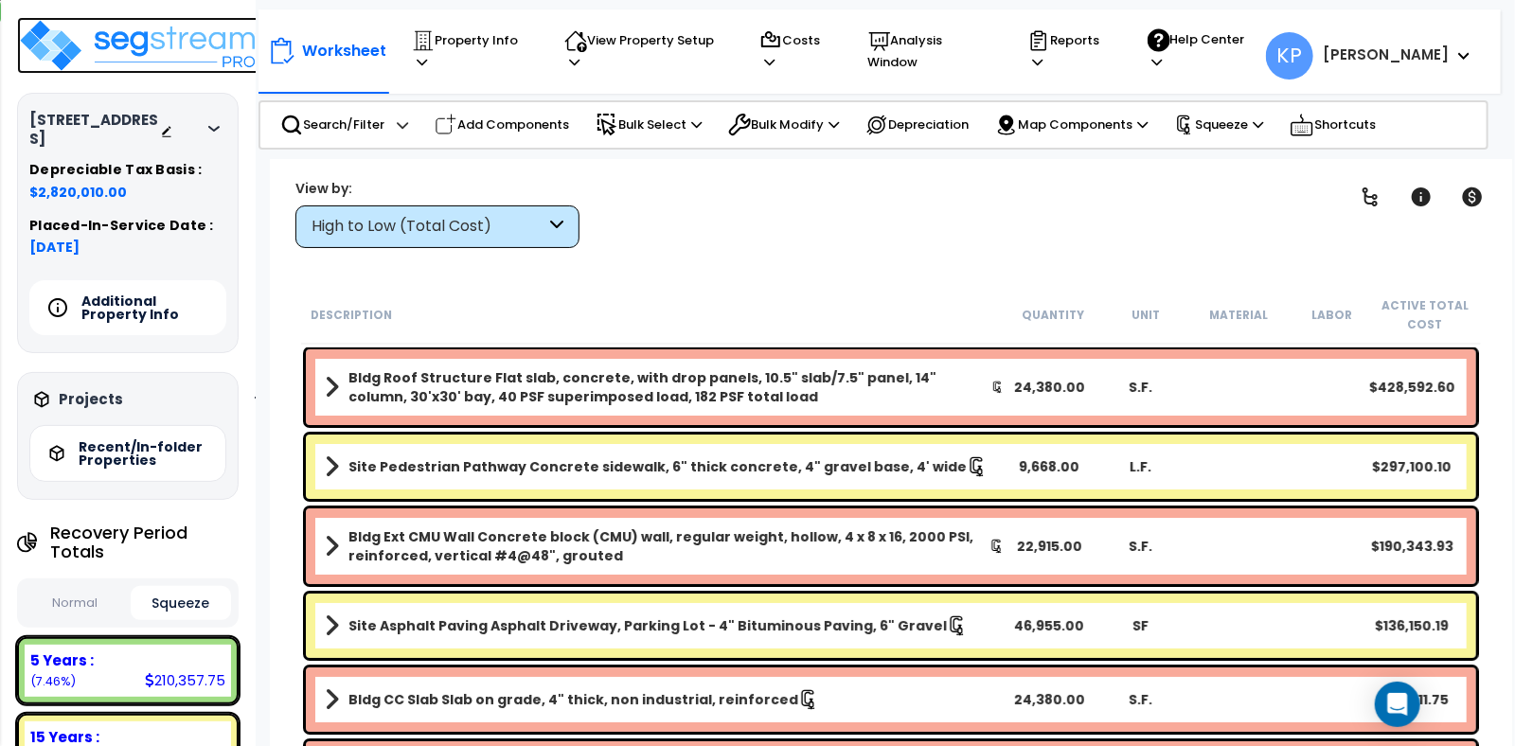
click at [192, 49] on img at bounding box center [140, 45] width 246 height 57
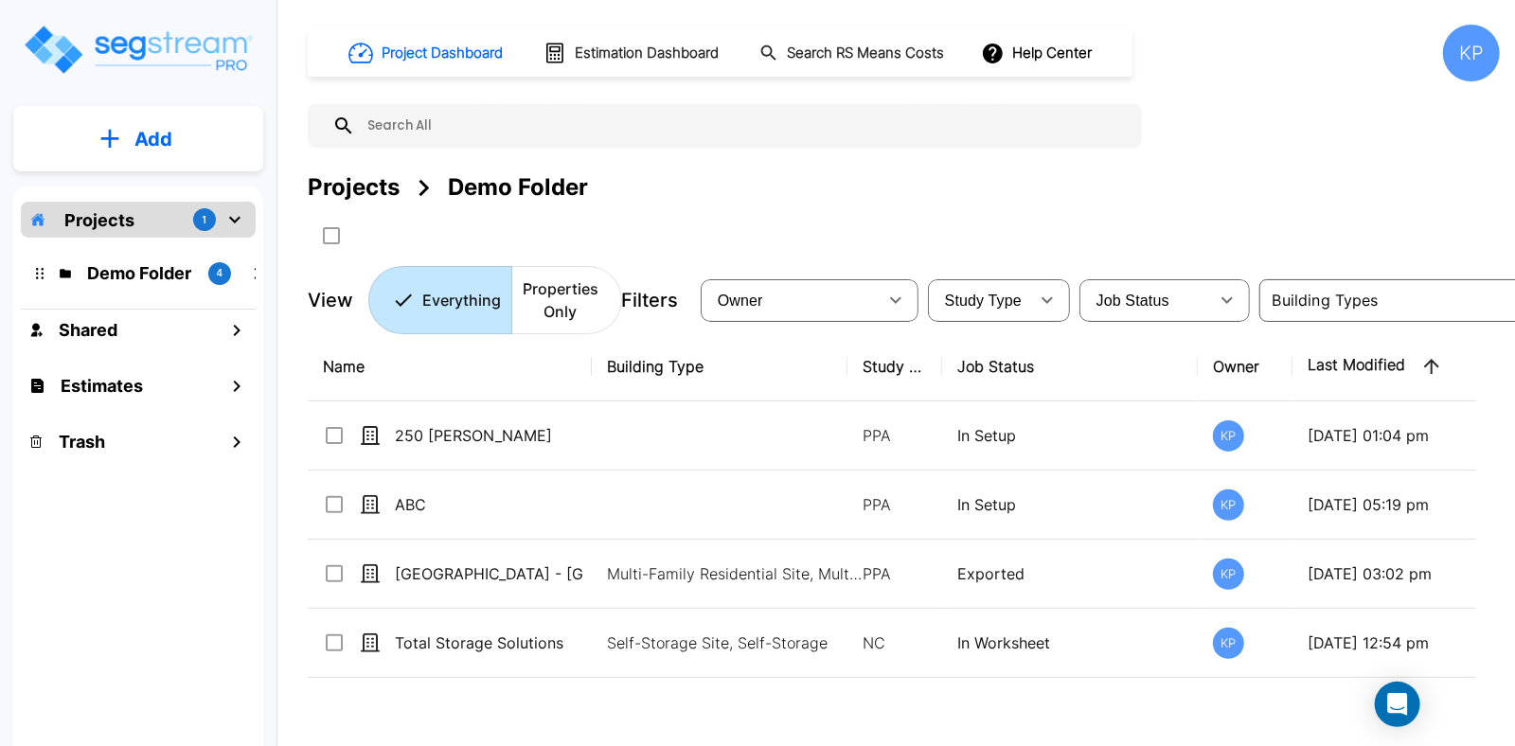
click at [227, 214] on icon "mailbox folders" at bounding box center [235, 219] width 23 height 23
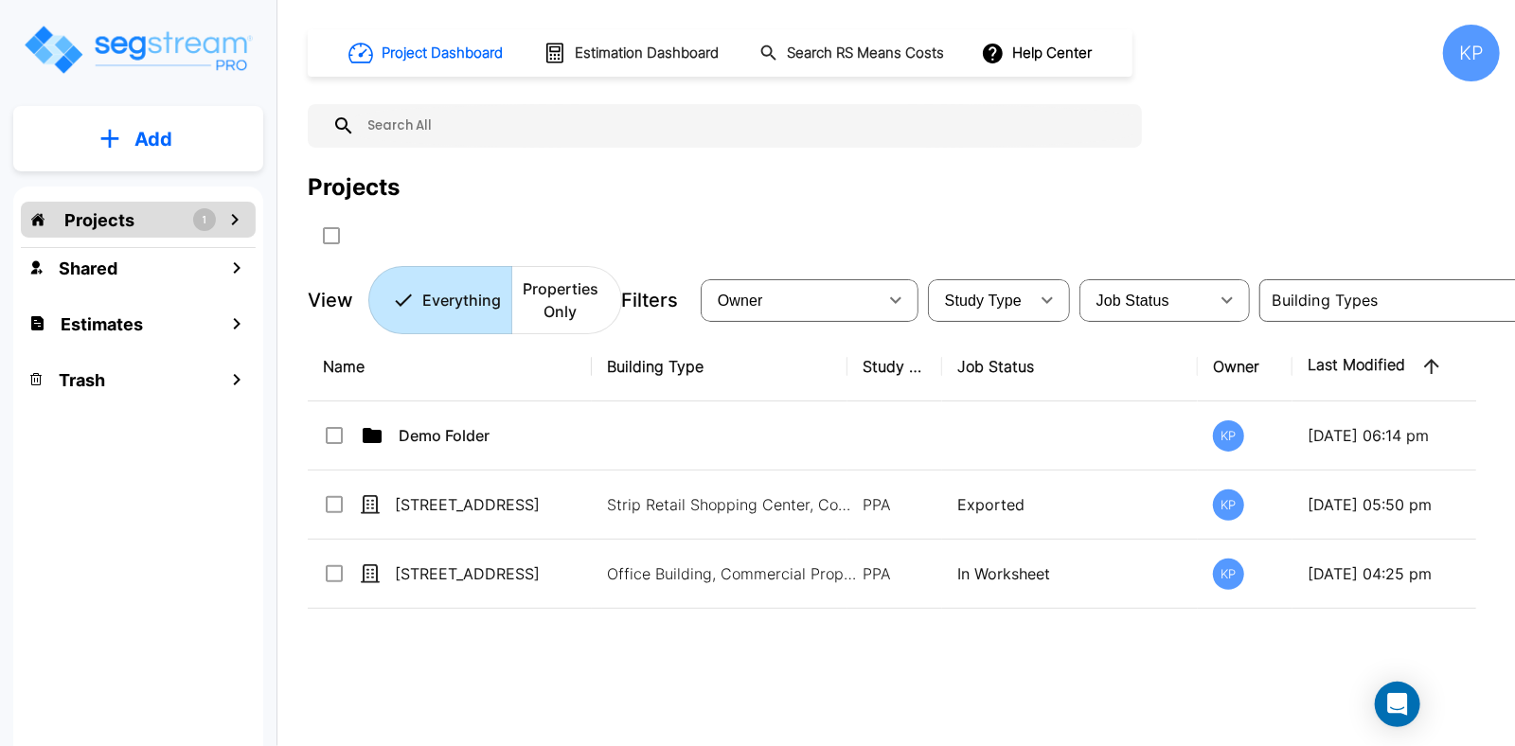
click at [233, 222] on icon "mailbox folders" at bounding box center [235, 219] width 23 height 23
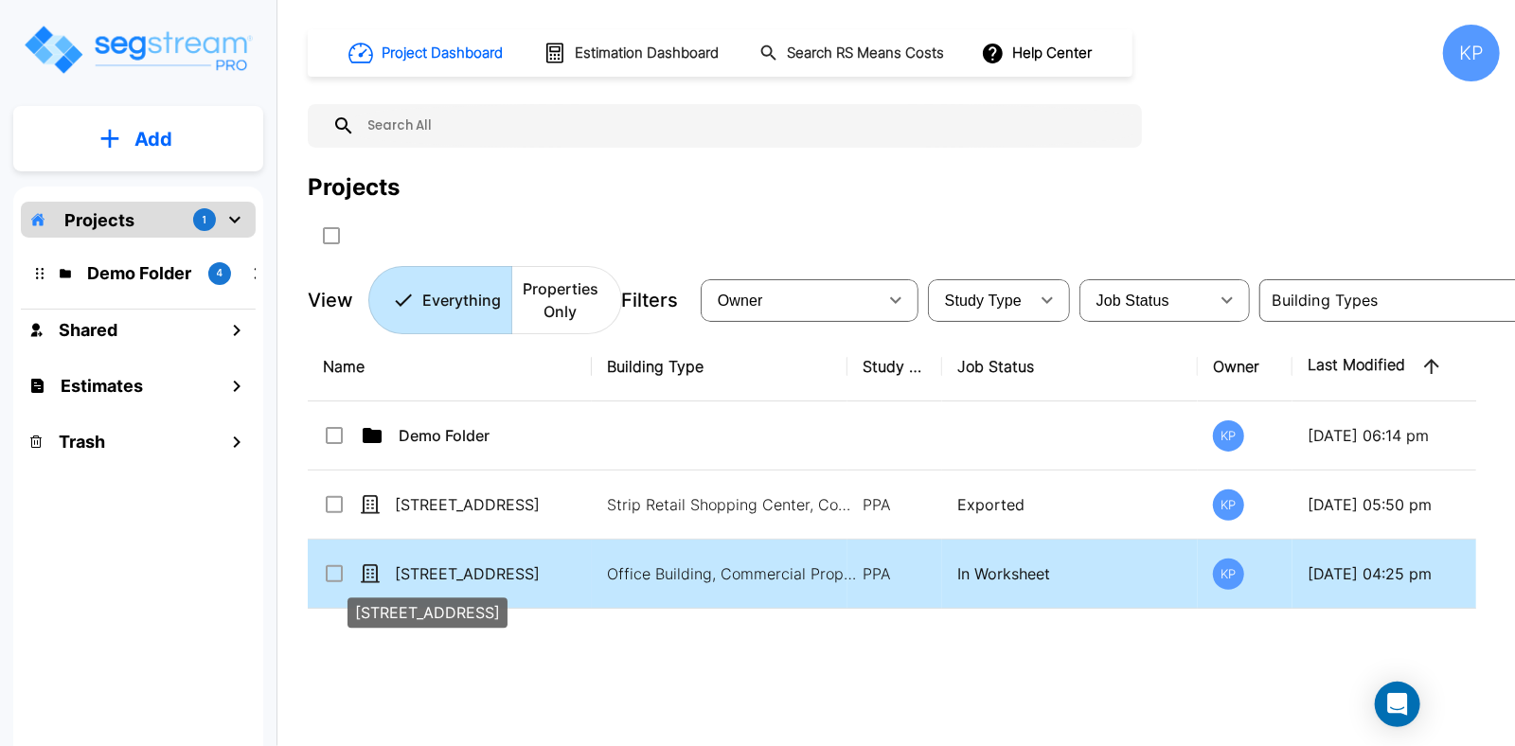
click at [438, 573] on p "[STREET_ADDRESS]" at bounding box center [489, 574] width 189 height 23
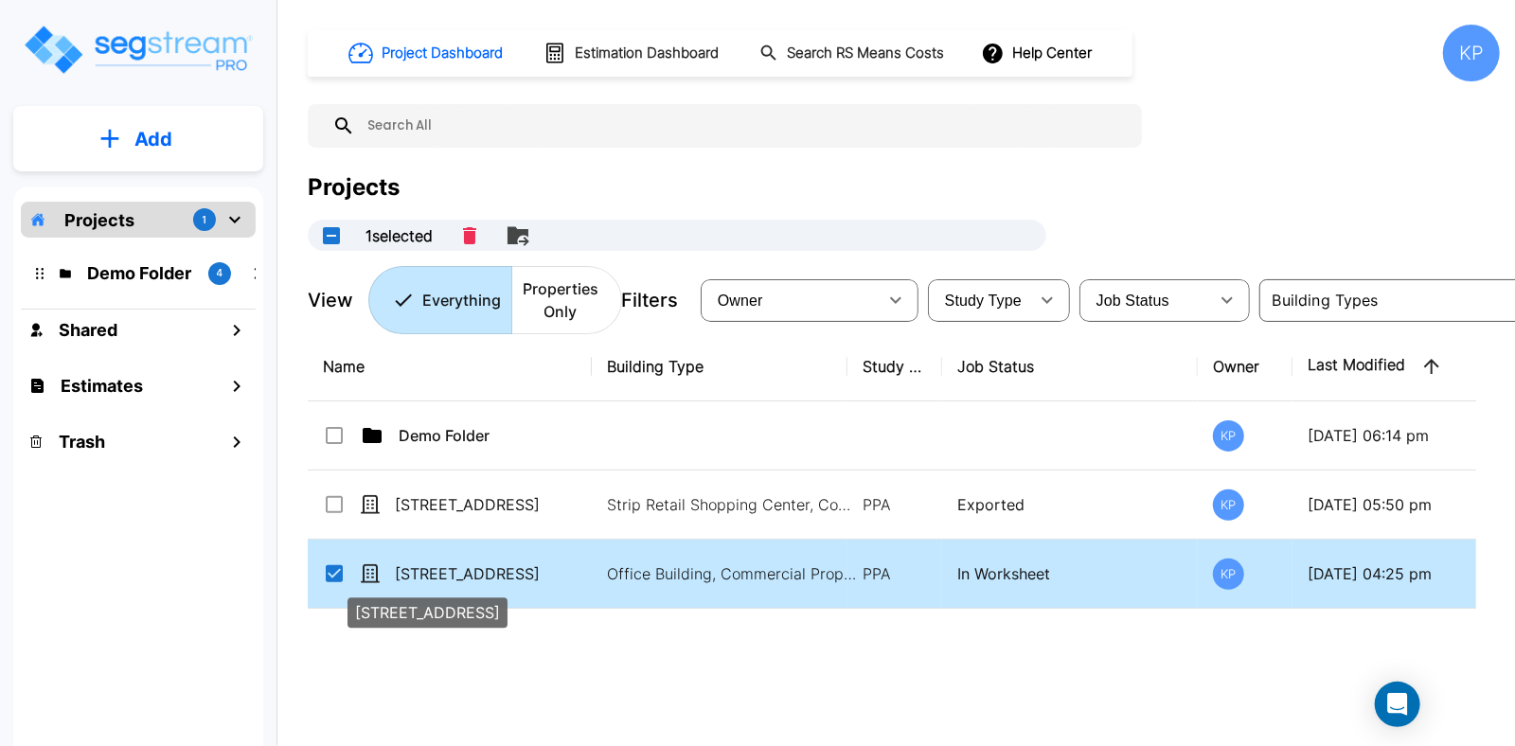
click at [438, 573] on p "[STREET_ADDRESS]" at bounding box center [489, 574] width 189 height 23
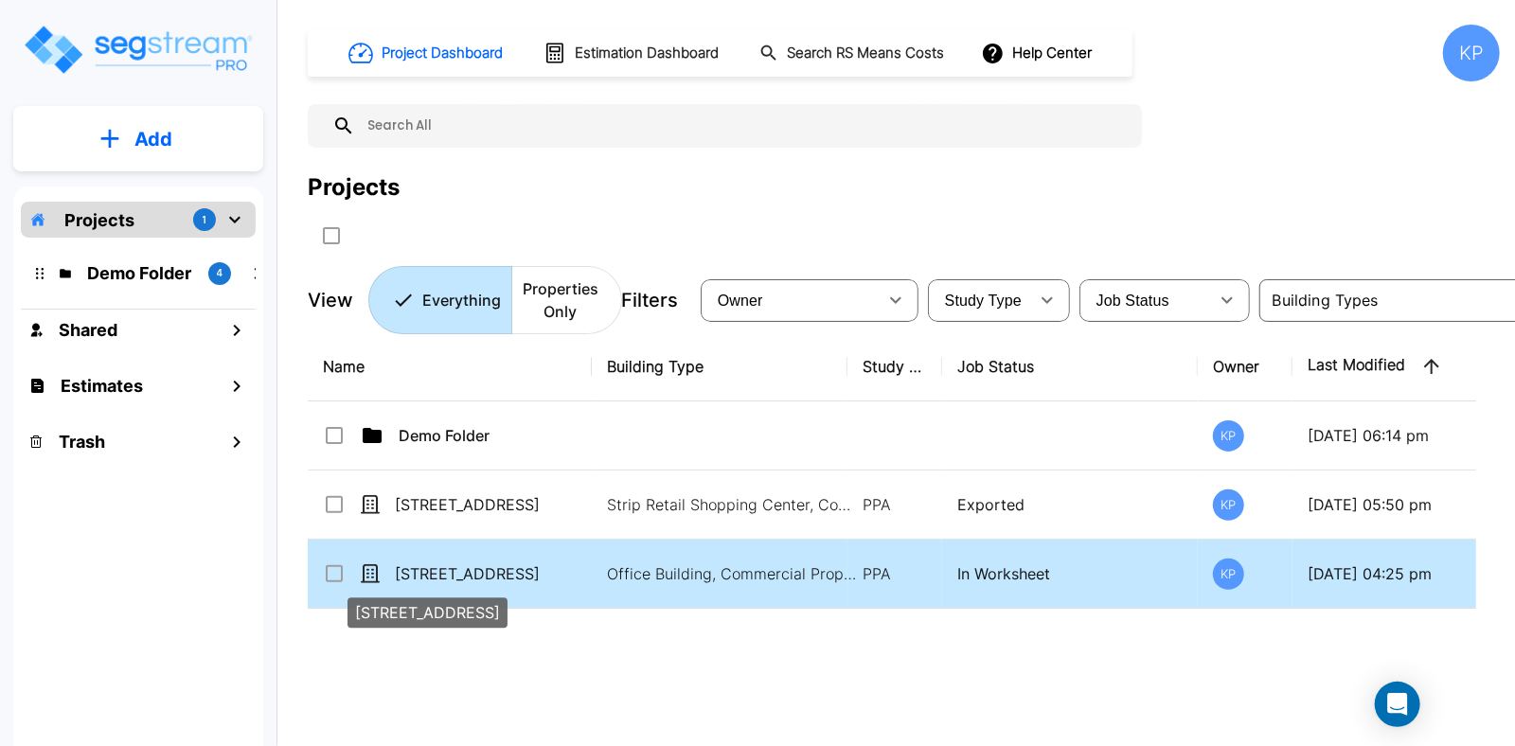
click at [440, 576] on p "[STREET_ADDRESS]" at bounding box center [489, 574] width 189 height 23
checkbox input "true"
click at [440, 576] on p "[STREET_ADDRESS]" at bounding box center [489, 574] width 189 height 23
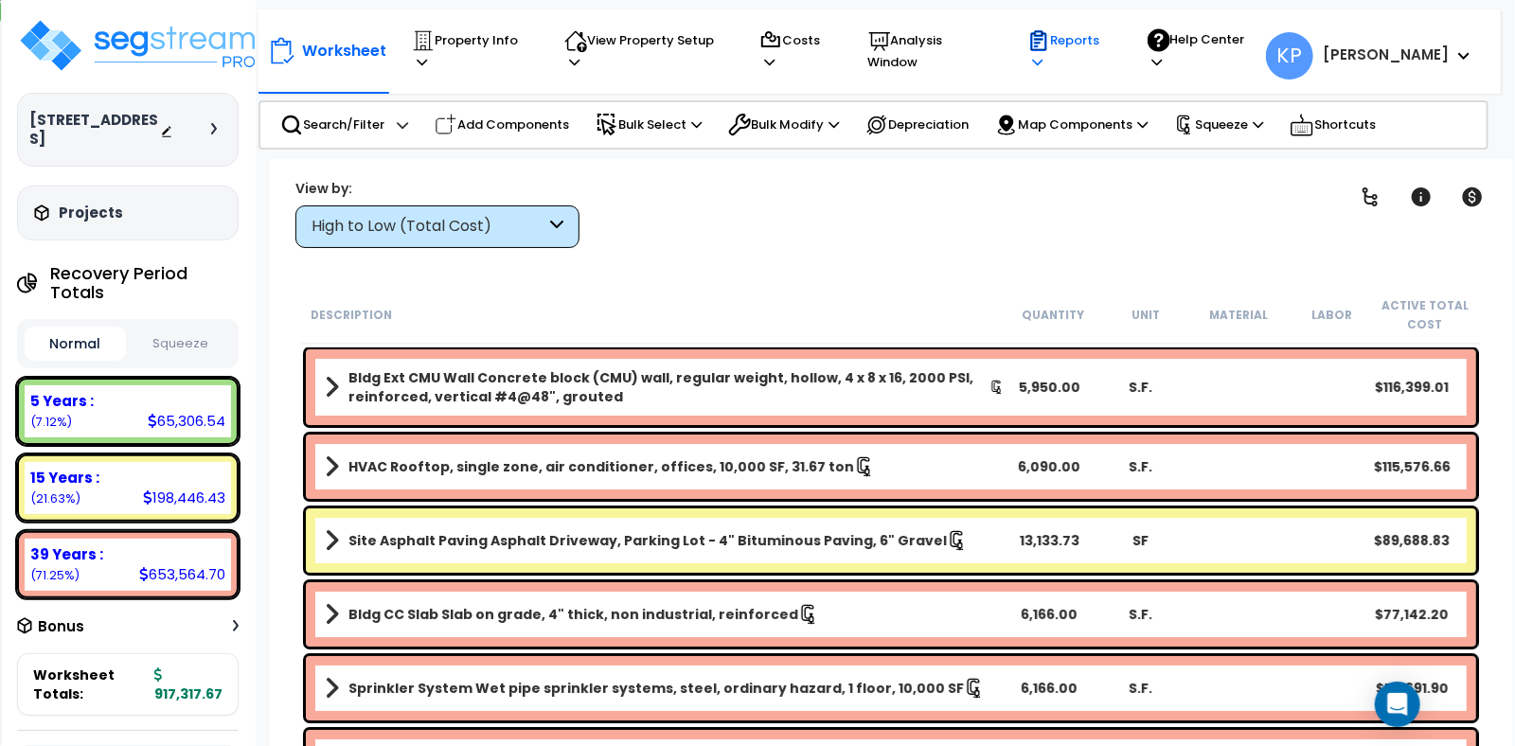
click at [1111, 48] on p "Reports" at bounding box center [1069, 51] width 83 height 44
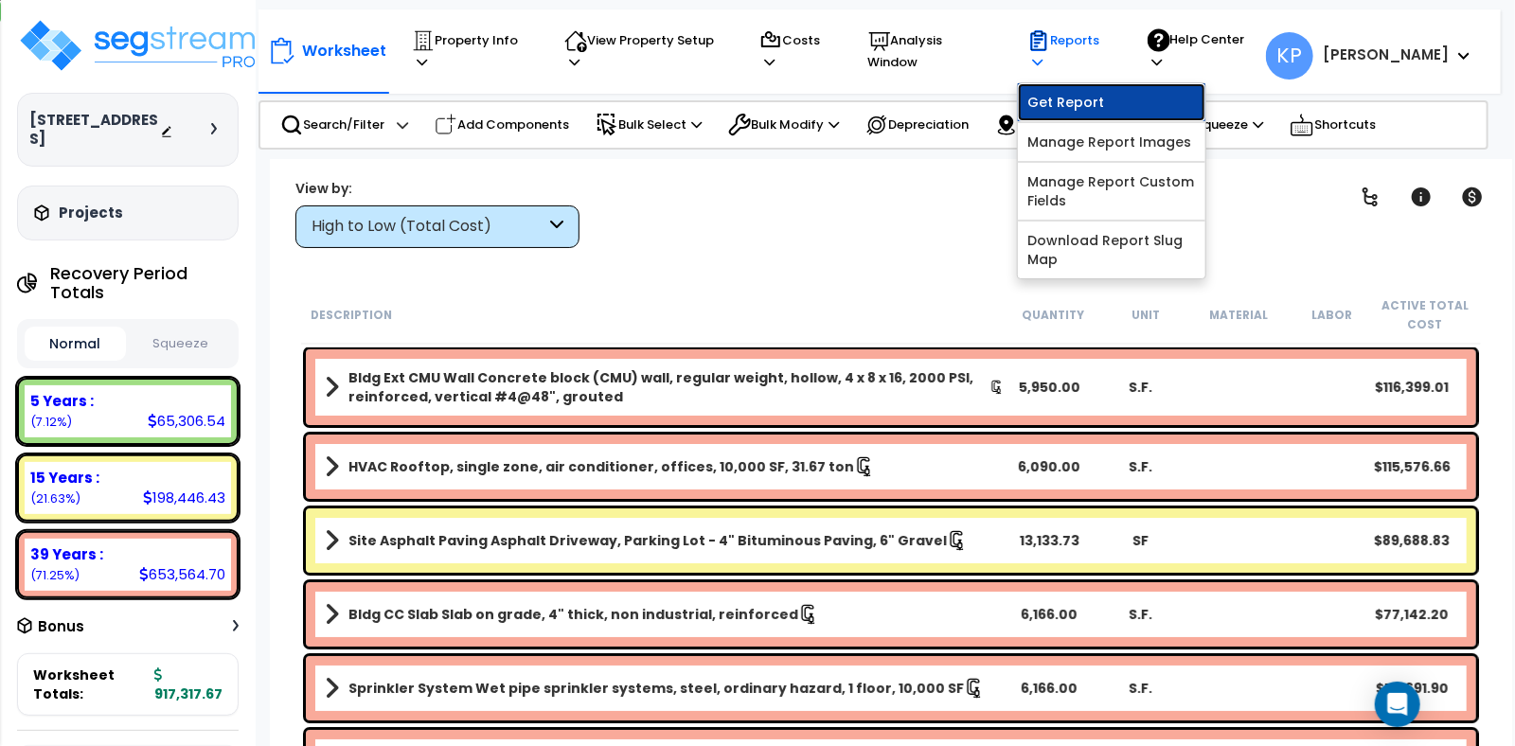
click at [1117, 85] on link "Get Report" at bounding box center [1112, 102] width 188 height 38
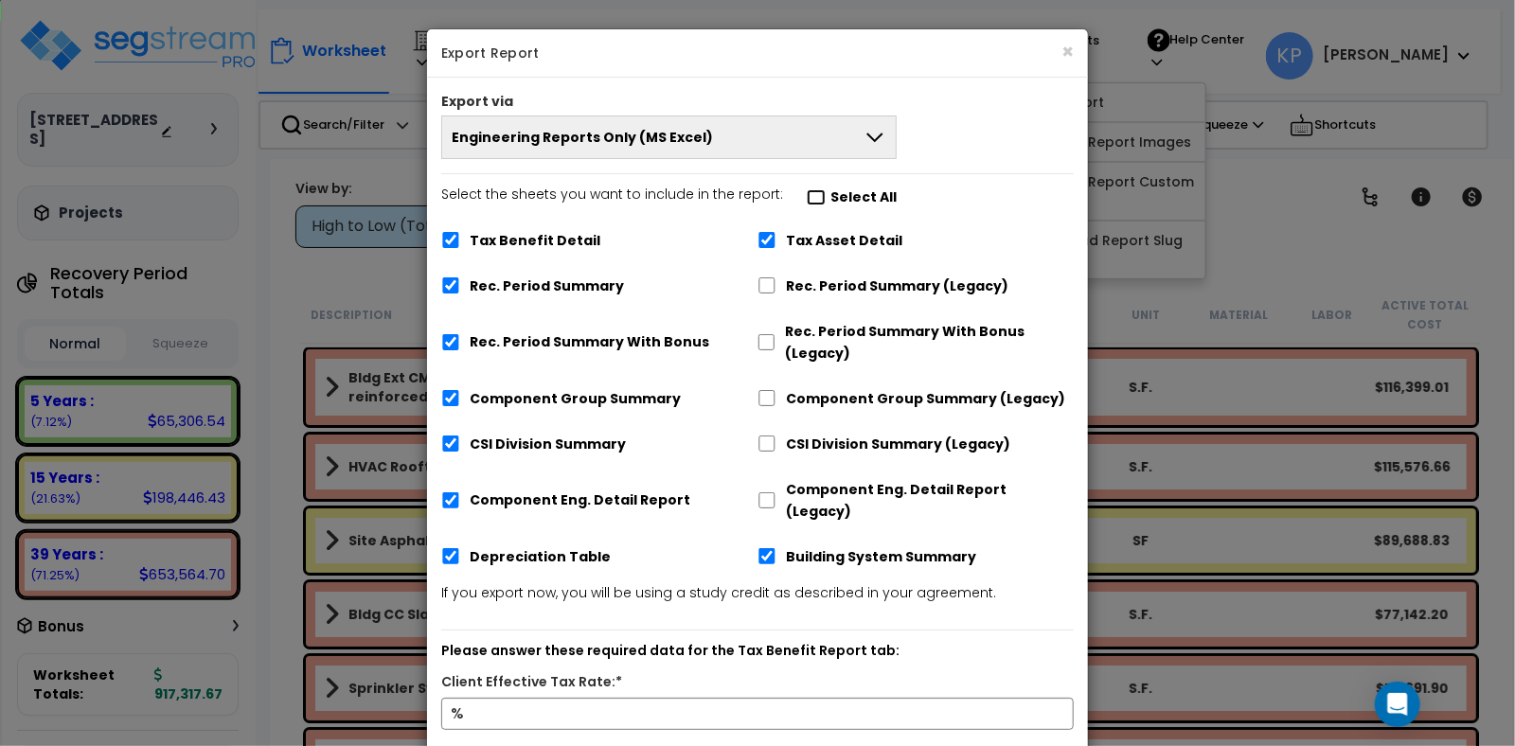
click at [810, 199] on input "Select the sheets you want to include in the report: Select All" at bounding box center [816, 197] width 19 height 16
checkbox input "true"
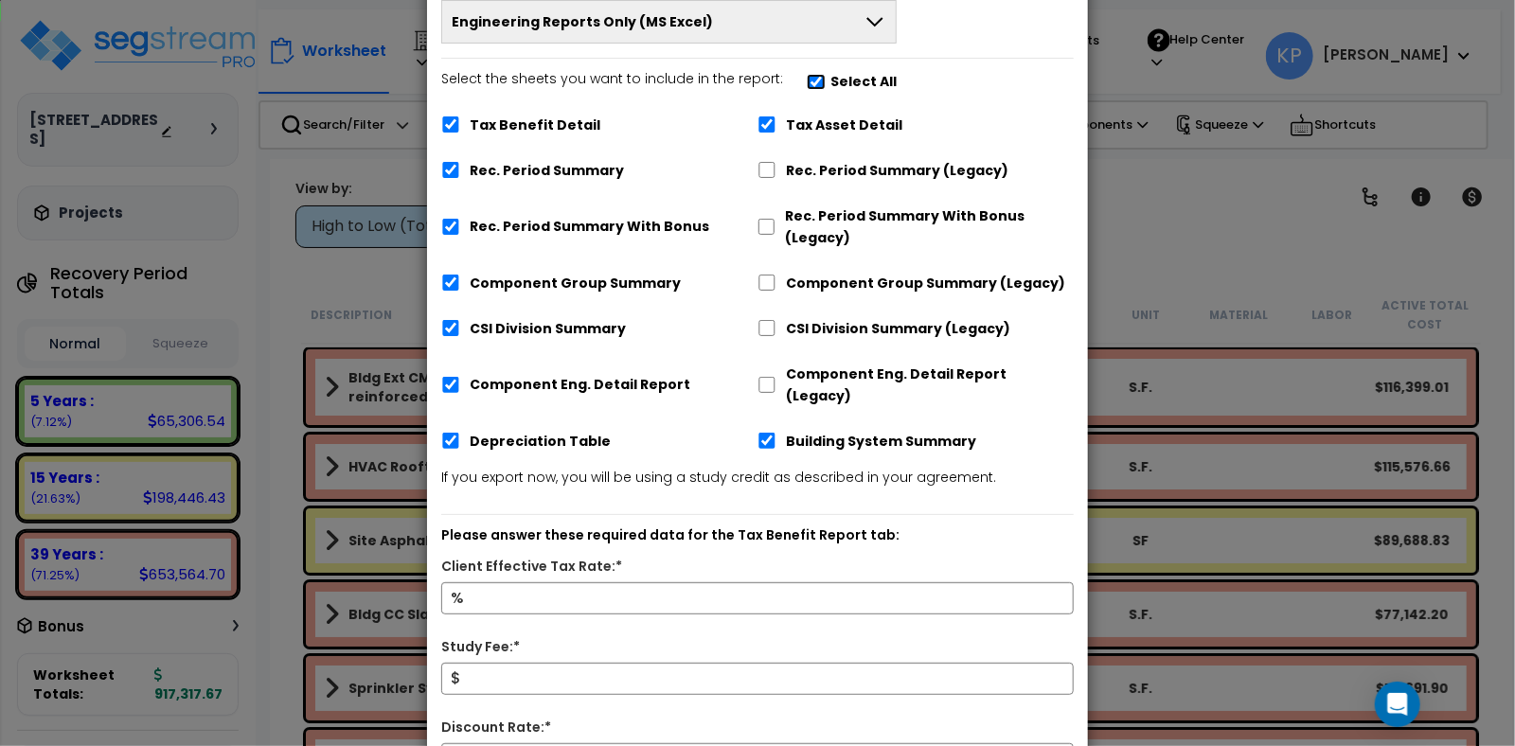
scroll to position [249, 0]
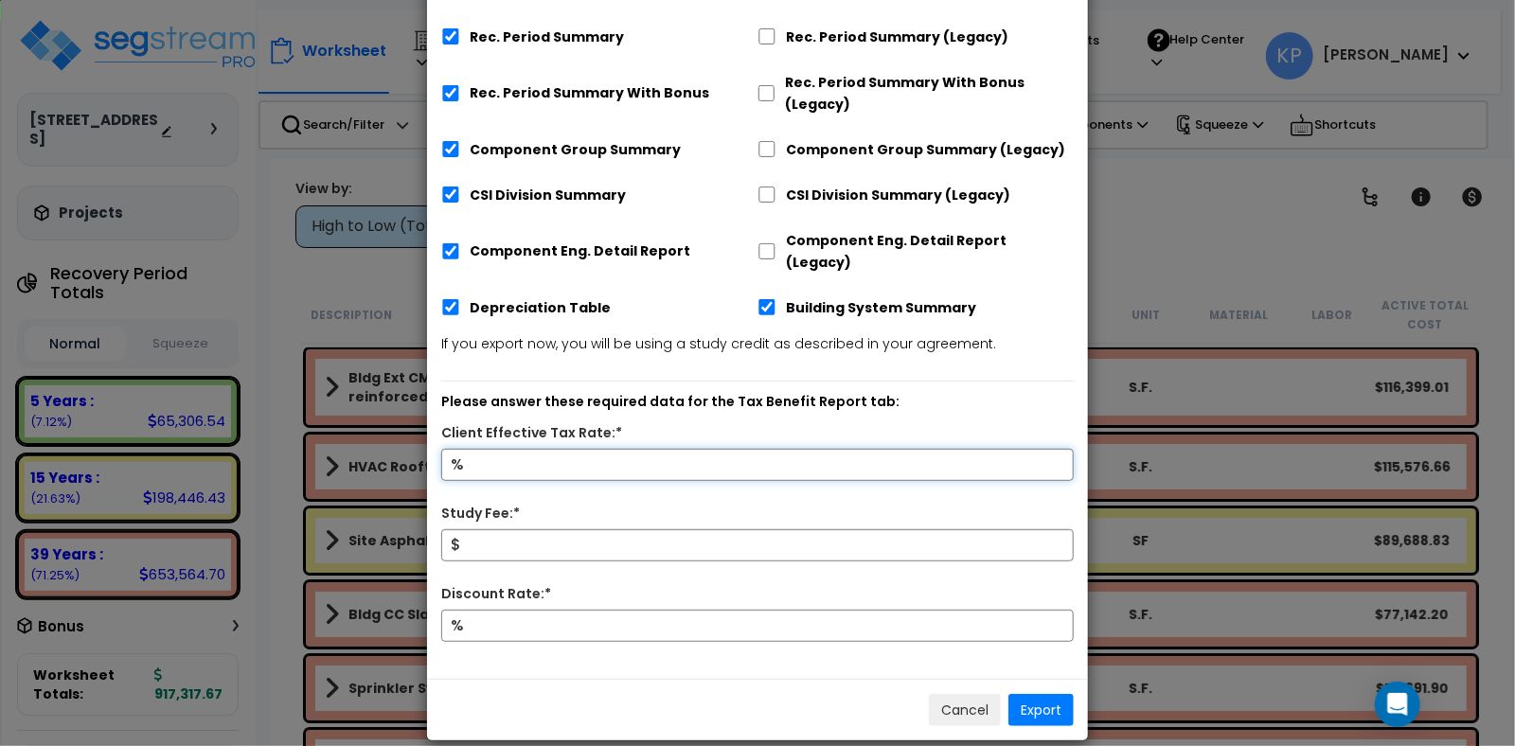
click at [497, 449] on input "Client Effective Tax Rate:*" at bounding box center [757, 465] width 633 height 32
type input "28"
click at [480, 529] on input "Study Fee:*" at bounding box center [757, 545] width 633 height 32
type input "7,500"
click at [478, 611] on input "Discount Rate:*" at bounding box center [757, 626] width 633 height 32
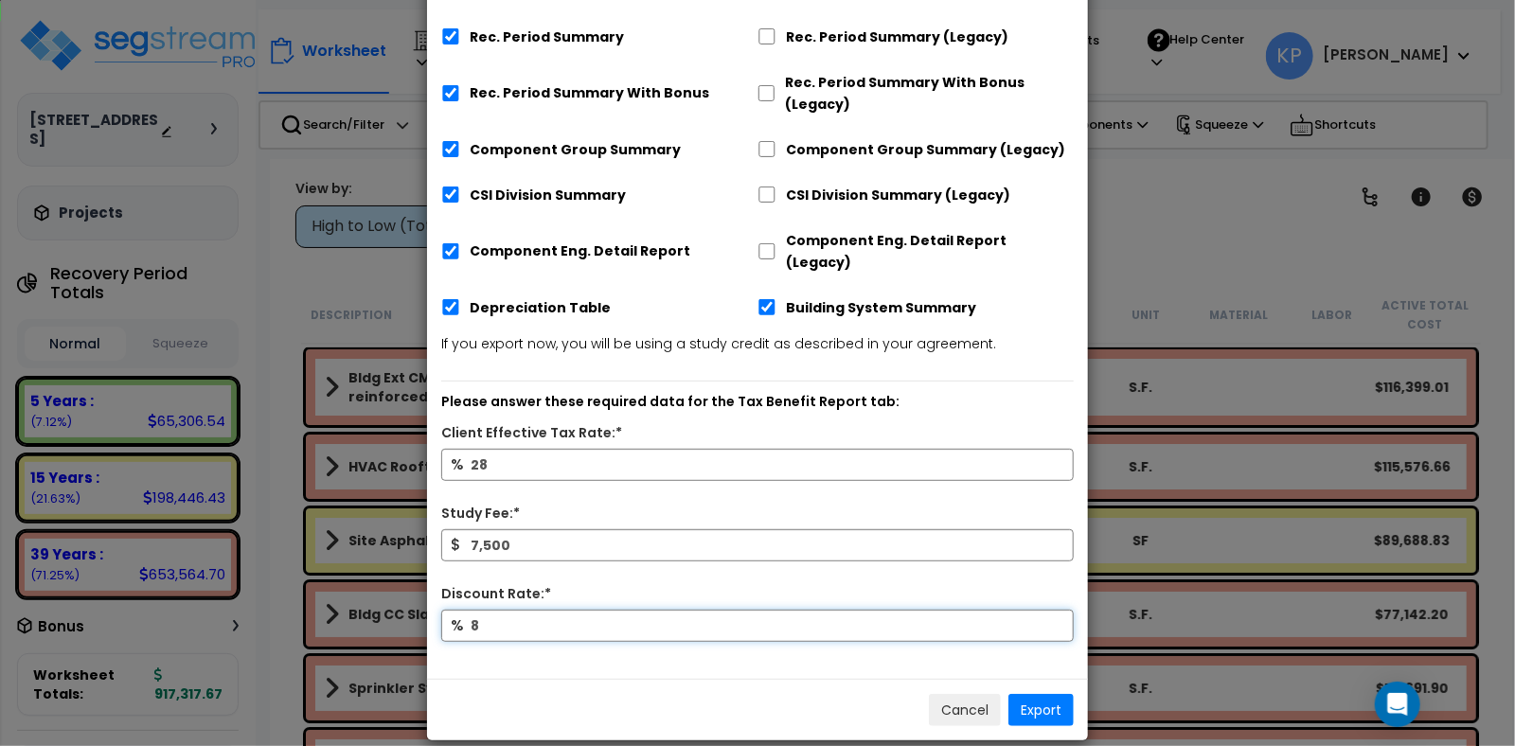
type input "8"
click at [1046, 694] on button "Export" at bounding box center [1041, 710] width 65 height 32
